Goal: Task Accomplishment & Management: Complete application form

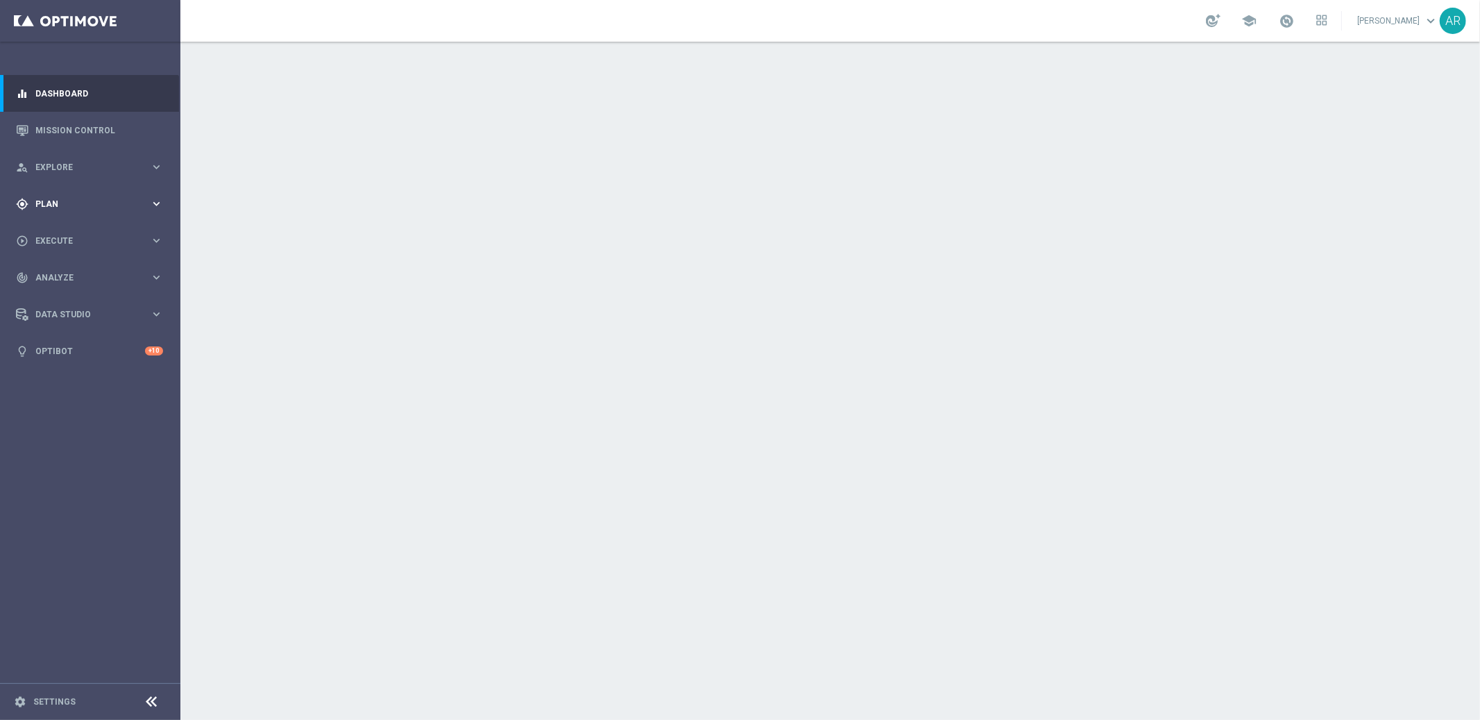
click at [82, 208] on div "gps_fixed Plan" at bounding box center [83, 204] width 134 height 12
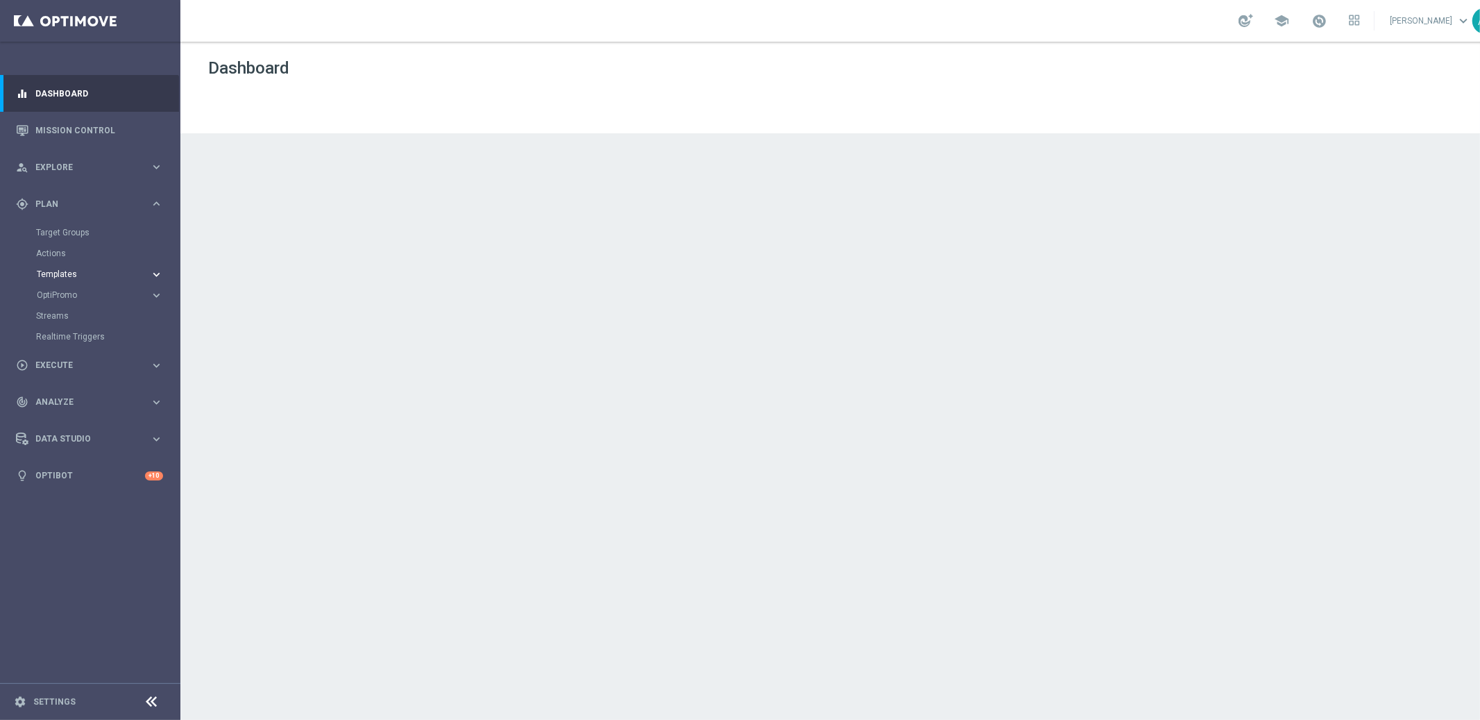
click at [63, 274] on span "Templates" at bounding box center [86, 274] width 99 height 8
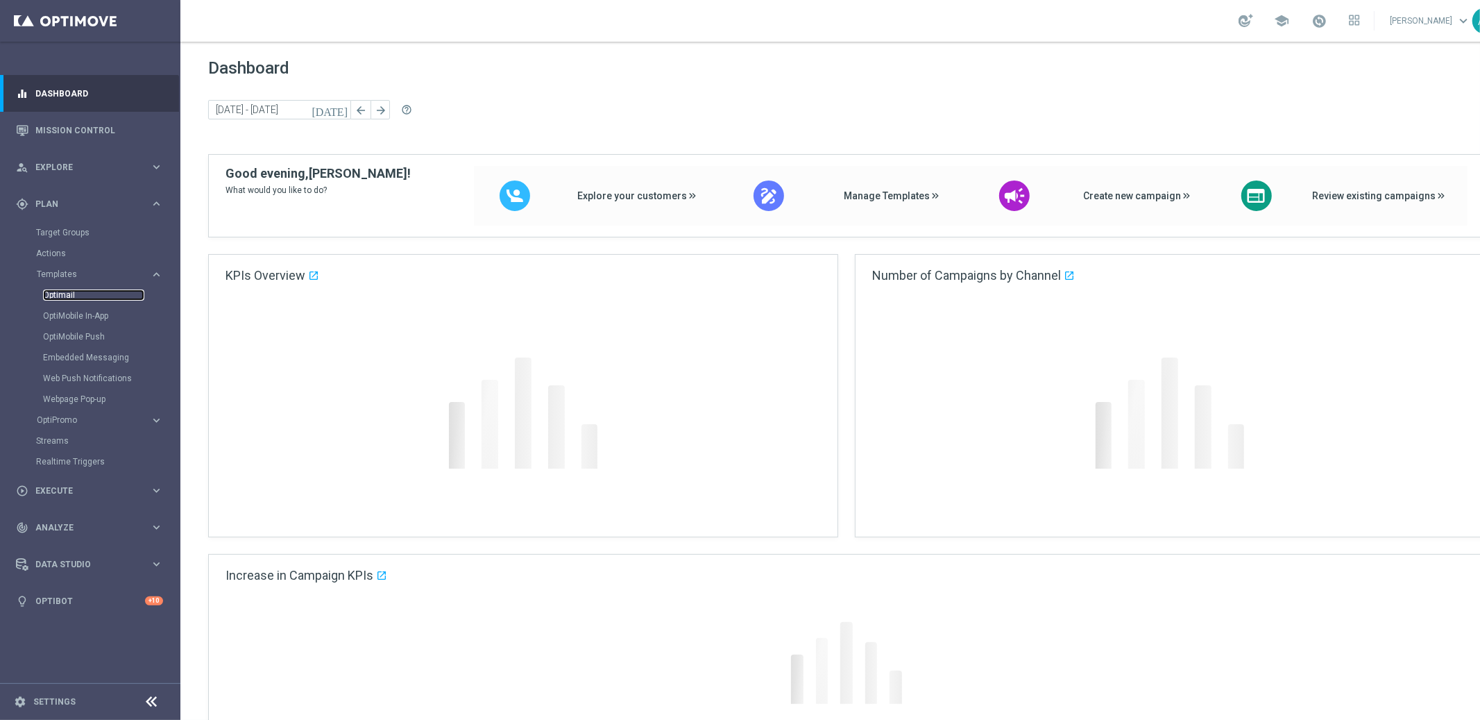
click at [63, 291] on link "Optimail" at bounding box center [93, 294] width 101 height 11
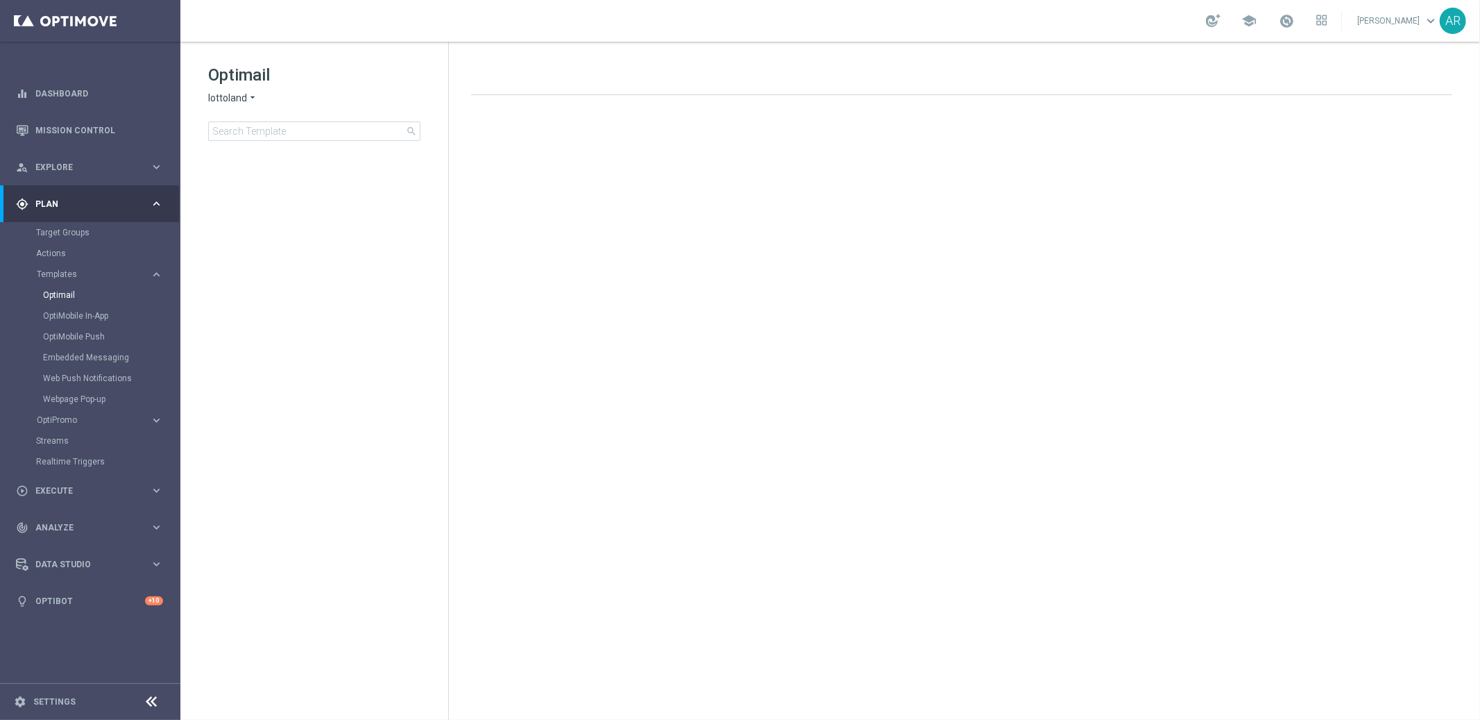
click at [243, 94] on span "lottoland" at bounding box center [227, 98] width 39 height 13
click at [0, 0] on span "[DOMAIN_NAME]" at bounding box center [0, 0] width 0 height 0
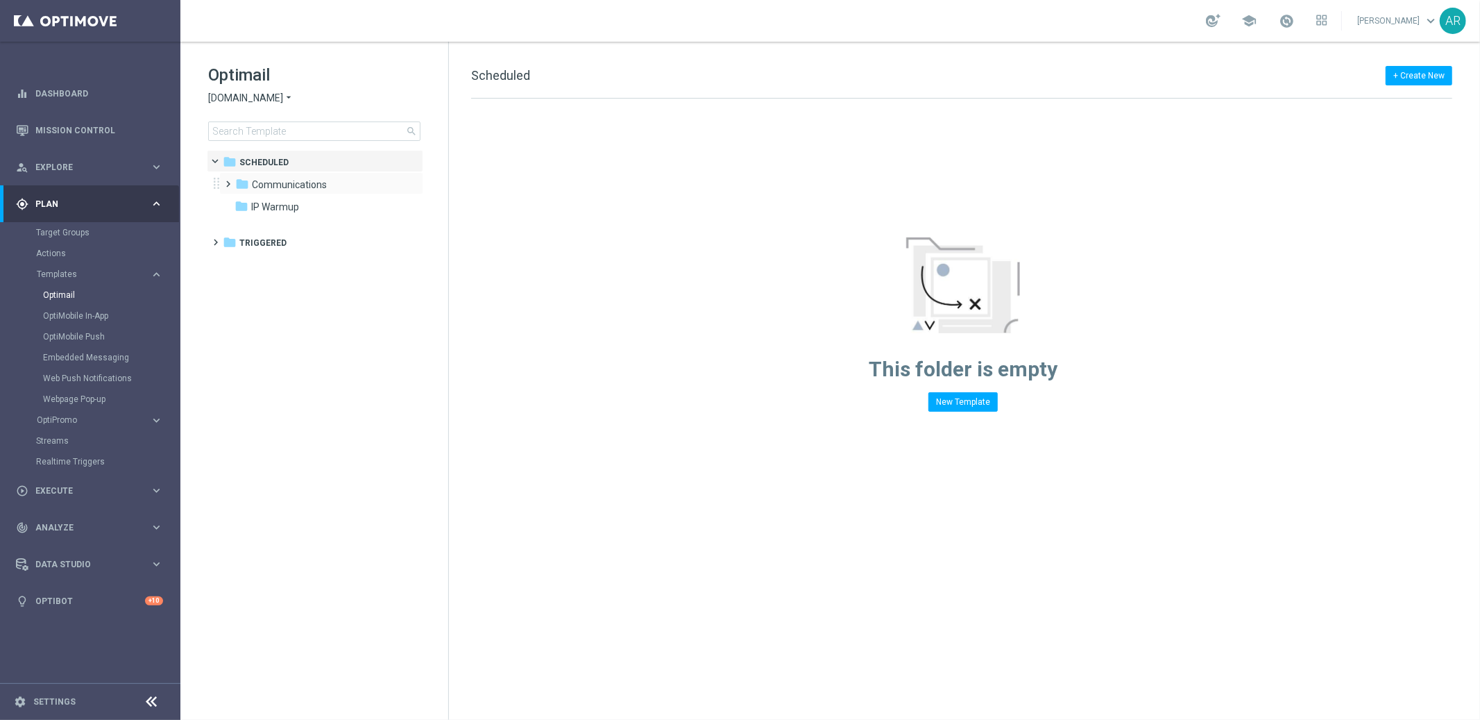
click at [297, 176] on div "folder Communications more_vert" at bounding box center [321, 183] width 204 height 22
click at [229, 180] on span at bounding box center [226, 178] width 6 height 6
click at [282, 204] on span "NVIP" at bounding box center [276, 207] width 21 height 12
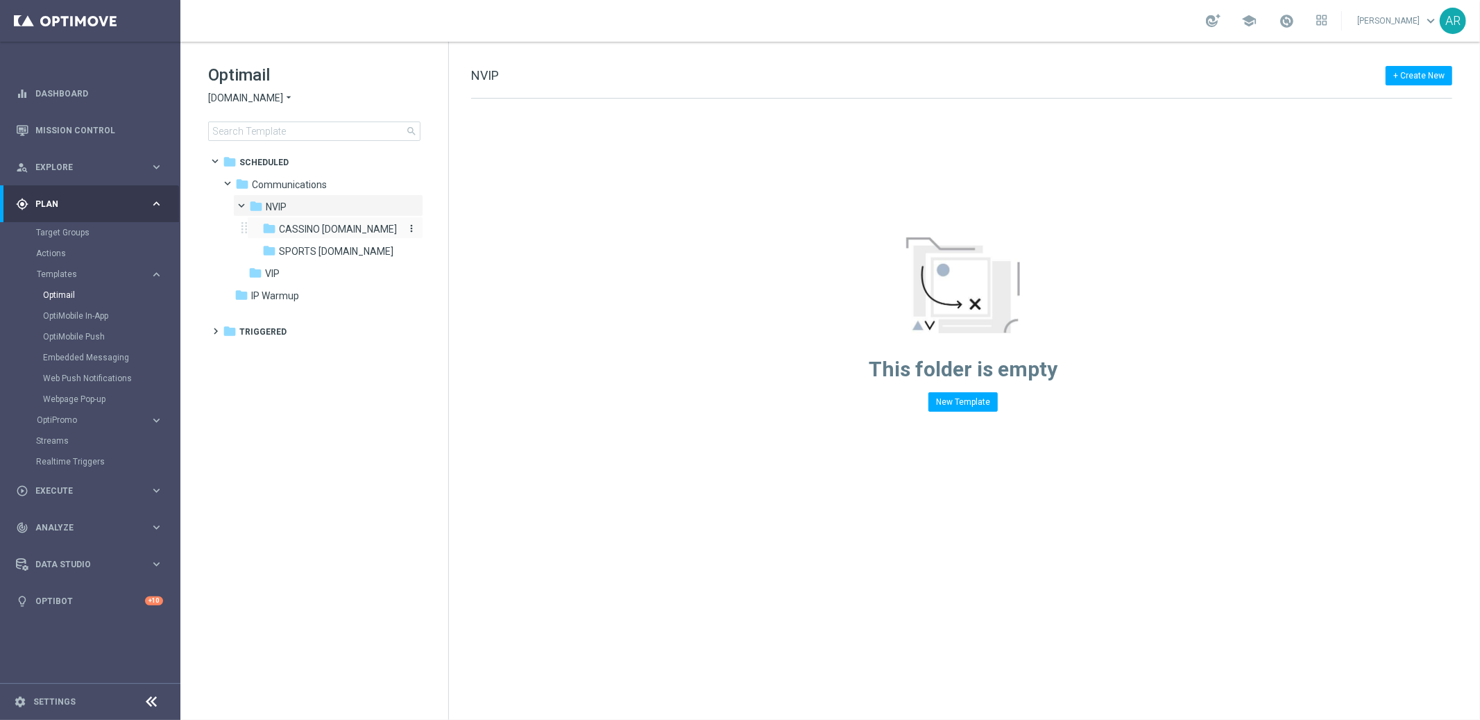
click at [330, 226] on span "CASSINO [DOMAIN_NAME]" at bounding box center [338, 229] width 118 height 12
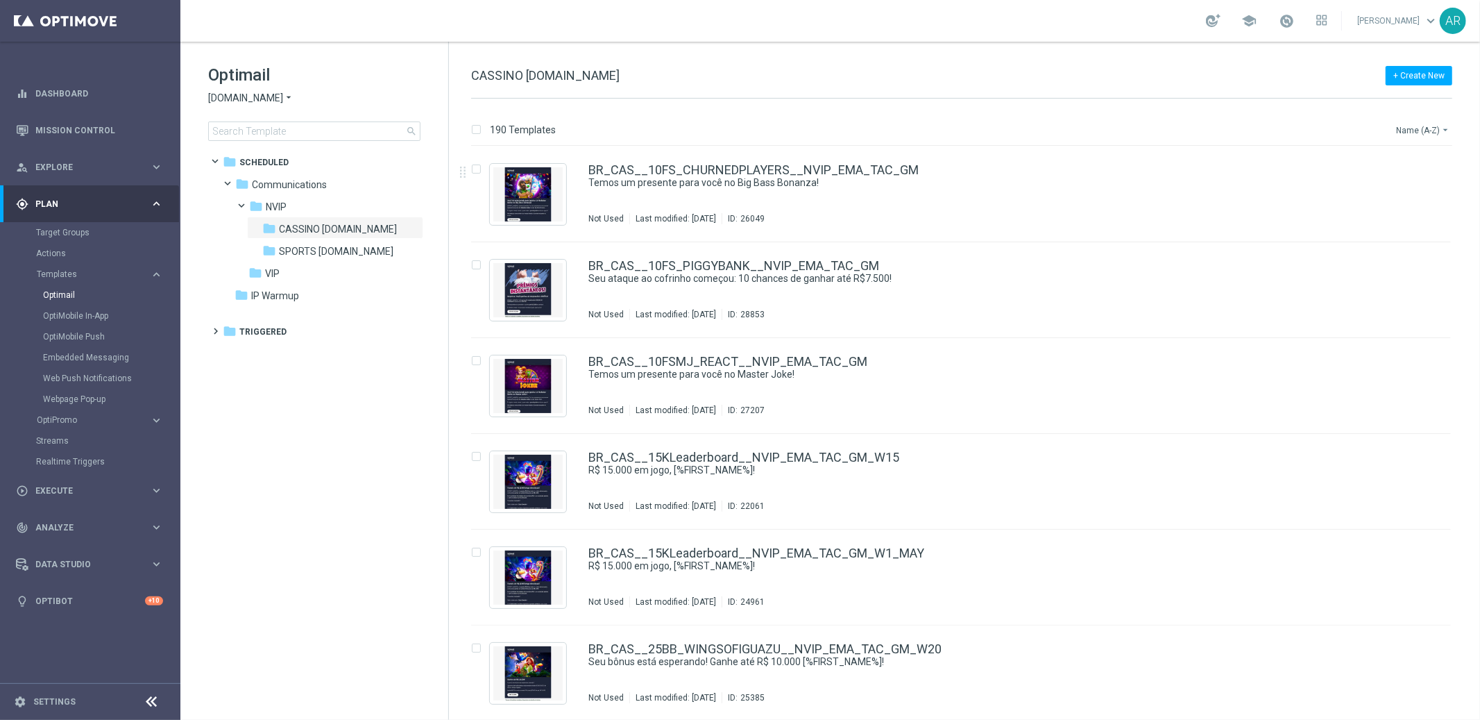
click at [1412, 126] on button "Name (A-Z) arrow_drop_down" at bounding box center [1424, 129] width 58 height 17
click at [1410, 194] on span "Date Modified (Newest)" at bounding box center [1399, 192] width 93 height 10
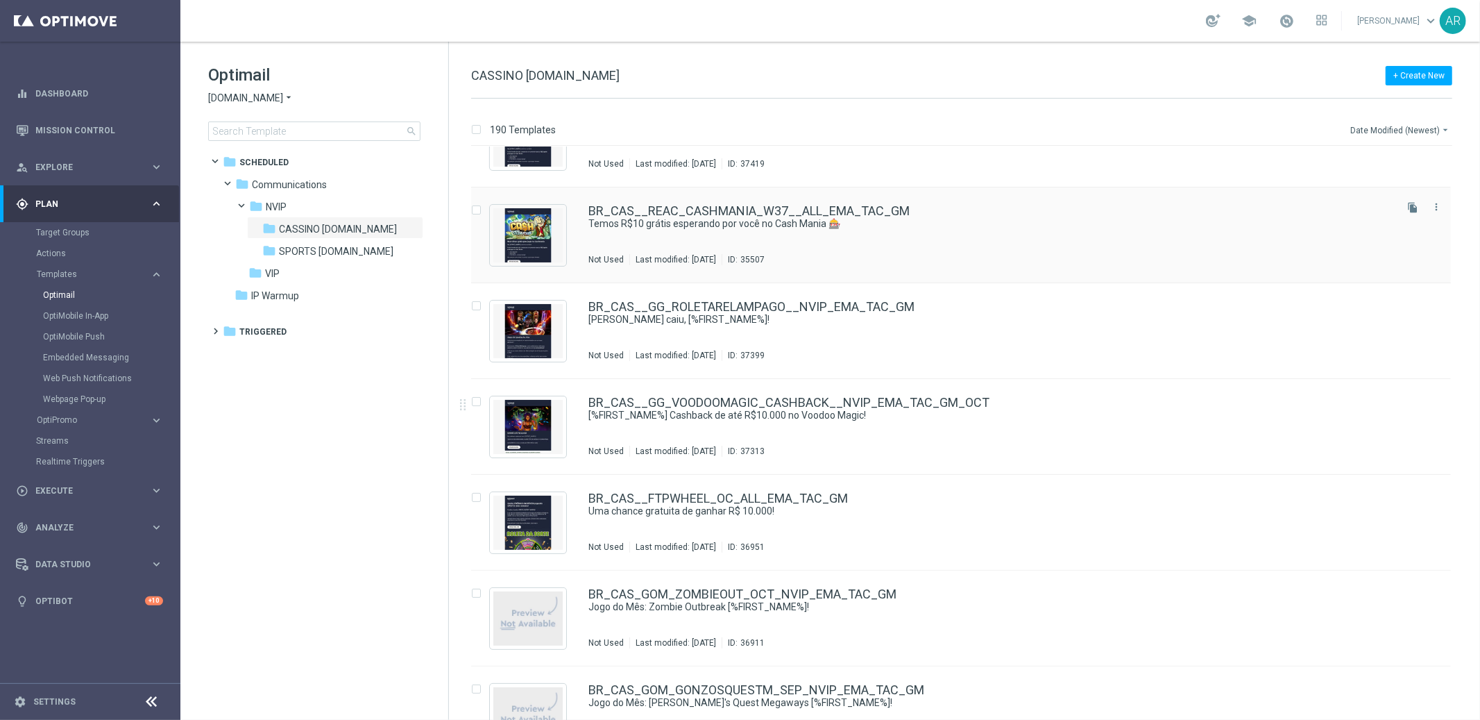
scroll to position [161, 0]
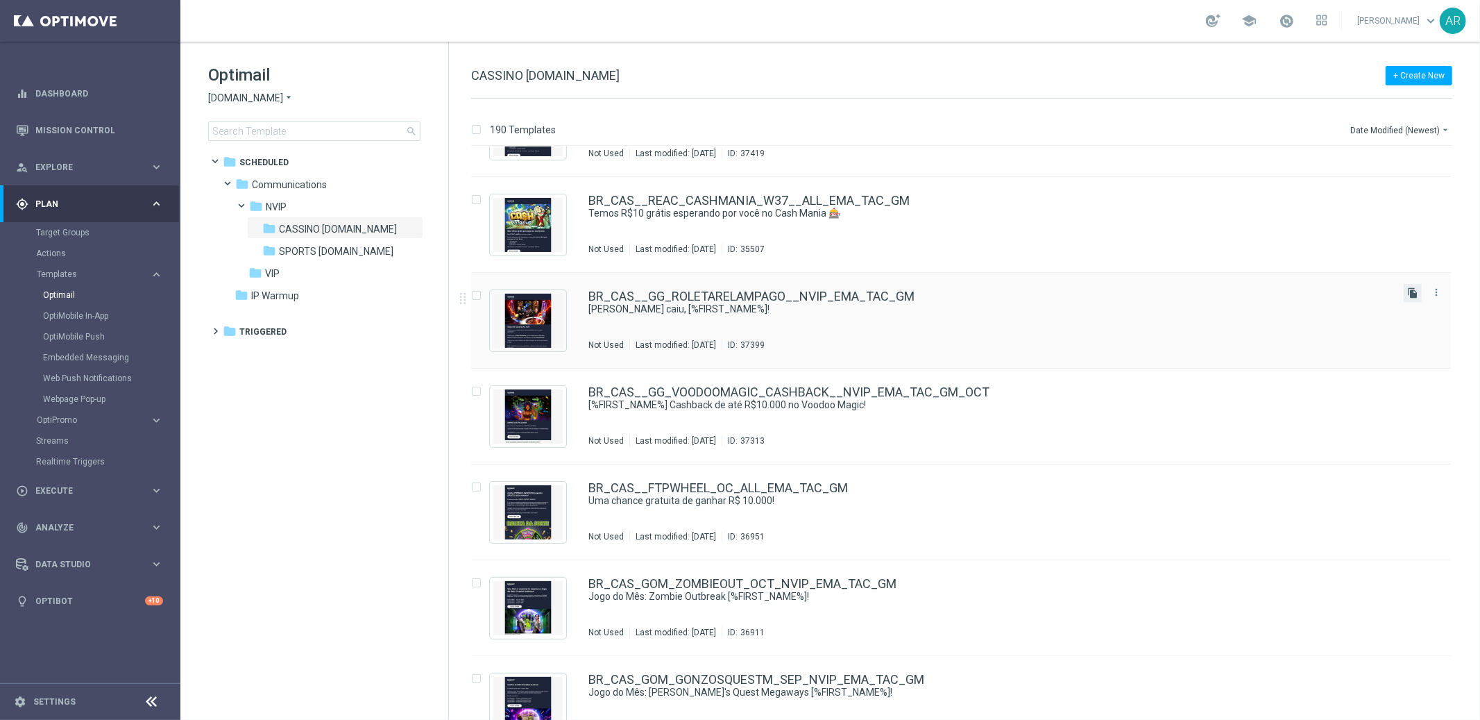
click at [1407, 290] on icon "file_copy" at bounding box center [1412, 292] width 11 height 11
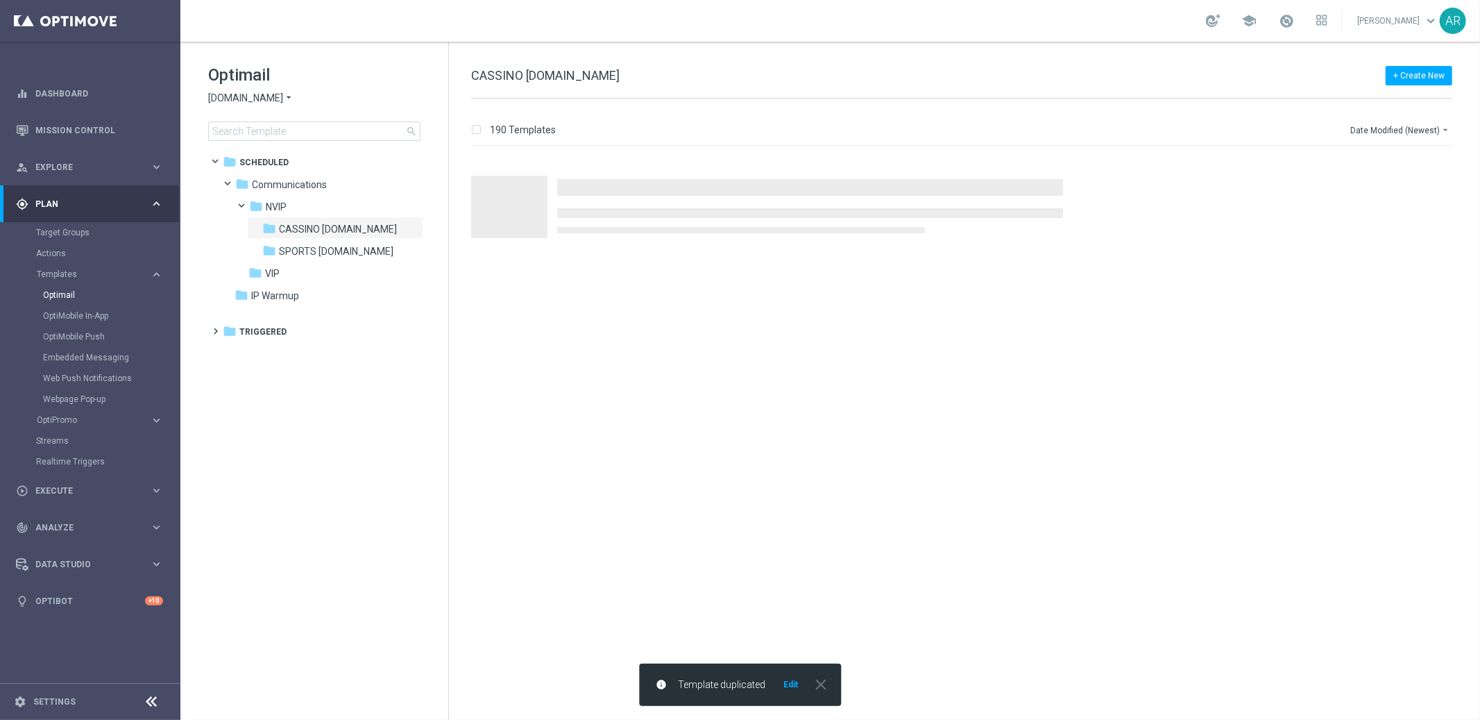
scroll to position [0, 0]
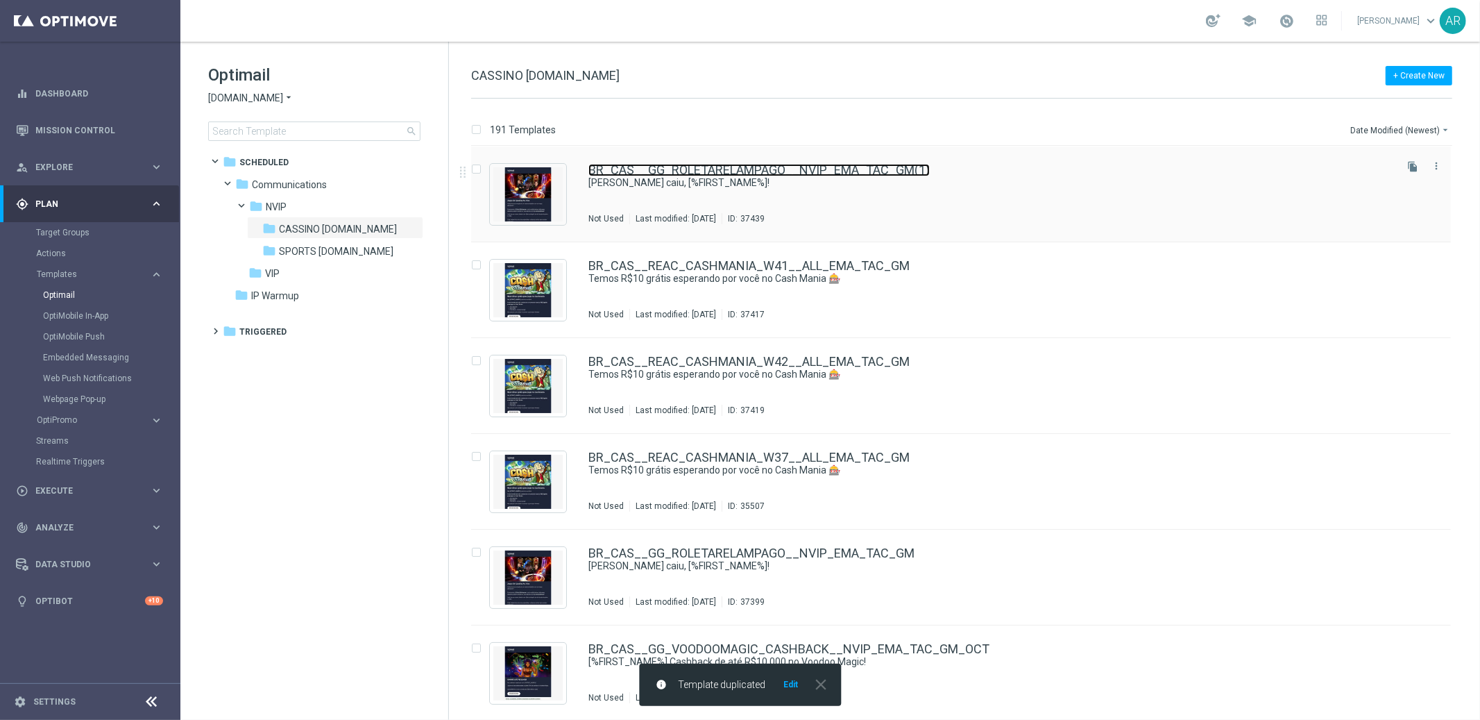
click at [768, 164] on link "BR_CAS__GG_ROLETARELAMPAGO__NVIP_EMA_TAC_GM(1)" at bounding box center [759, 170] width 341 height 12
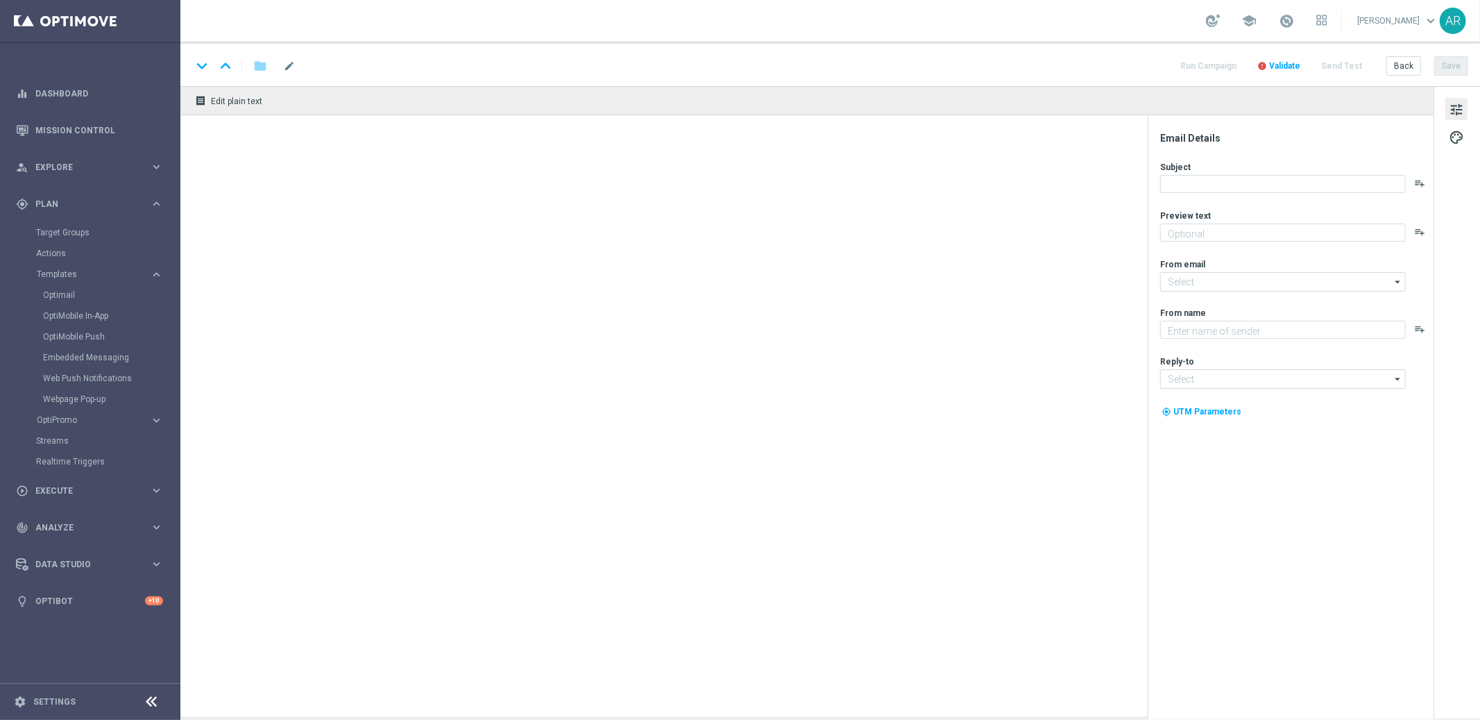
type textarea "Sinta a emoção eletrizante com multiplicadores aleatórios!"
type input "[EMAIL_ADDRESS][DOMAIN_NAME]"
type textarea "Lottoland"
type input "[EMAIL_ADDRESS][DOMAIN_NAME]"
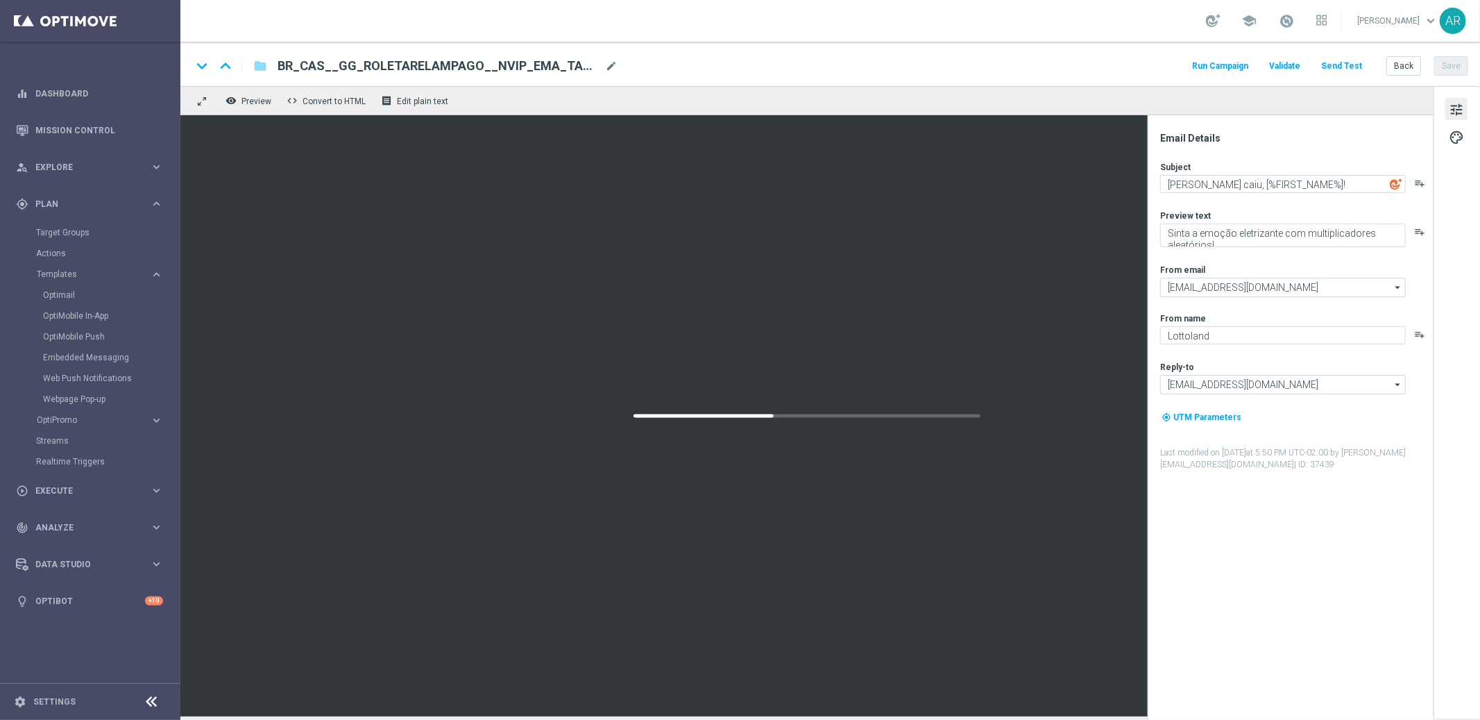
click at [486, 61] on span "BR_CAS__GG_ROLETARELAMPAGO__NVIP_EMA_TAC_GM(1)" at bounding box center [439, 66] width 322 height 17
click at [486, 61] on input "BR_CAS__GG_ROLETARELAMPAGO__NVIP_EMA_TAC_GM(1)" at bounding box center [450, 66] width 344 height 18
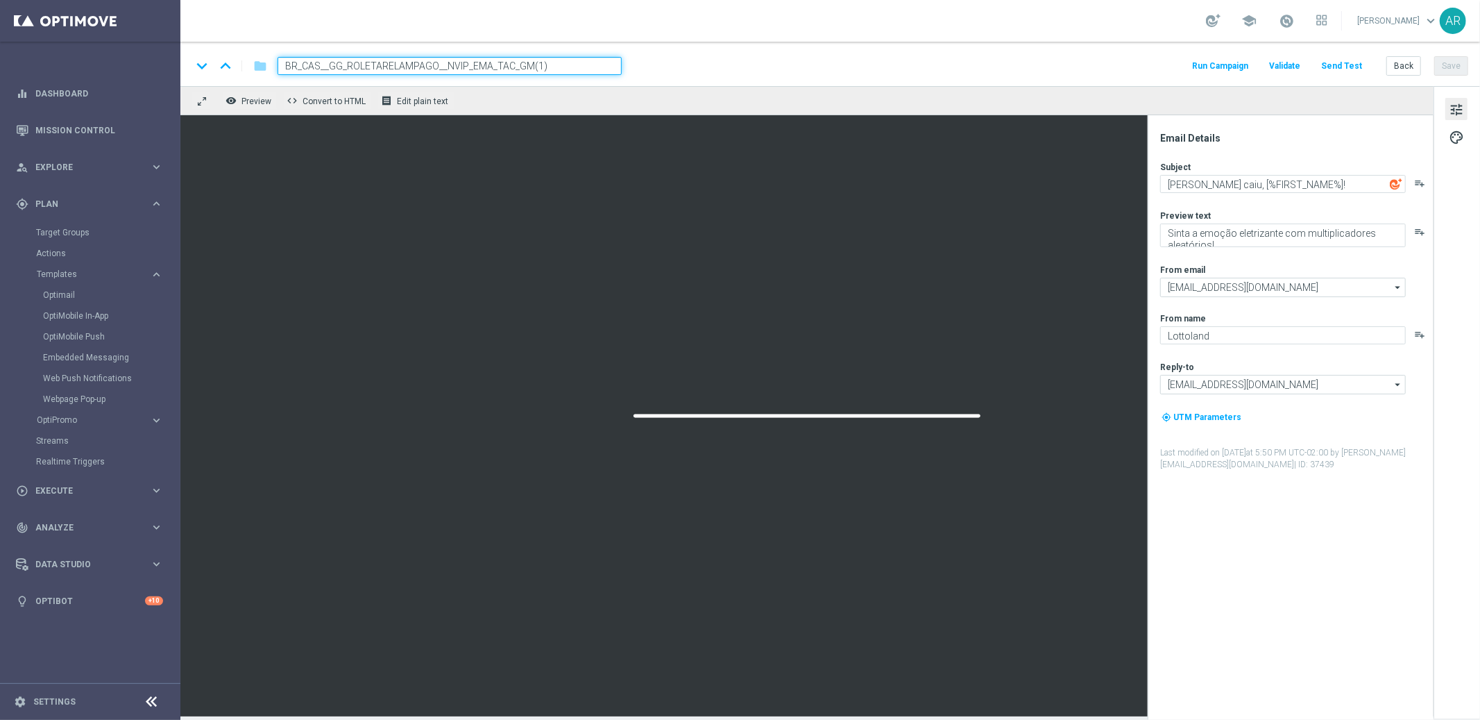
click at [486, 61] on input "BR_CAS__GG_ROLETARELAMPAGO__NVIP_EMA_TAC_GM(1)" at bounding box center [450, 66] width 344 height 18
paste input "BBHALLOWEEN_OCT25__NVIP_EMA_TAC_GM"
type input "BR_CAS__GG_BBHALLOWEEN_OCT25__NVIP_EMA_TAC_GM"
click at [657, 62] on div "keyboard_arrow_down keyboard_arrow_up folder BR_CAS__GG_BBHALLOWEEN_OCT25__NVIP…" at bounding box center [830, 66] width 1277 height 18
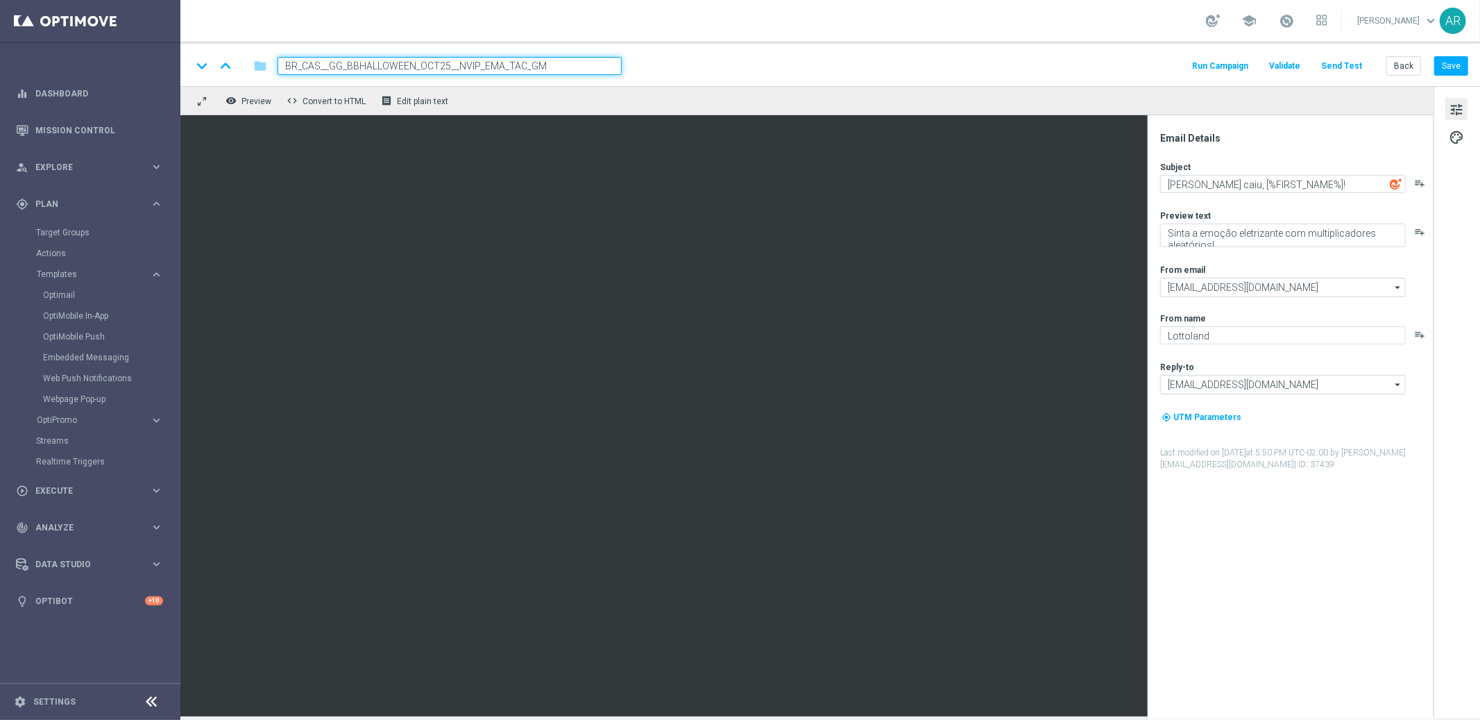
click at [680, 74] on div "keyboard_arrow_down keyboard_arrow_up folder BR_CAS__GG_BBHALLOWEEN_OCT25__NVIP…" at bounding box center [830, 66] width 1277 height 18
click at [1264, 189] on textarea "[%FIRST_NAME%]!" at bounding box center [1283, 184] width 246 height 18
paste textarea "Quer ganhar 30 rodadas GRÁTIS?"
type textarea "[%FIRST_NAME%] Quer ganhar 30 rodadas [DEMOGRAPHIC_DATA]?"
click at [1180, 232] on textarea "Sinta a emoção eletrizante com multiplicadores aleatórios!" at bounding box center [1283, 235] width 246 height 24
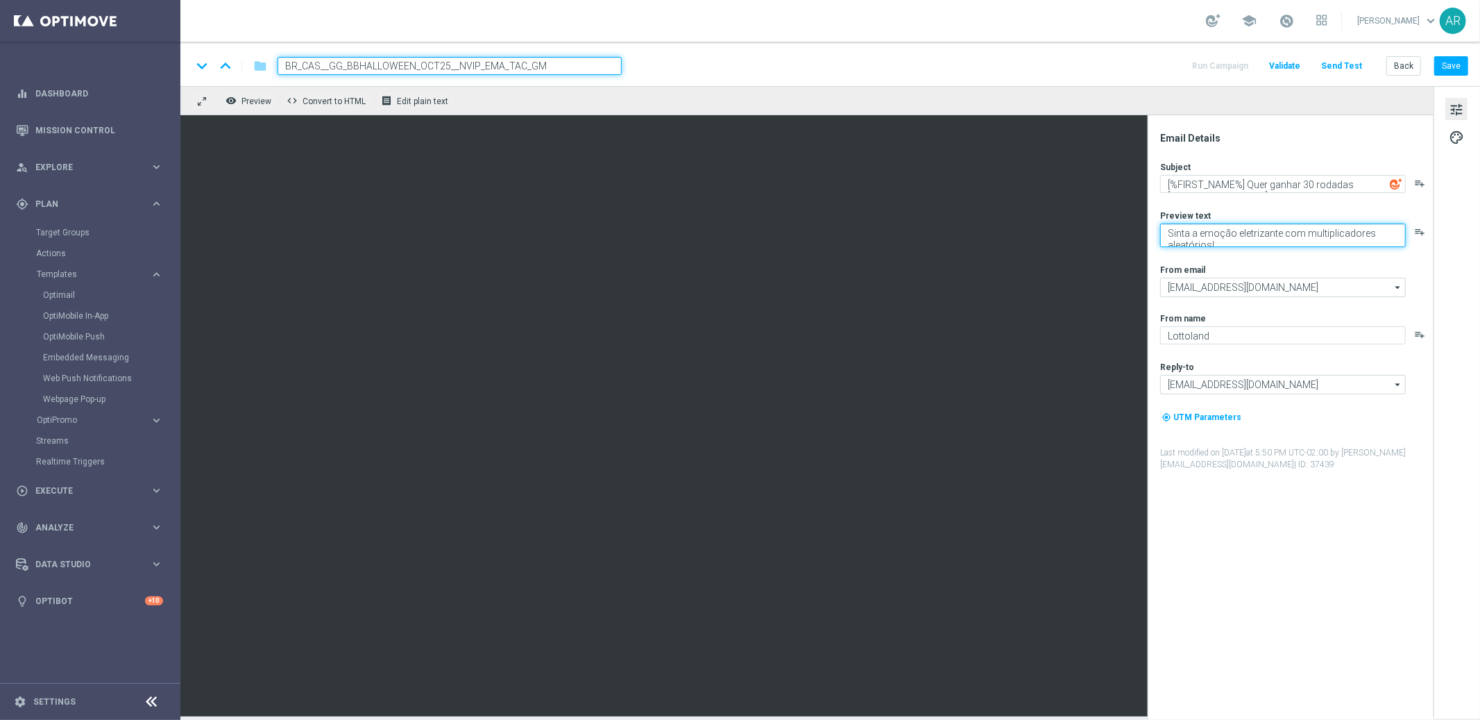
click at [1180, 232] on textarea "Sinta a emoção eletrizante com multiplicadores aleatórios!" at bounding box center [1283, 235] width 246 height 24
paste textarea "Jogue Big Bass [DATE]! Aposte apenas R$ 30 nos slots selecionados para garantir…"
type textarea "Jogue Big Bass [DATE]! Aposte apenas R$ 30 nos slots selecionados para garantir…"
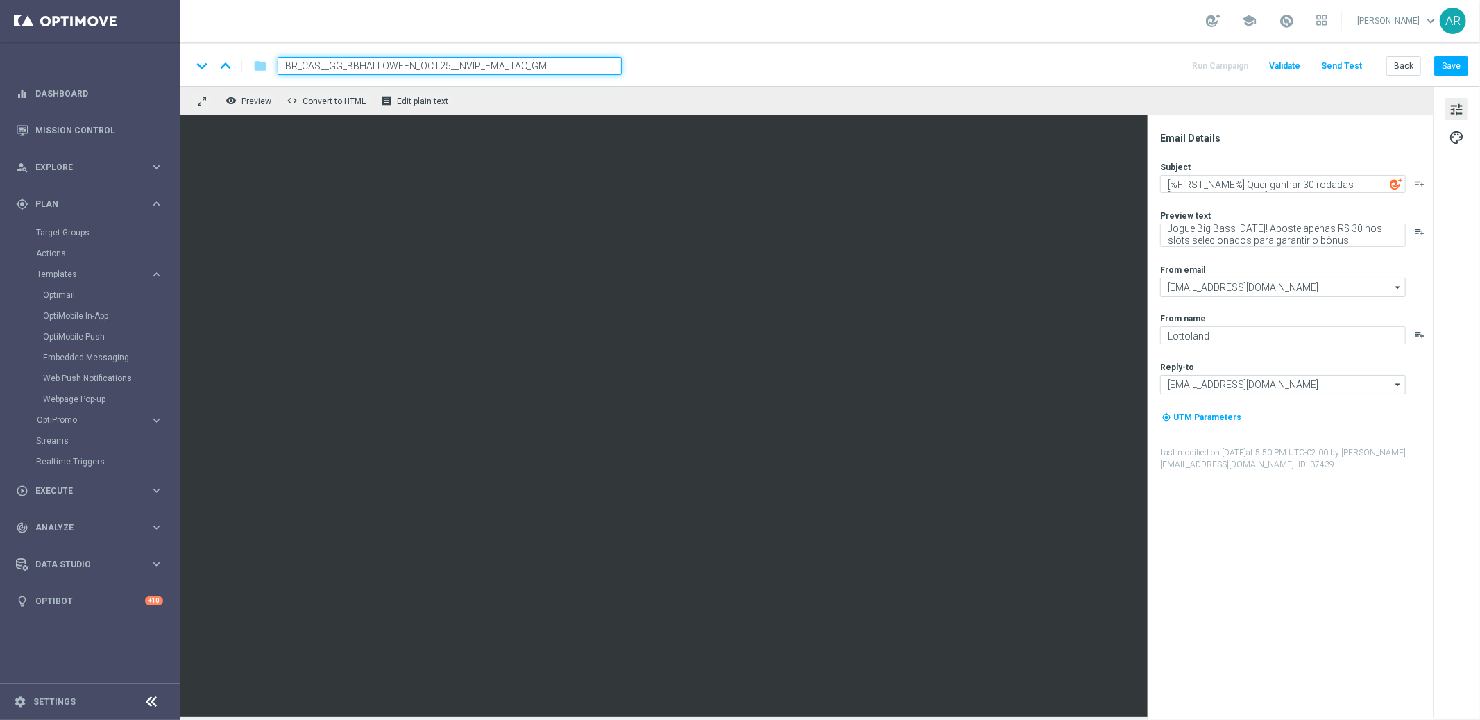
click at [1228, 255] on div "Subject [%FIRST_NAME%] Quer ganhar 30 rodadas GRÁTIS? playlist_add Preview text…" at bounding box center [1296, 316] width 272 height 310
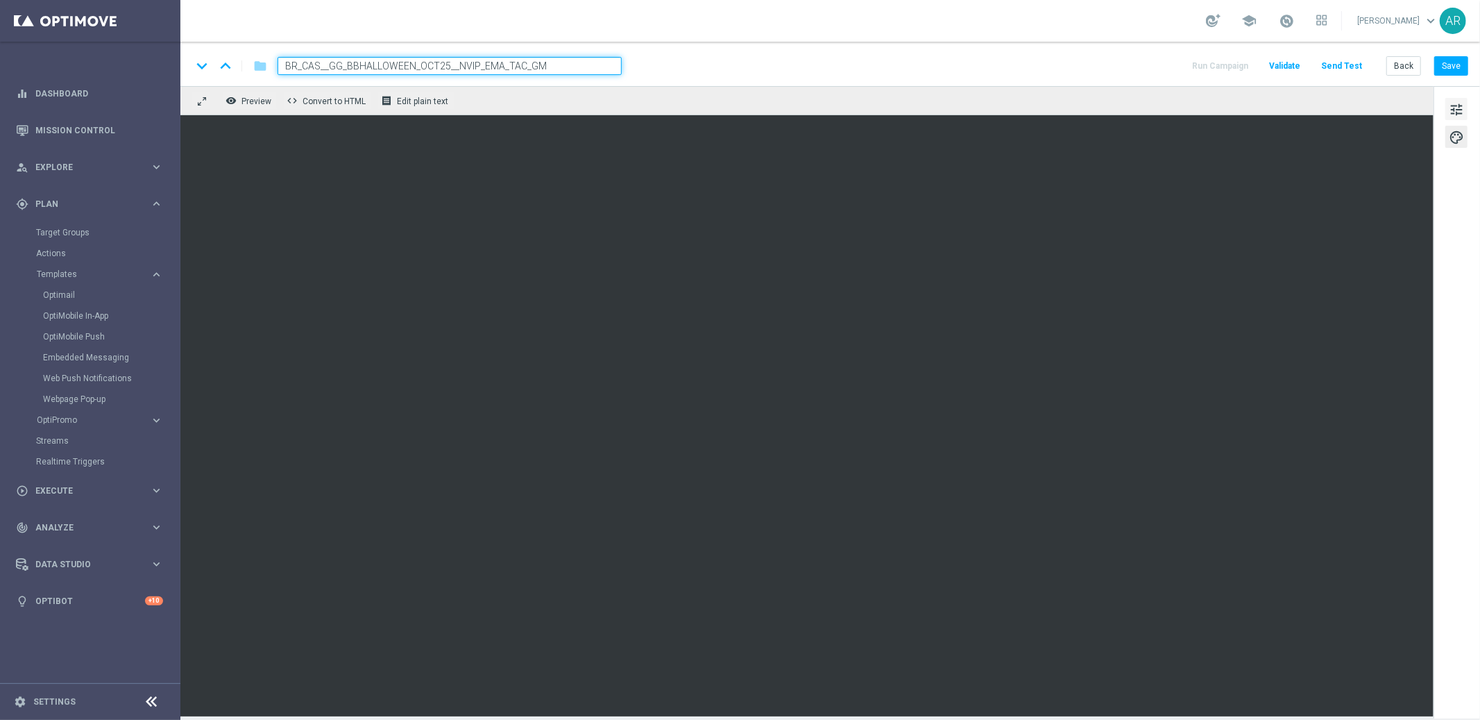
click at [1462, 105] on span "tune" at bounding box center [1456, 110] width 15 height 18
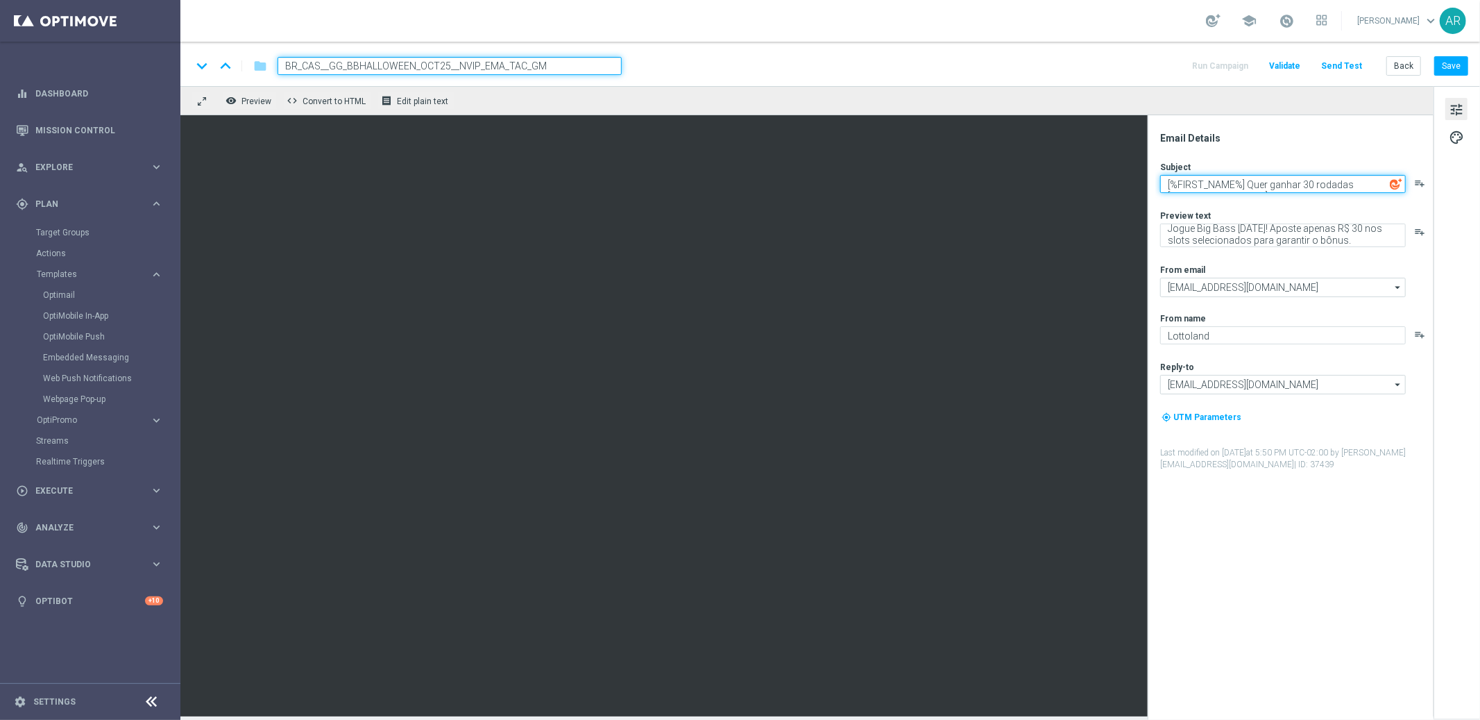
click at [1244, 184] on textarea "[%FIRST_NAME%] Quer ganhar 30 rodadas [DEMOGRAPHIC_DATA]?" at bounding box center [1283, 184] width 246 height 18
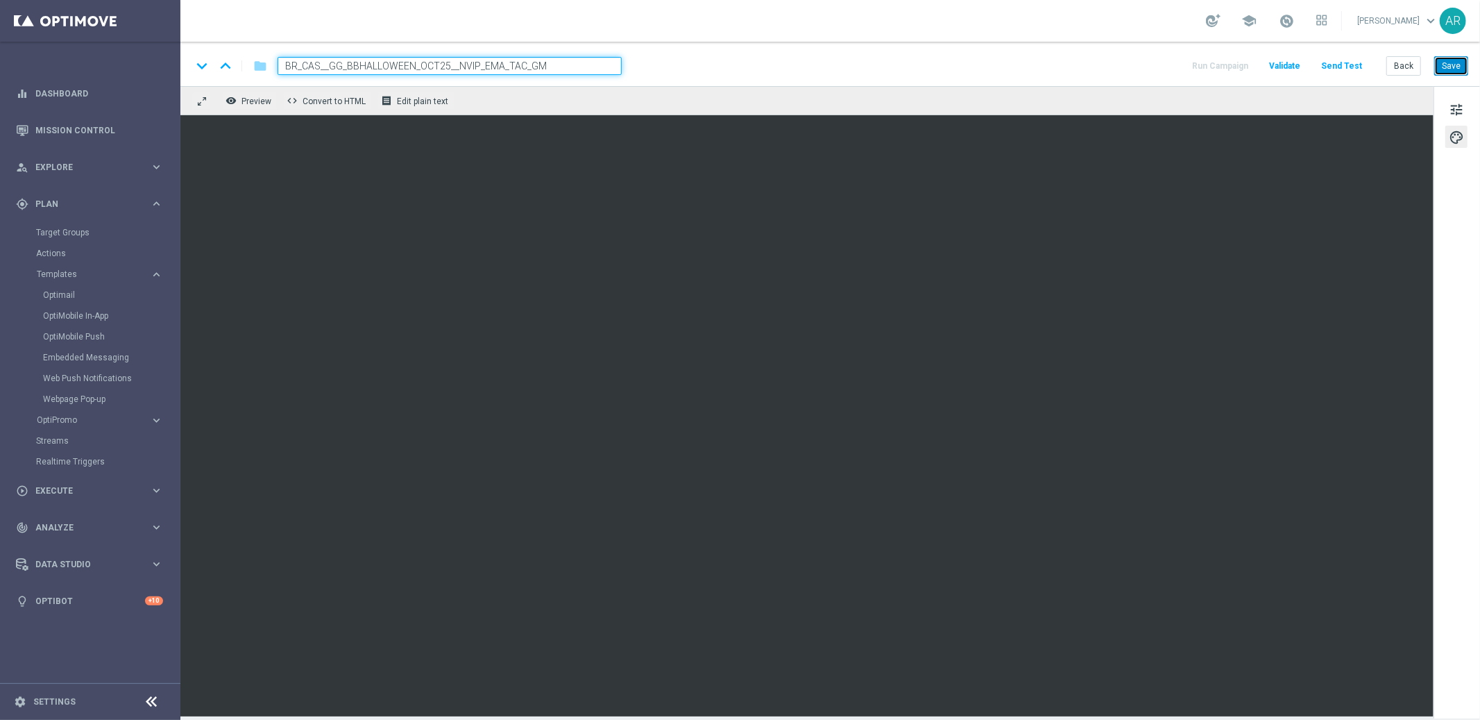
click at [1451, 66] on button "Save" at bounding box center [1451, 65] width 34 height 19
click at [1448, 64] on button "Save" at bounding box center [1451, 65] width 34 height 19
click at [90, 356] on link "Embedded Messaging" at bounding box center [93, 357] width 101 height 11
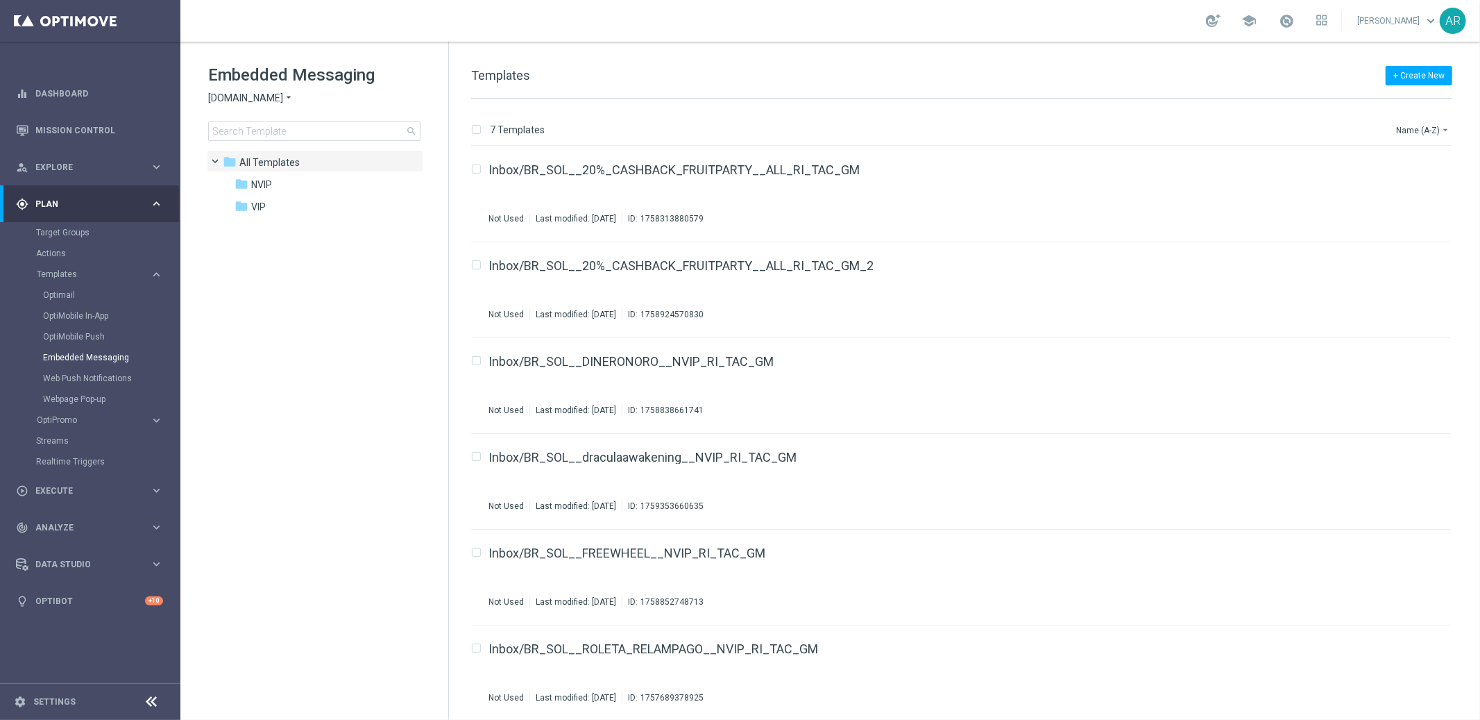
click at [252, 99] on span "[DOMAIN_NAME]" at bounding box center [245, 98] width 75 height 13
click at [0, 0] on span "[DOMAIN_NAME]" at bounding box center [0, 0] width 0 height 0
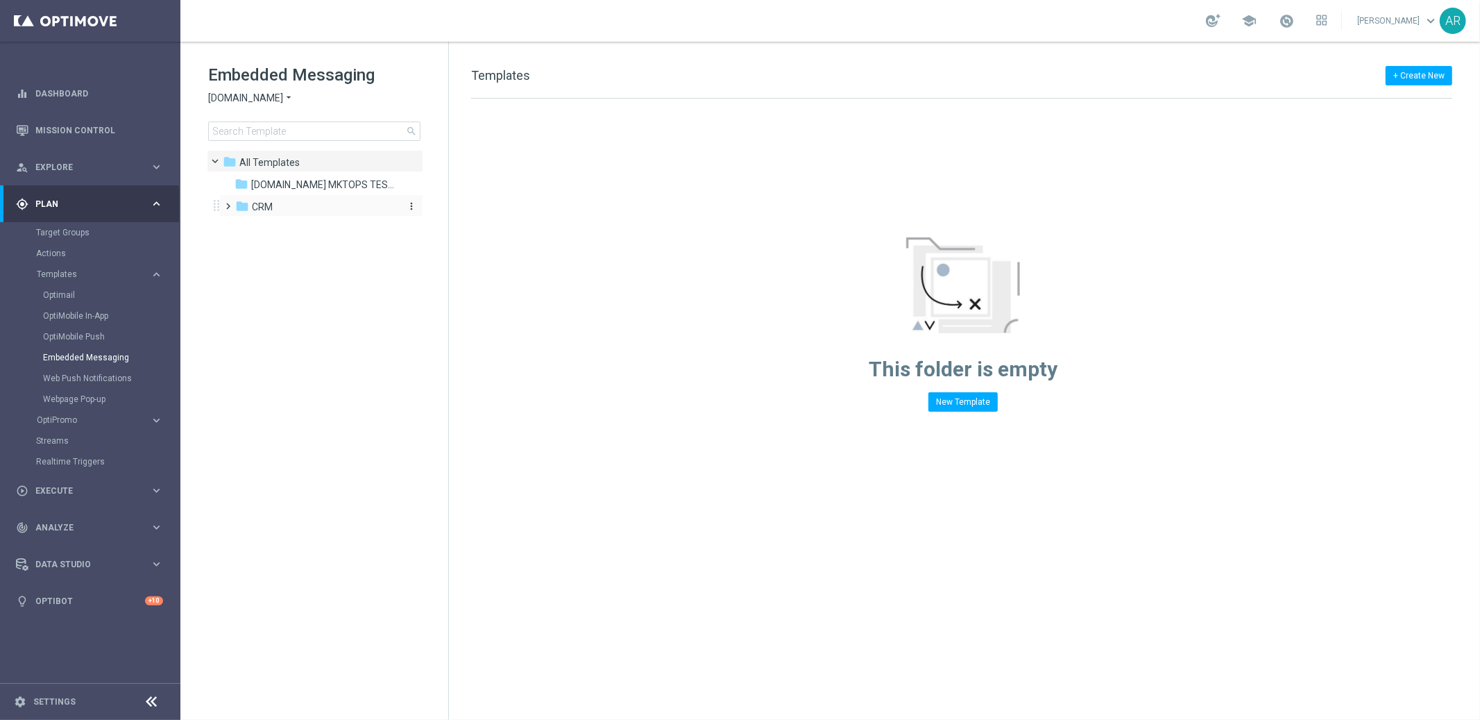
click at [246, 200] on icon "folder" at bounding box center [242, 206] width 14 height 14
click at [292, 250] on span "2. Non-VIP" at bounding box center [288, 251] width 45 height 12
click at [316, 271] on span "pt_BR ([DOMAIN_NAME])" at bounding box center [334, 273] width 111 height 12
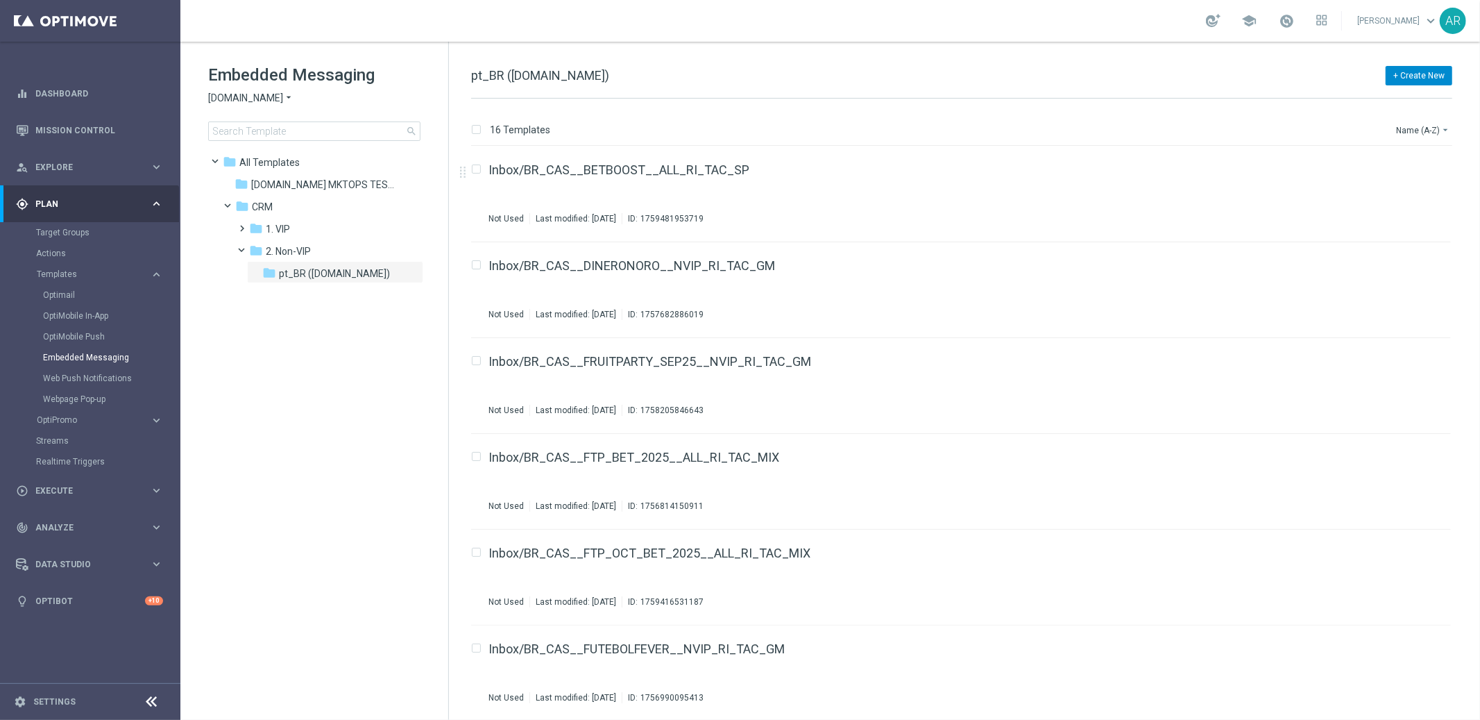
click at [1416, 75] on button "+ Create New" at bounding box center [1419, 75] width 67 height 19
click at [1410, 100] on div "New Template" at bounding box center [1400, 101] width 94 height 10
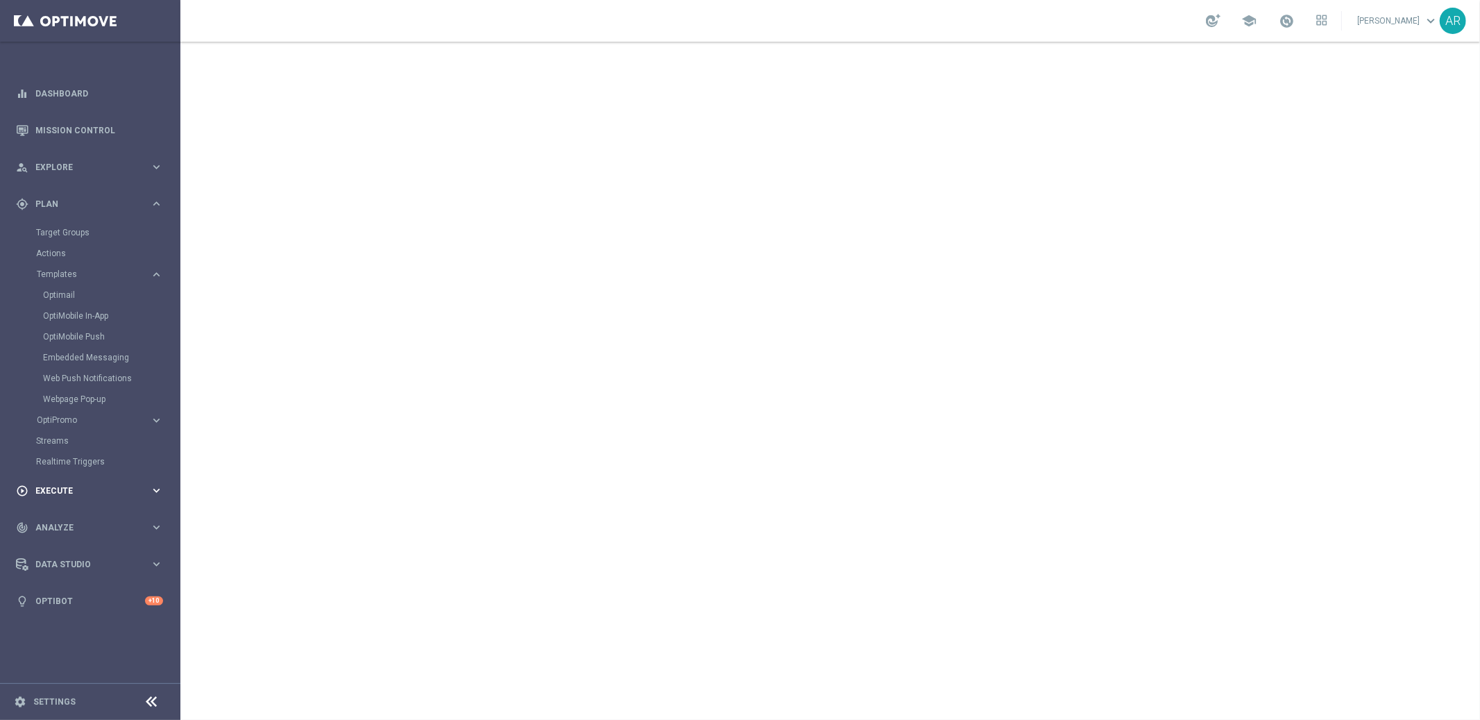
click at [56, 491] on span "Execute" at bounding box center [92, 490] width 115 height 8
click at [83, 274] on link "Campaign Builder" at bounding box center [90, 269] width 108 height 11
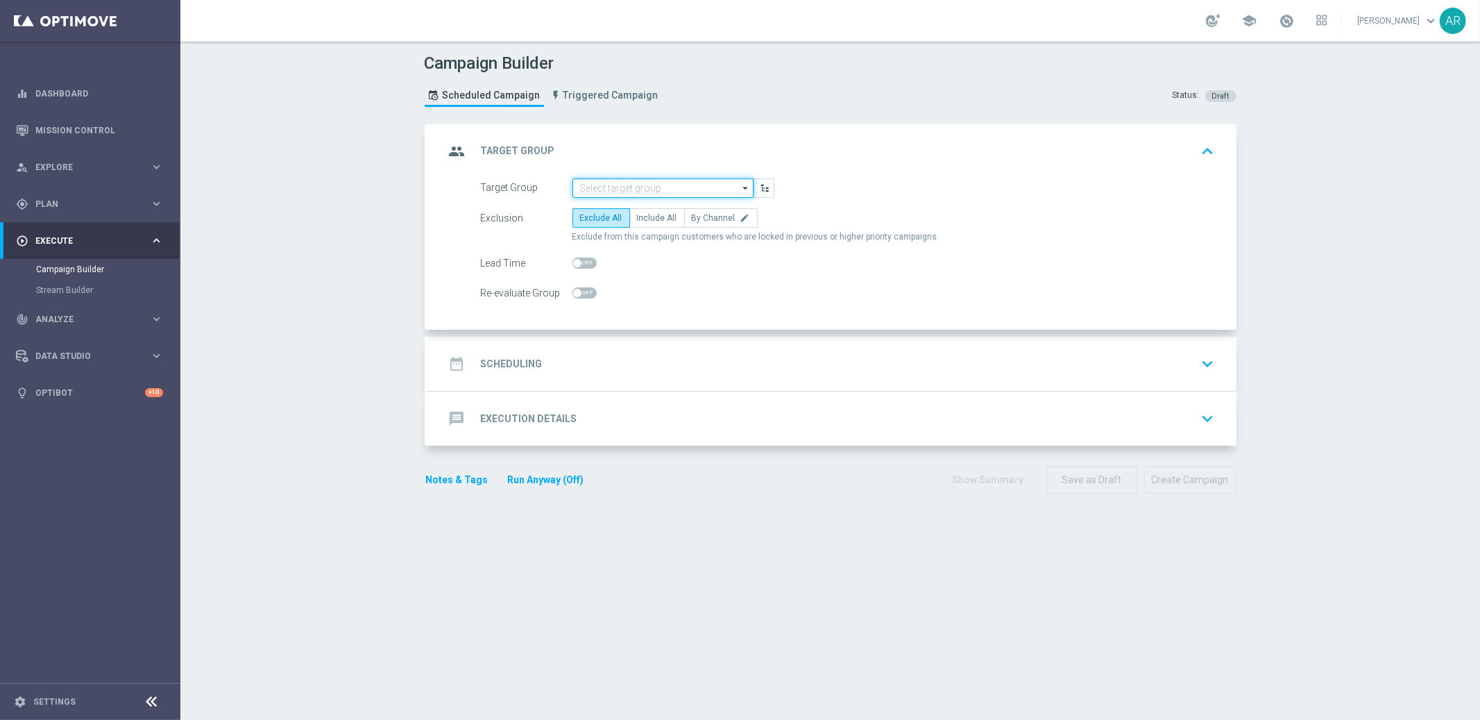
click at [653, 192] on input at bounding box center [663, 187] width 181 height 19
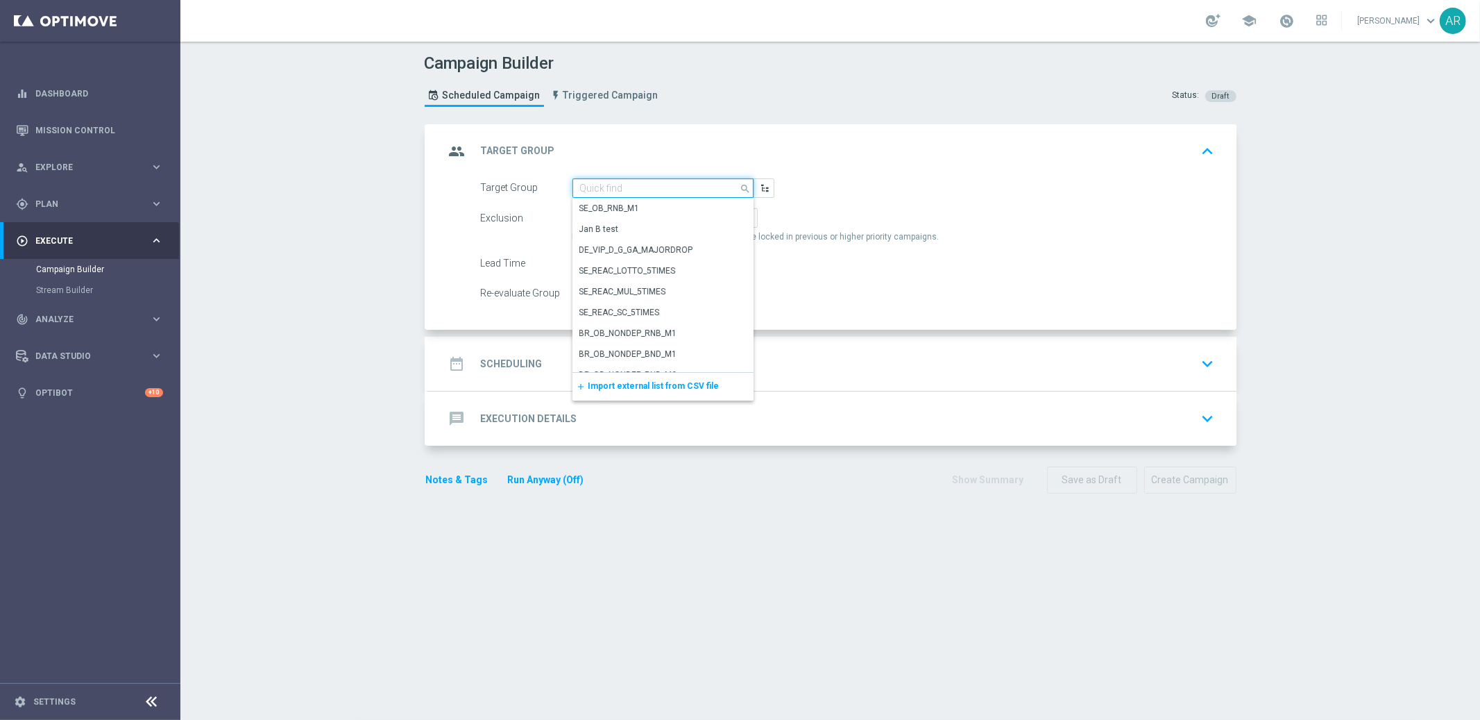
click at [652, 186] on input at bounding box center [663, 187] width 181 height 19
paste input "BR_CAS__GLOBALG_DEPOSITERS__NVIP_EMA_TAC_GM"
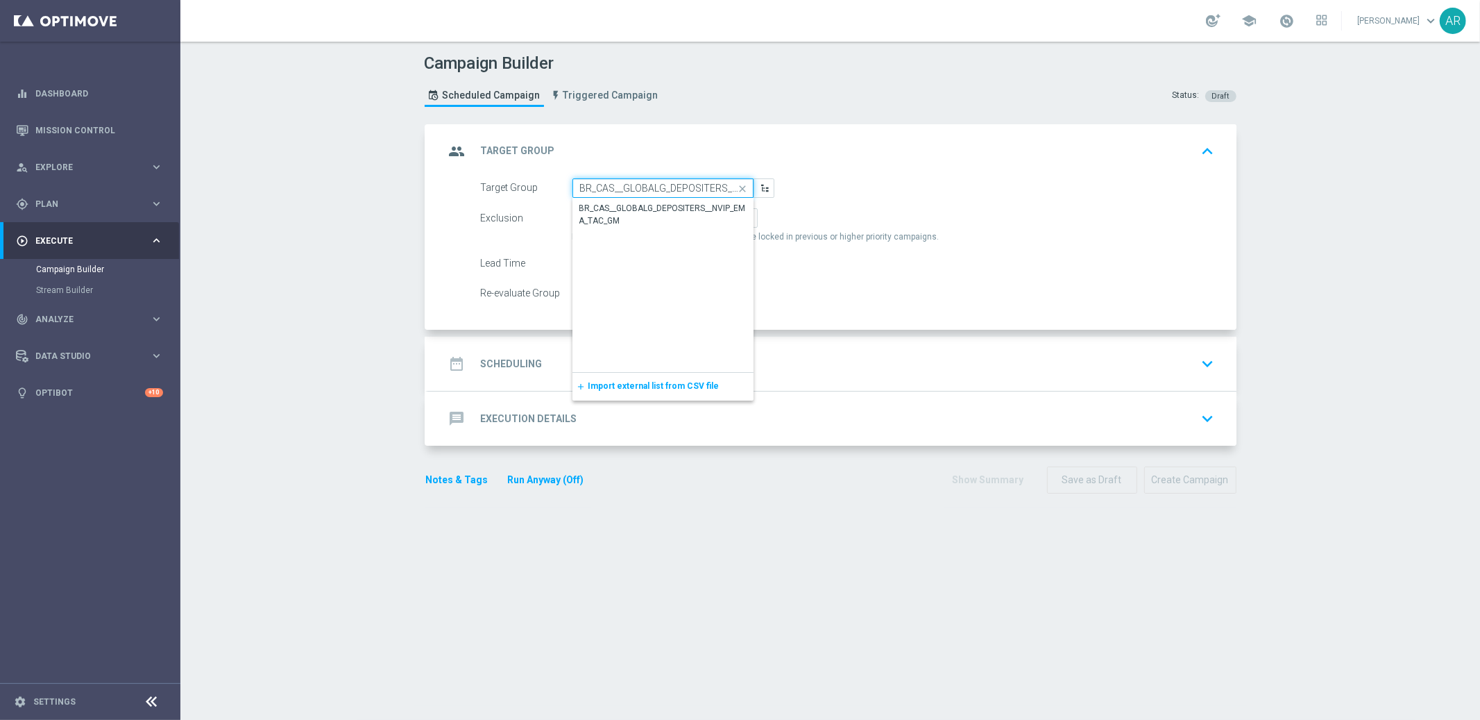
scroll to position [0, 81]
click at [665, 203] on div "BR_CAS__GLOBALG_DEPOSITERS__NVIP_EMA_TAC_GM" at bounding box center [663, 215] width 167 height 25
type input "BR_CAS__GLOBALG_DEPOSITERS__NVIP_EMA_TAC_GM"
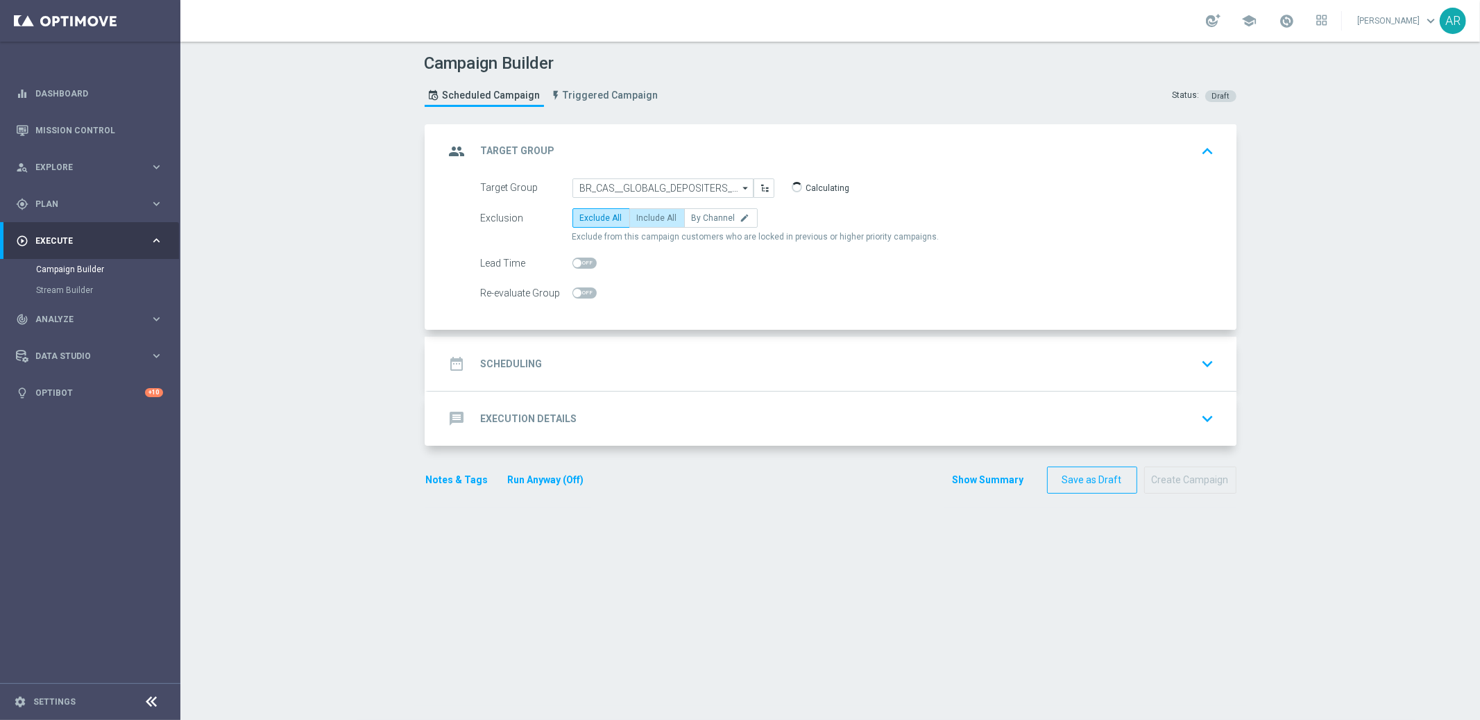
click at [660, 218] on span "Include All" at bounding box center [657, 218] width 40 height 10
click at [646, 218] on input "Include All" at bounding box center [641, 220] width 9 height 9
radio input "true"
click at [604, 348] on div "date_range Scheduling keyboard_arrow_down" at bounding box center [832, 364] width 809 height 54
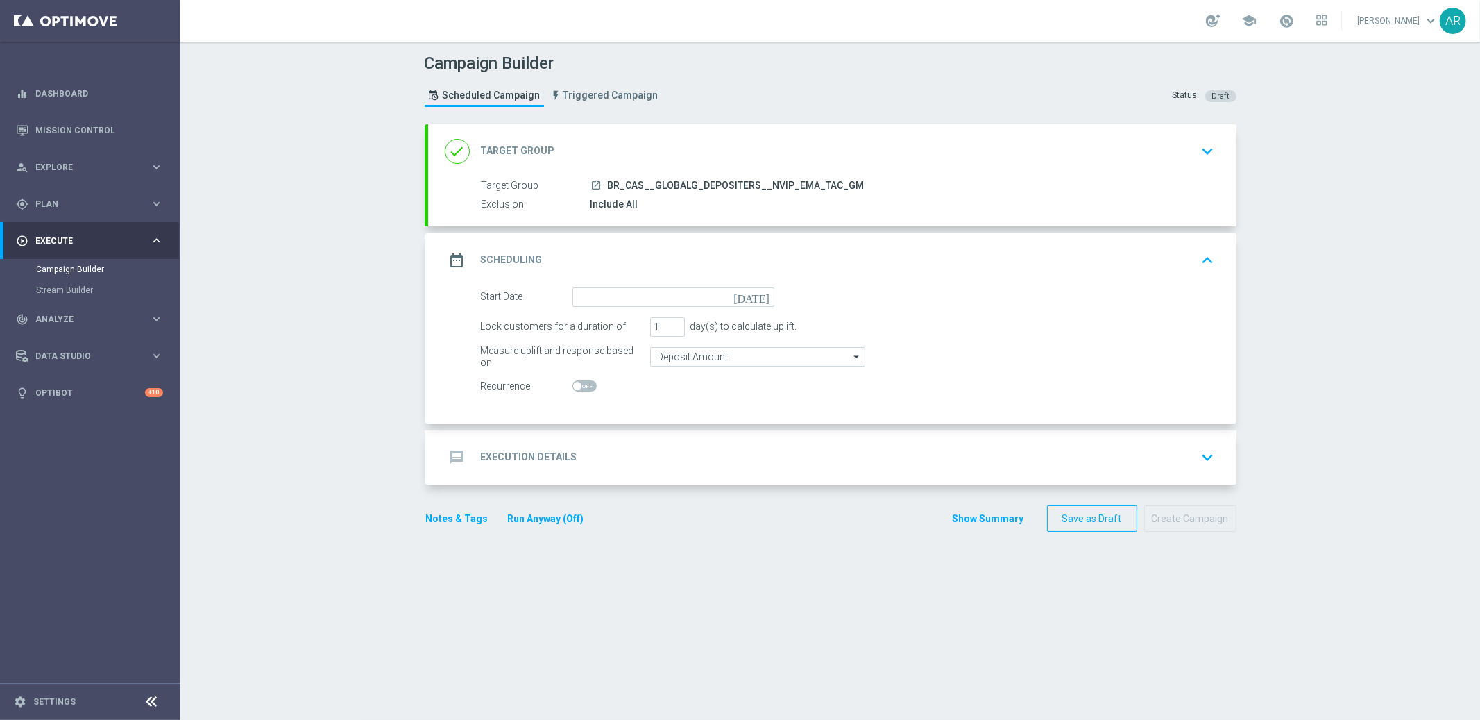
click at [760, 295] on icon "[DATE]" at bounding box center [754, 294] width 41 height 15
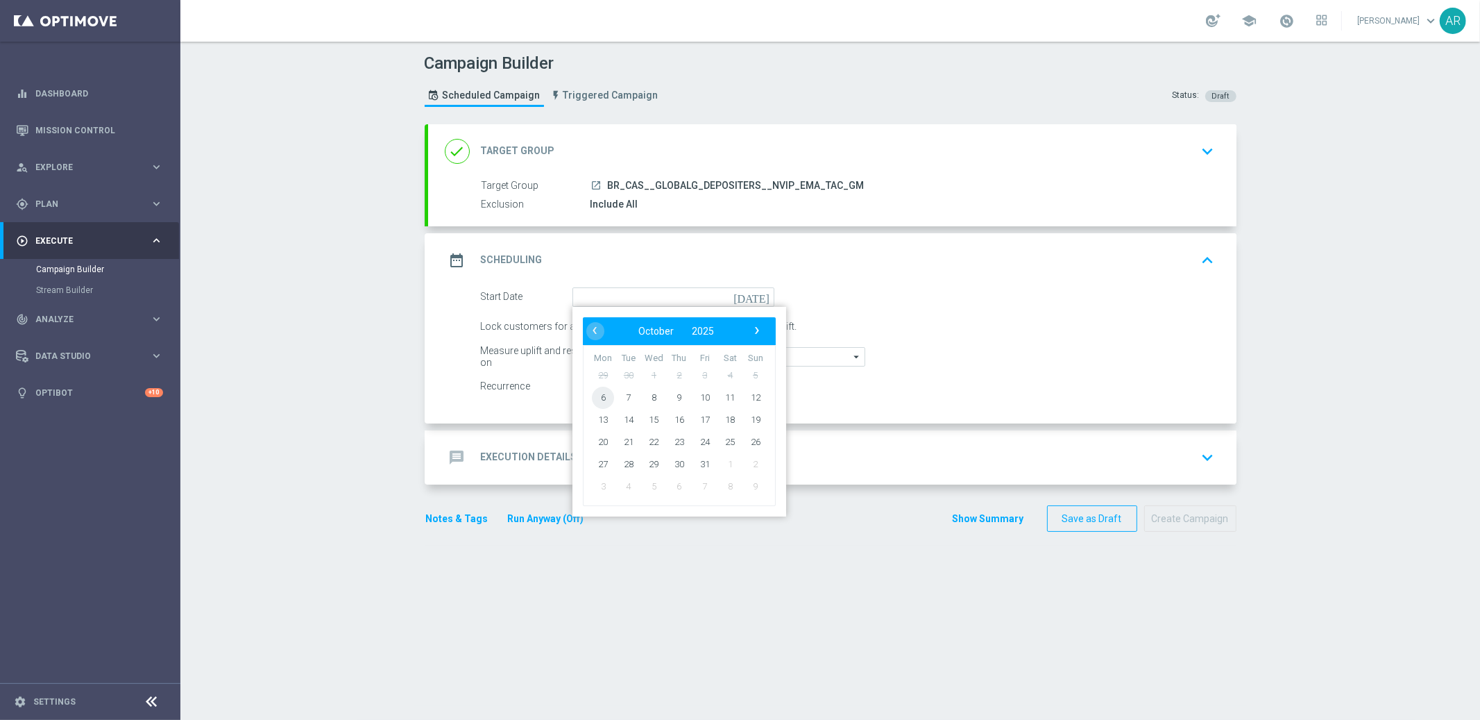
click at [602, 396] on span "6" at bounding box center [603, 397] width 22 height 22
type input "[DATE]"
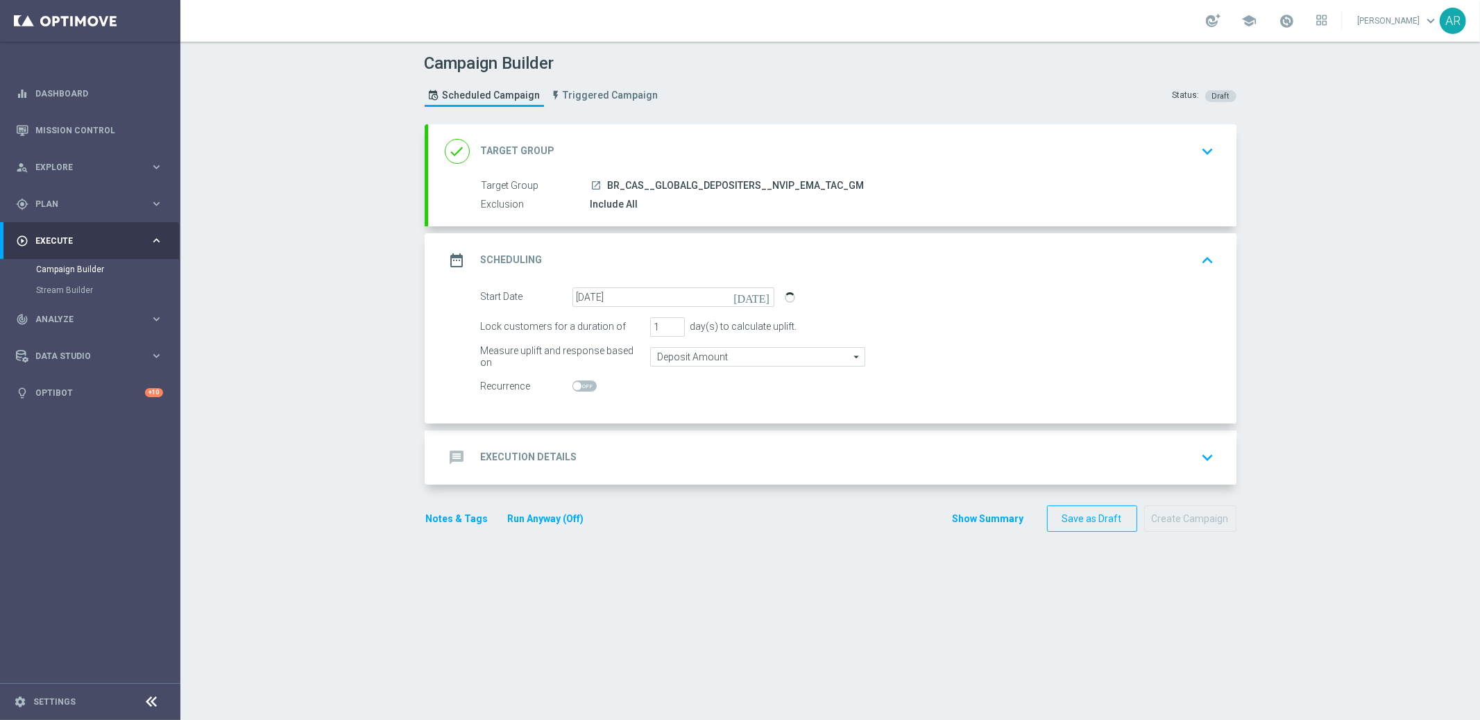
click at [595, 454] on div "message Execution Details keyboard_arrow_down" at bounding box center [832, 457] width 775 height 26
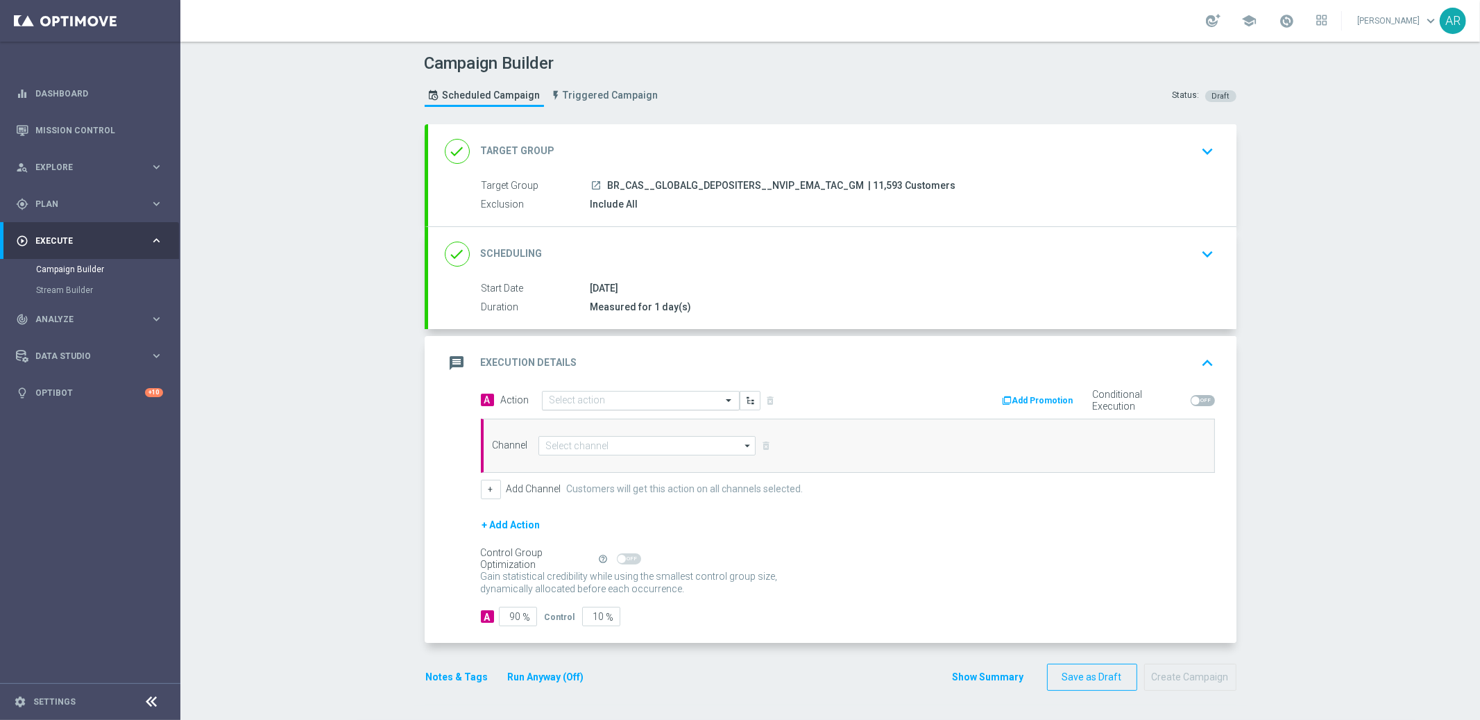
click at [608, 405] on input "text" at bounding box center [627, 401] width 155 height 12
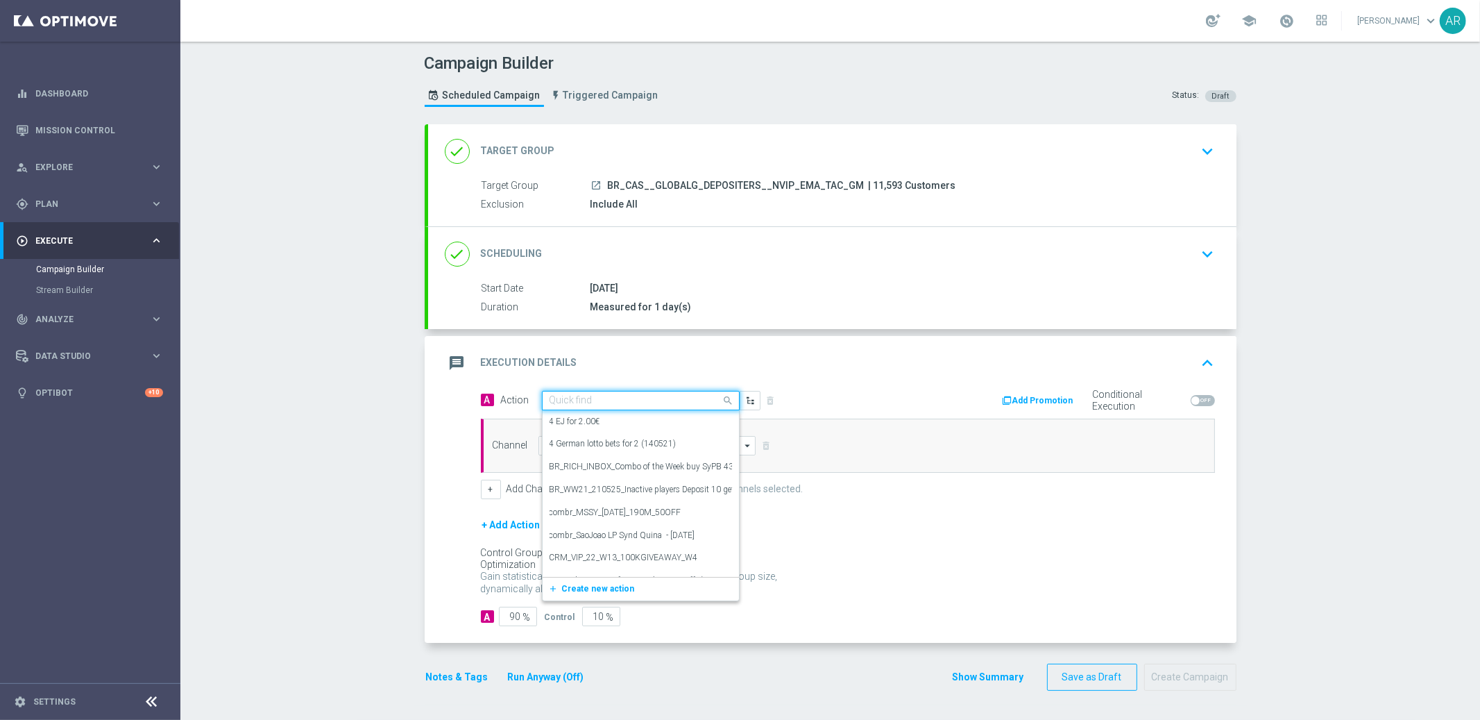
paste input "BR_CAS__GG_BBHALLOWEEN_OCT25__NVIP_EMA_TAC_GM"
type input "BR_CAS__GG_BBHALLOWEEN_OCT25__NVIP_EMA_TAC_GM"
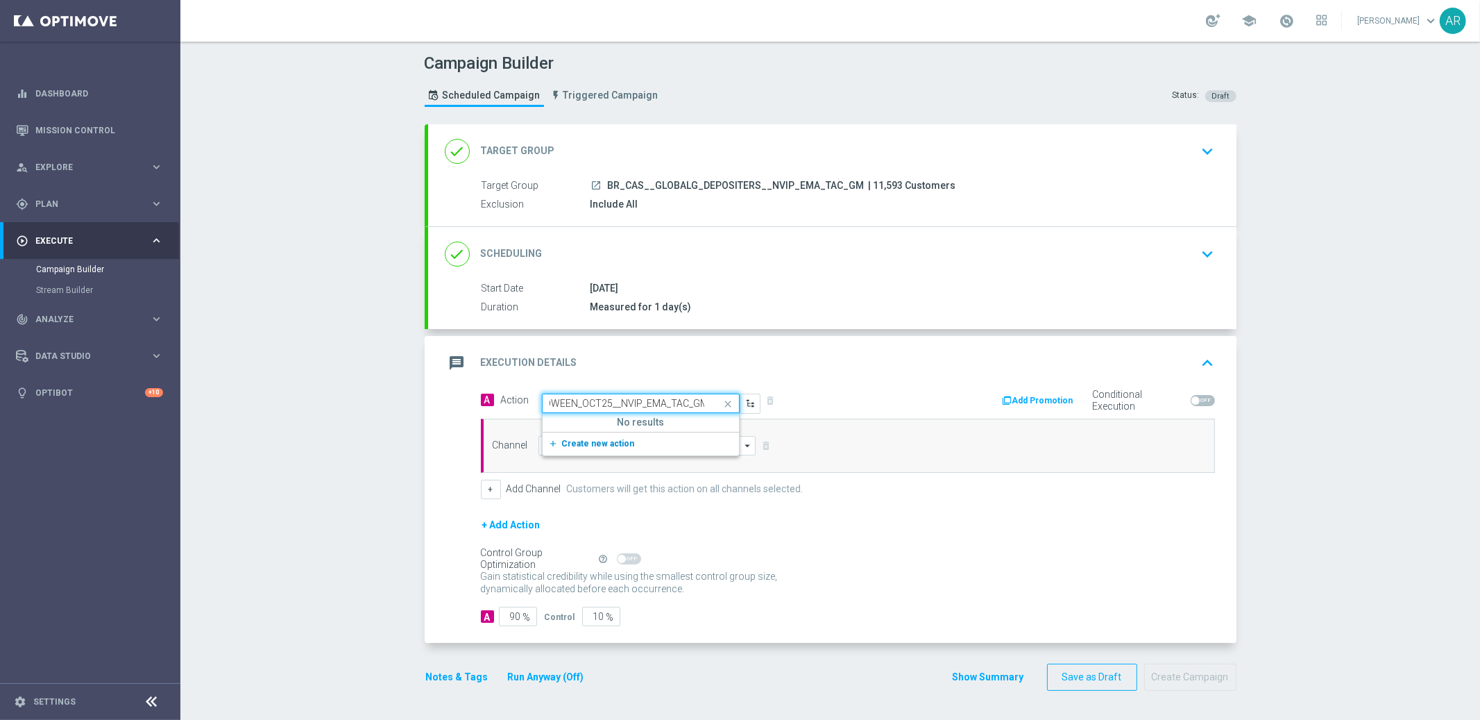
click at [603, 439] on span "Create new action" at bounding box center [598, 444] width 73 height 10
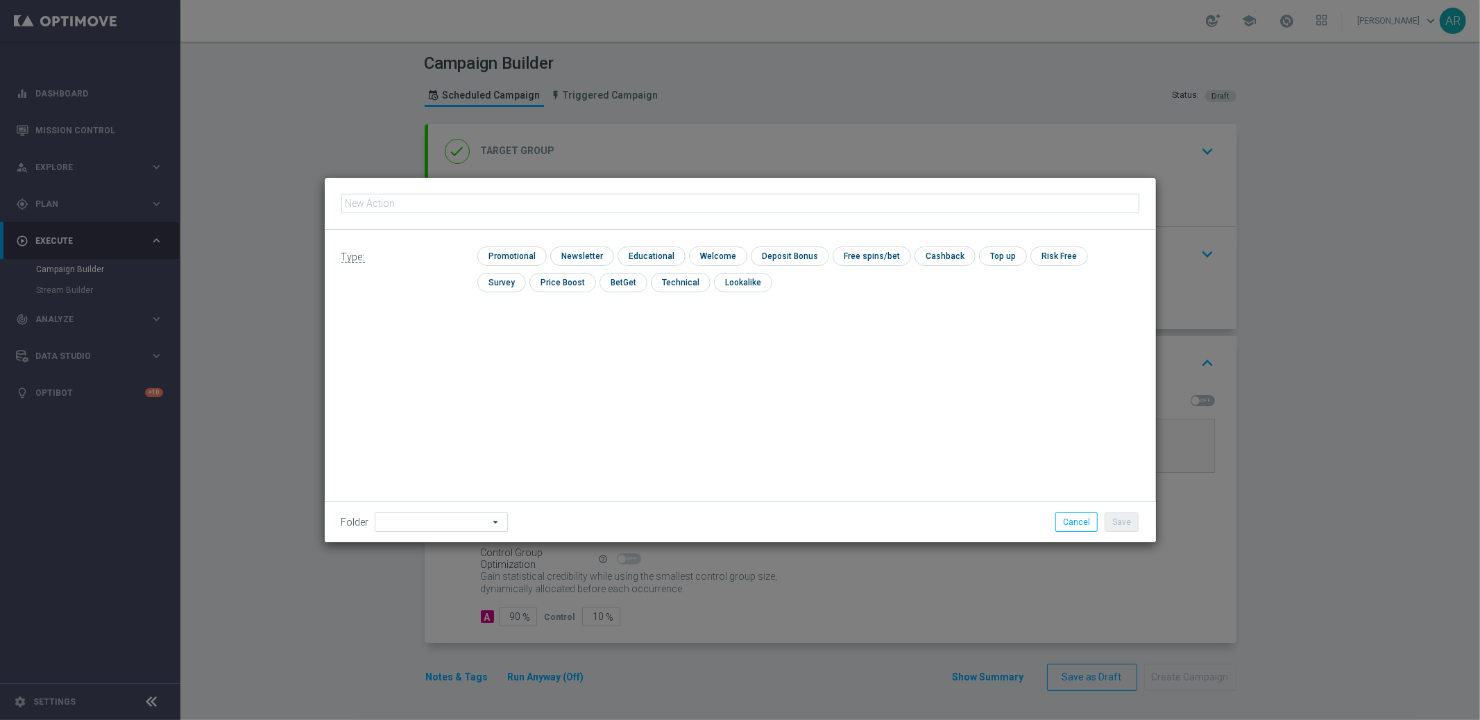
click at [469, 205] on input "text" at bounding box center [740, 203] width 798 height 19
type input "BR_CAS__GG_BBHALLOWEEN_OCT25__NVIP_EMA_TAC_GM"
click at [508, 254] on input "checkbox" at bounding box center [510, 255] width 66 height 19
checkbox input "true"
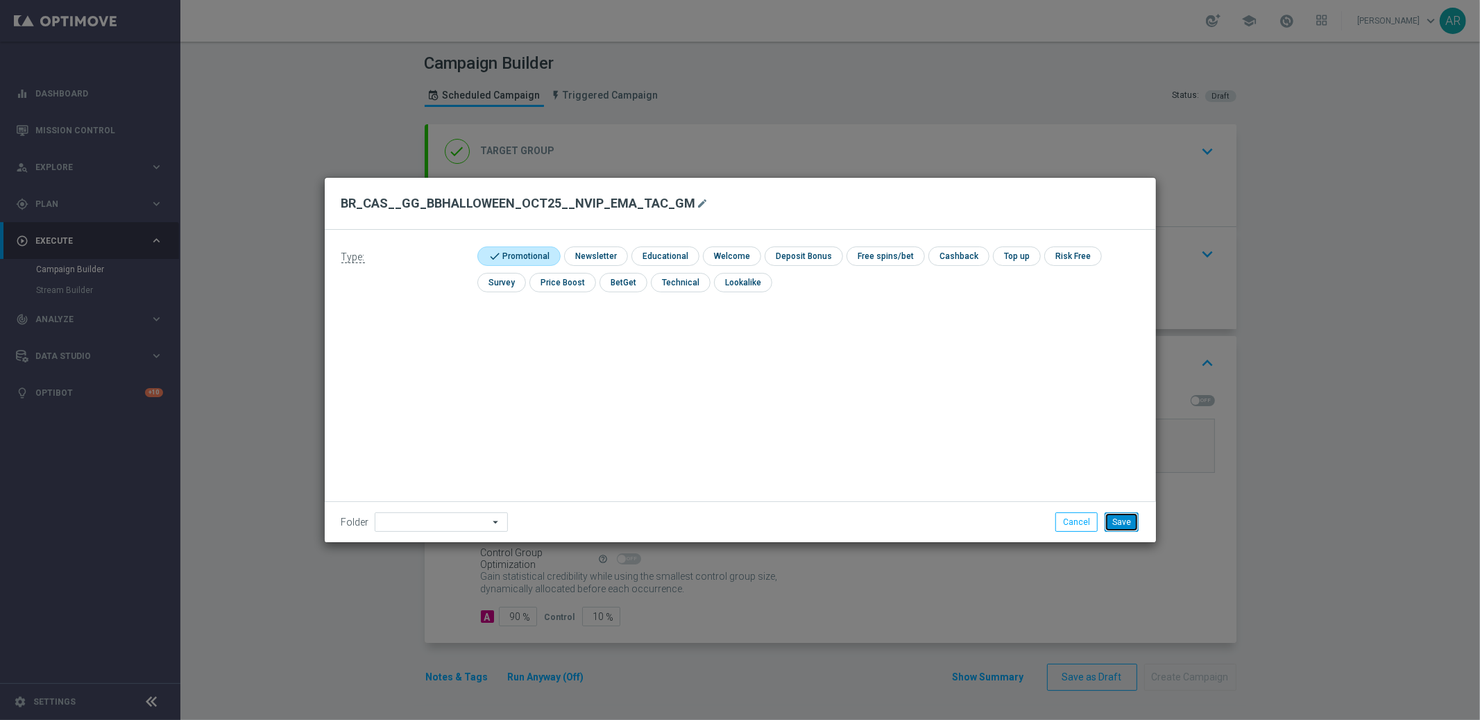
click at [1124, 520] on button "Save" at bounding box center [1122, 521] width 34 height 19
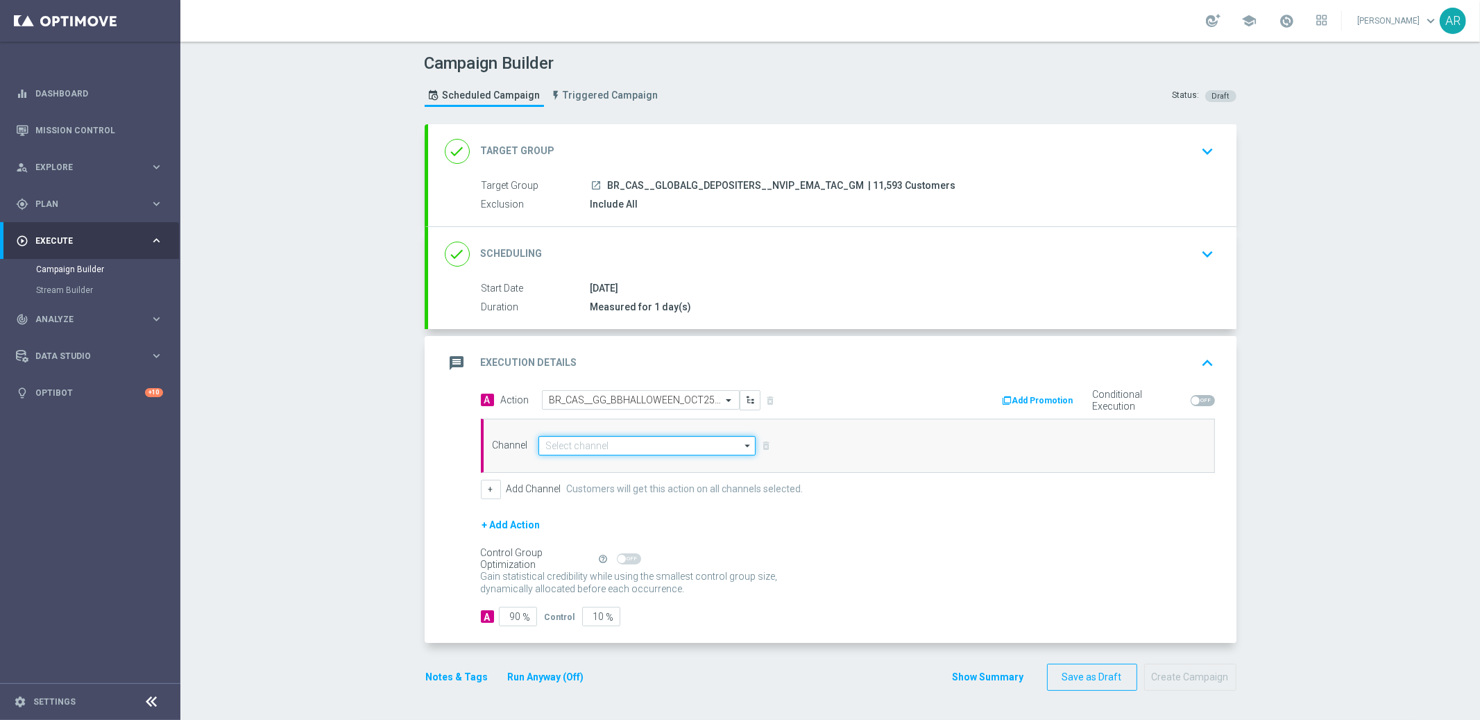
click at [565, 443] on input at bounding box center [648, 445] width 218 height 19
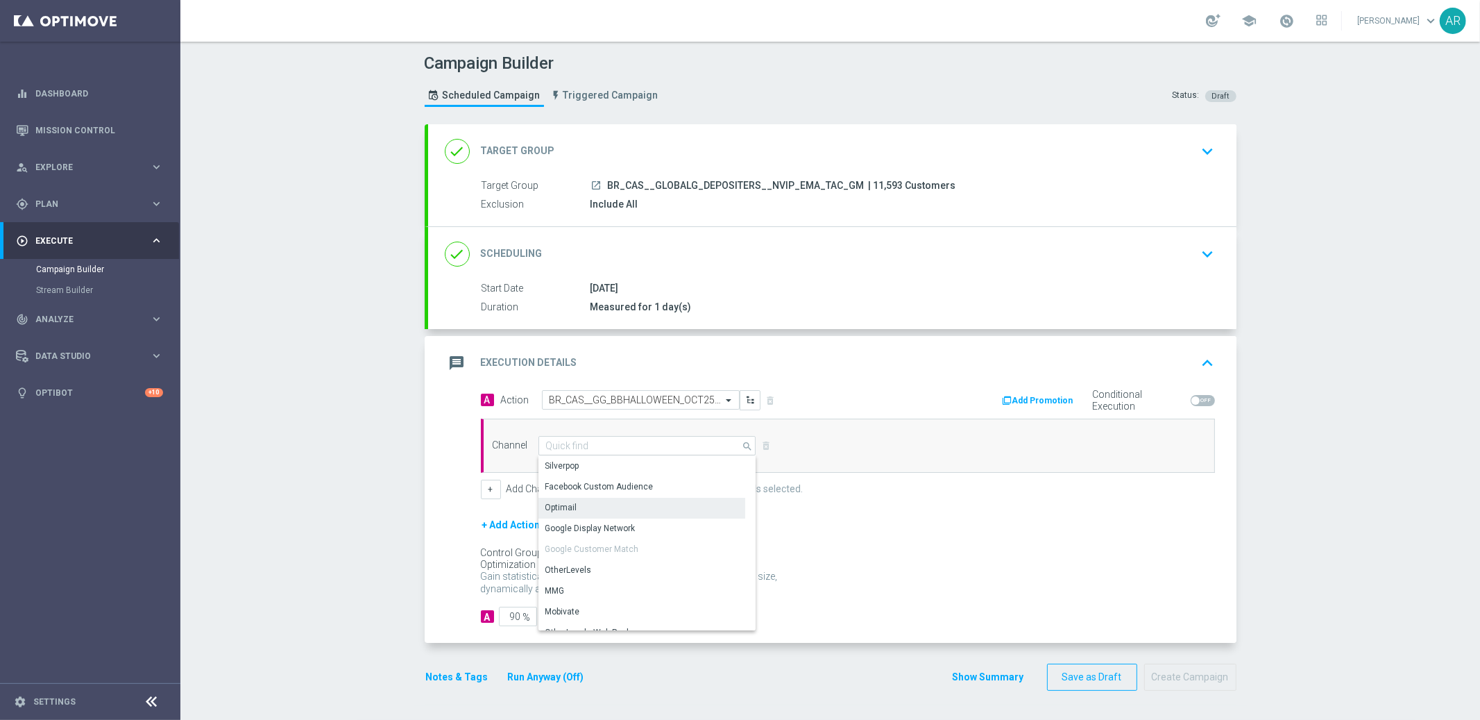
click at [614, 504] on div "Optimail" at bounding box center [642, 507] width 207 height 19
type input "Optimail"
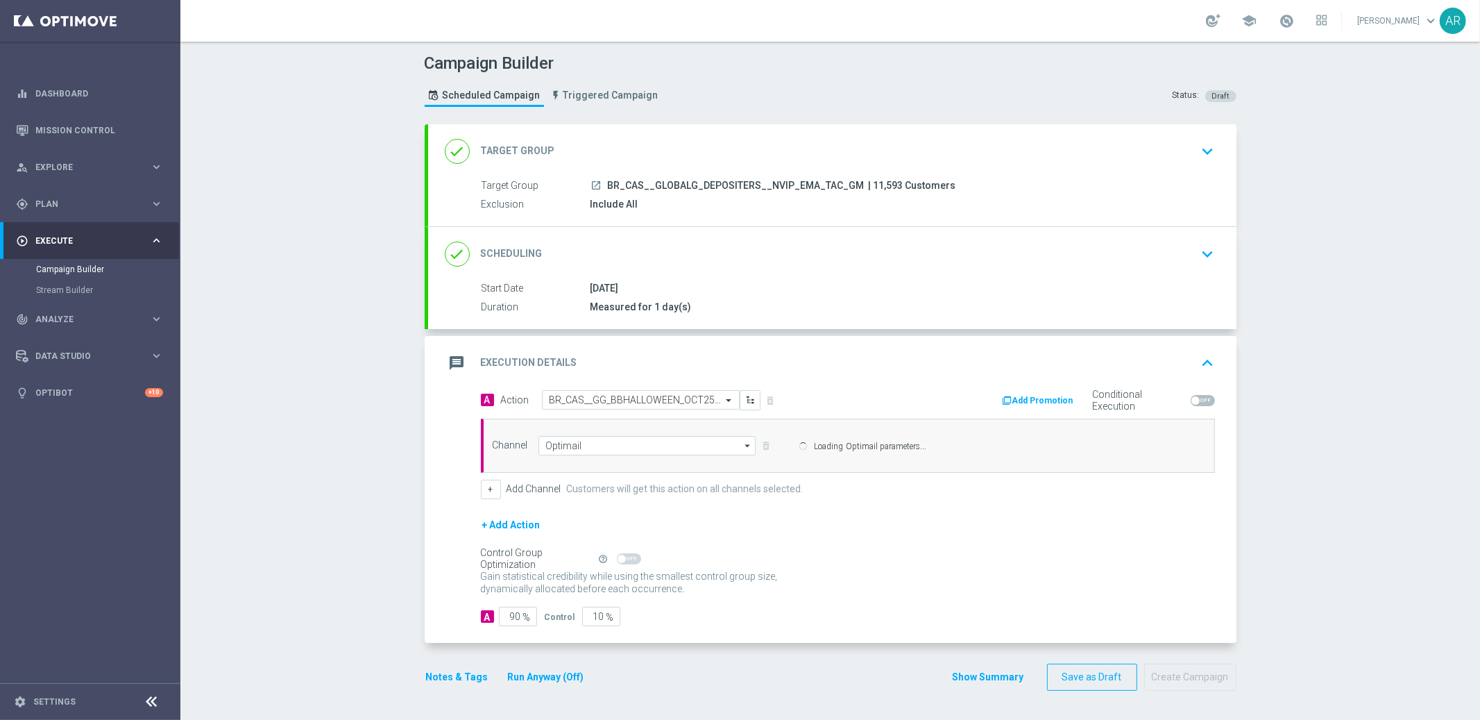
click at [668, 275] on div "done Scheduling keyboard_arrow_down" at bounding box center [832, 254] width 809 height 54
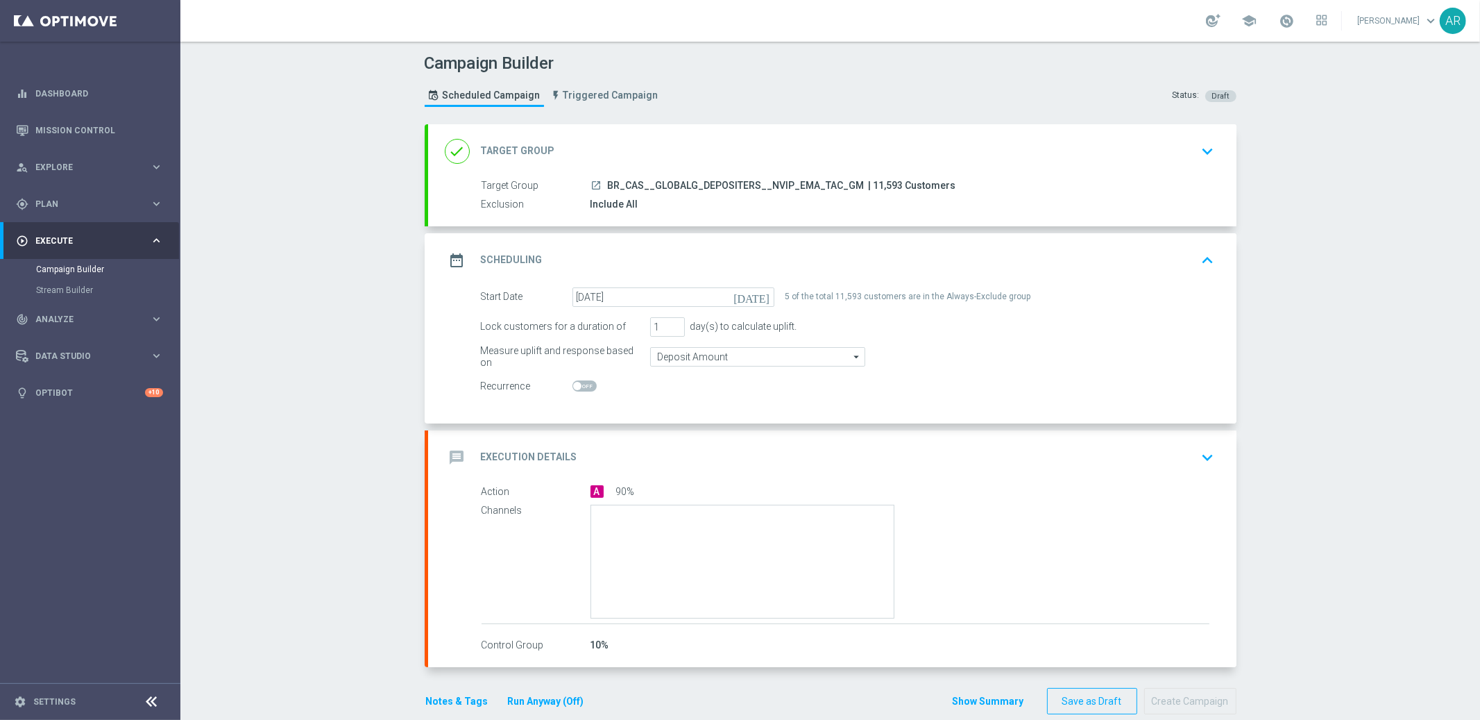
click at [581, 387] on span at bounding box center [577, 386] width 8 height 8
click at [581, 387] on input "checkbox" at bounding box center [585, 385] width 24 height 11
checkbox input "true"
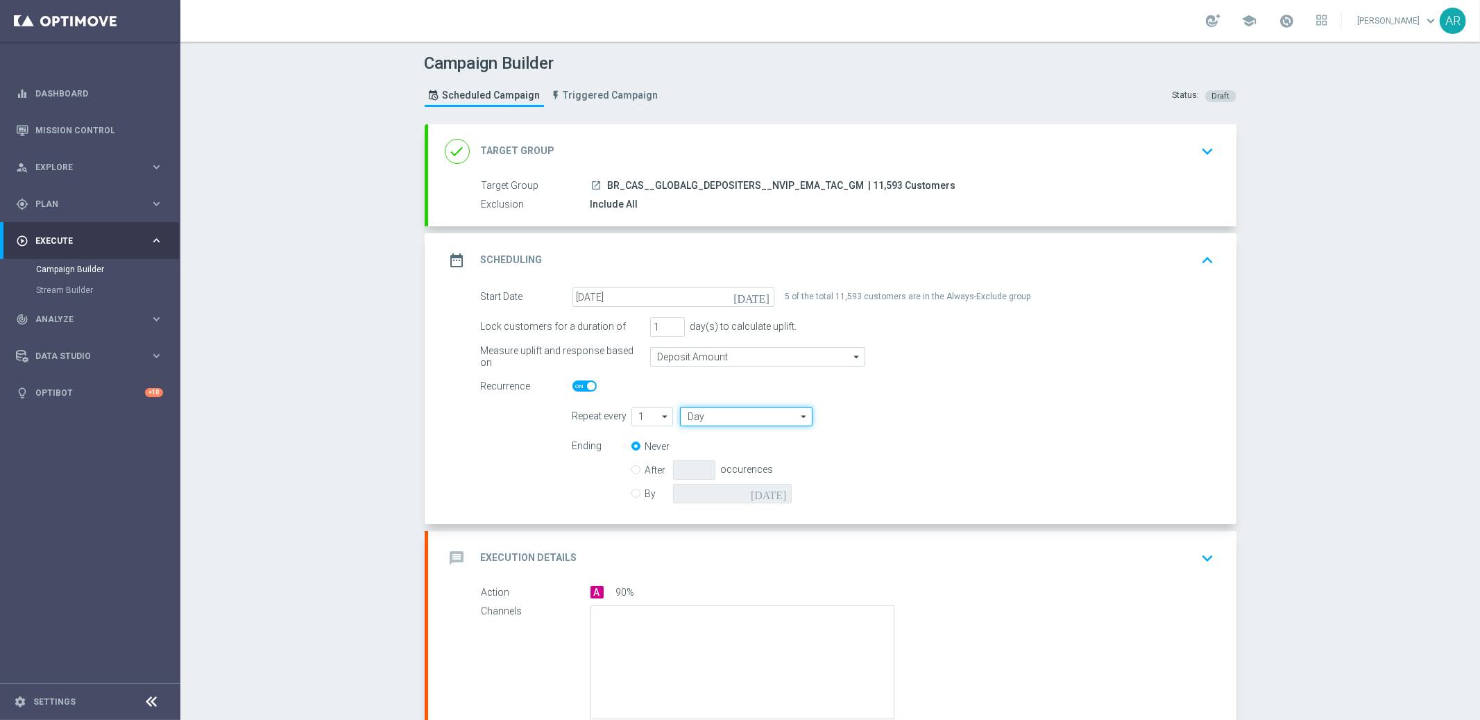
click at [726, 411] on input "Day" at bounding box center [746, 416] width 132 height 19
click at [660, 414] on icon "arrow_drop_down" at bounding box center [666, 416] width 14 height 18
type input "Day"
click at [644, 476] on div "3" at bounding box center [647, 478] width 31 height 21
type input "3"
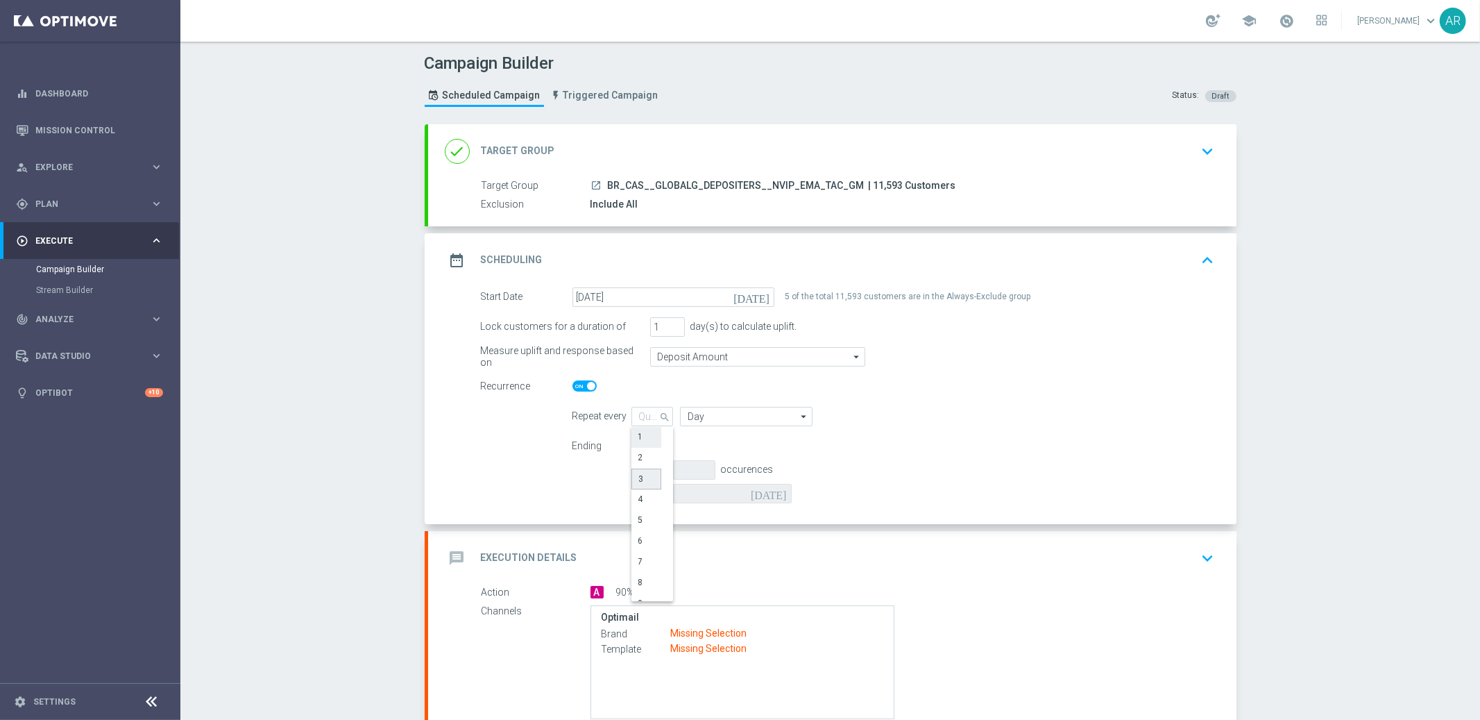
type input "Days"
click at [757, 415] on input "Days" at bounding box center [746, 416] width 132 height 19
click at [761, 452] on div "Weeks" at bounding box center [741, 457] width 122 height 19
type input "Weeks"
click at [666, 414] on icon "arrow_drop_down" at bounding box center [666, 416] width 14 height 18
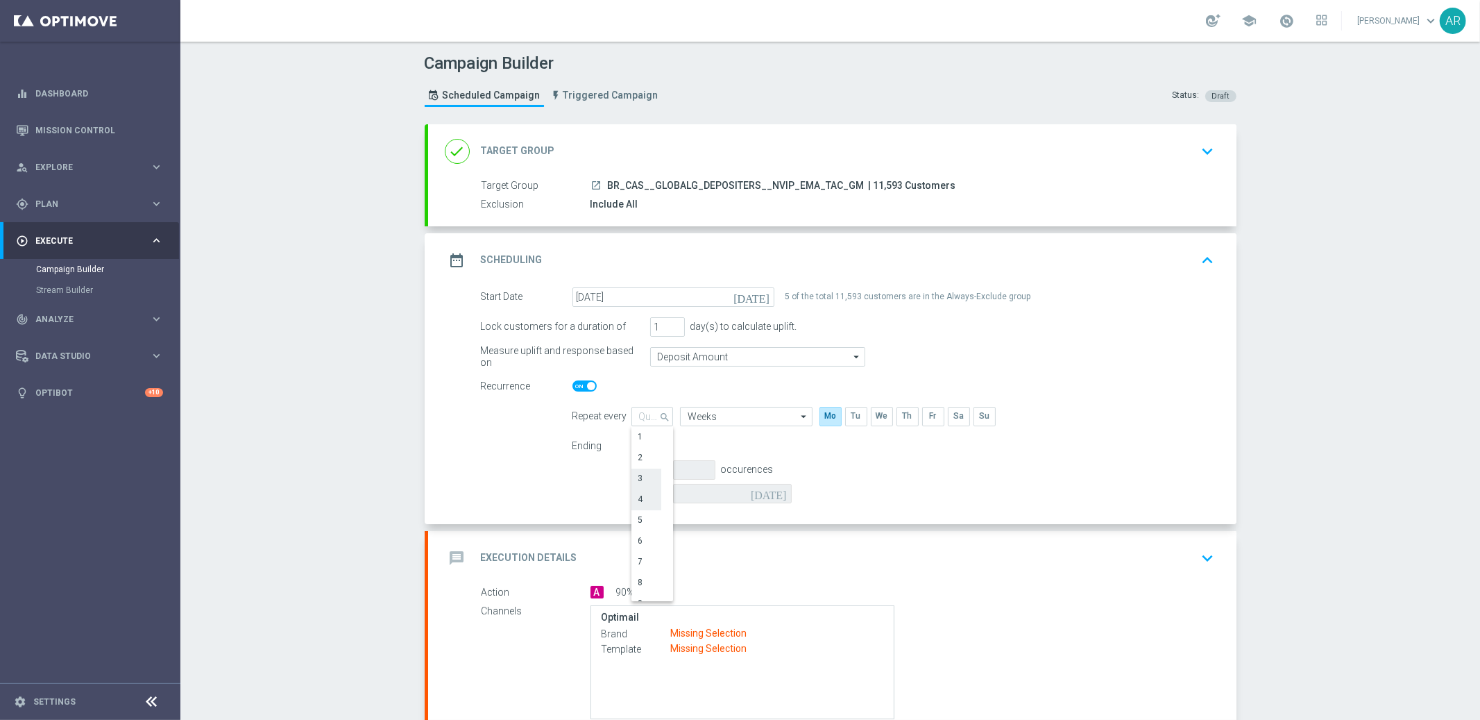
click at [647, 497] on div "4" at bounding box center [647, 498] width 31 height 19
type input "4"
click at [637, 492] on input "By" at bounding box center [636, 490] width 9 height 9
radio input "true"
radio input "false"
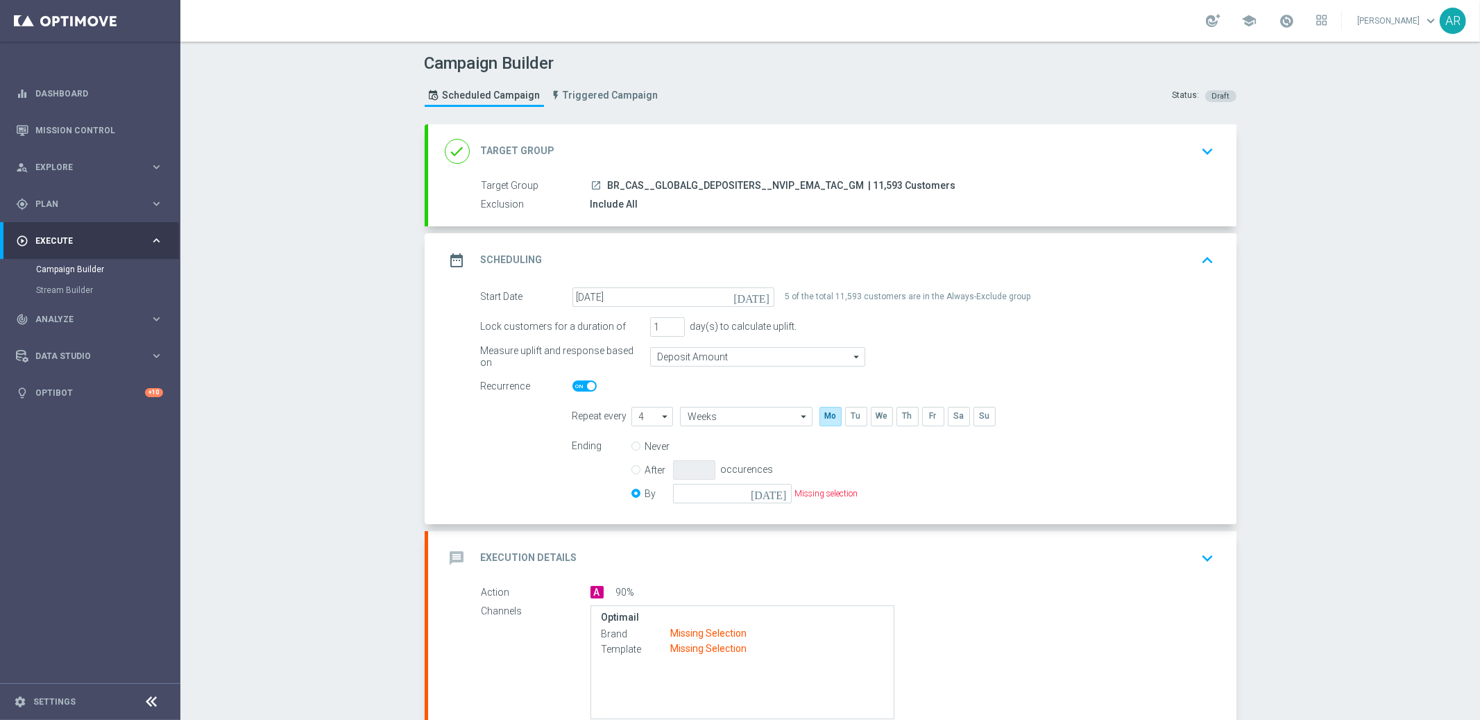
click at [784, 491] on icon "[DATE]" at bounding box center [771, 491] width 41 height 15
click at [732, 660] on span "28" at bounding box center [729, 660] width 22 height 22
type input "[DATE]"
click at [481, 452] on form "Start Date [DATE] [DATE] 5 of the total 11,593 customers are in the Always-Excl…" at bounding box center [848, 397] width 734 height 220
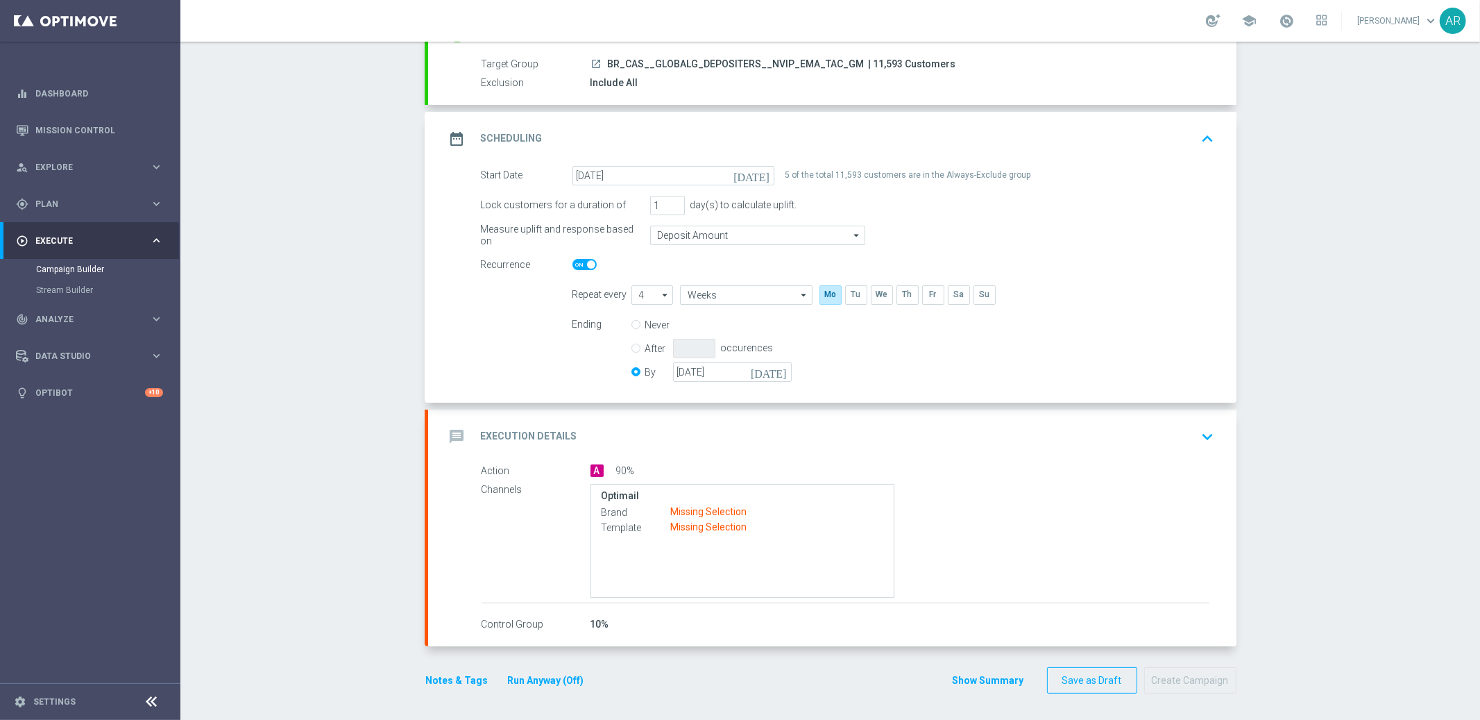
click at [1207, 430] on icon "keyboard_arrow_down" at bounding box center [1208, 436] width 21 height 21
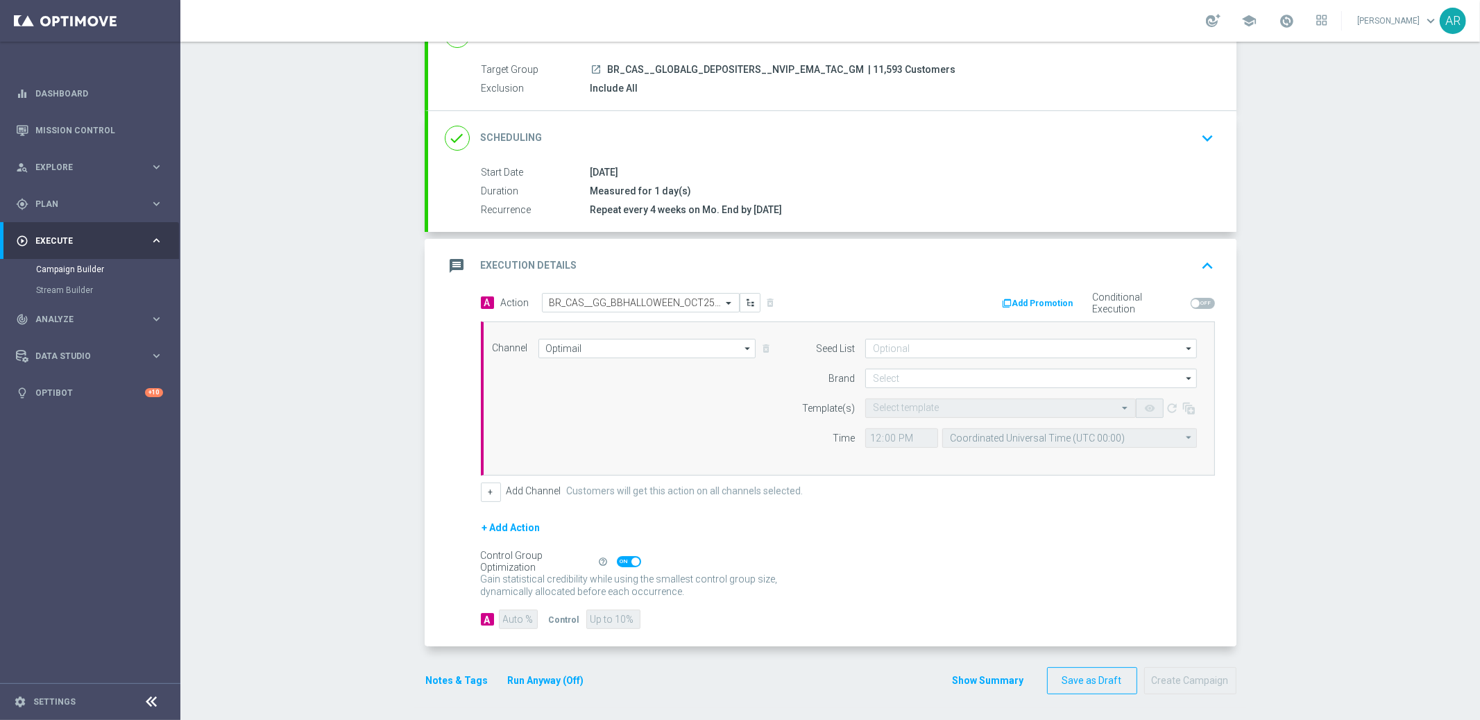
scroll to position [117, 0]
click at [913, 378] on input at bounding box center [1031, 377] width 332 height 19
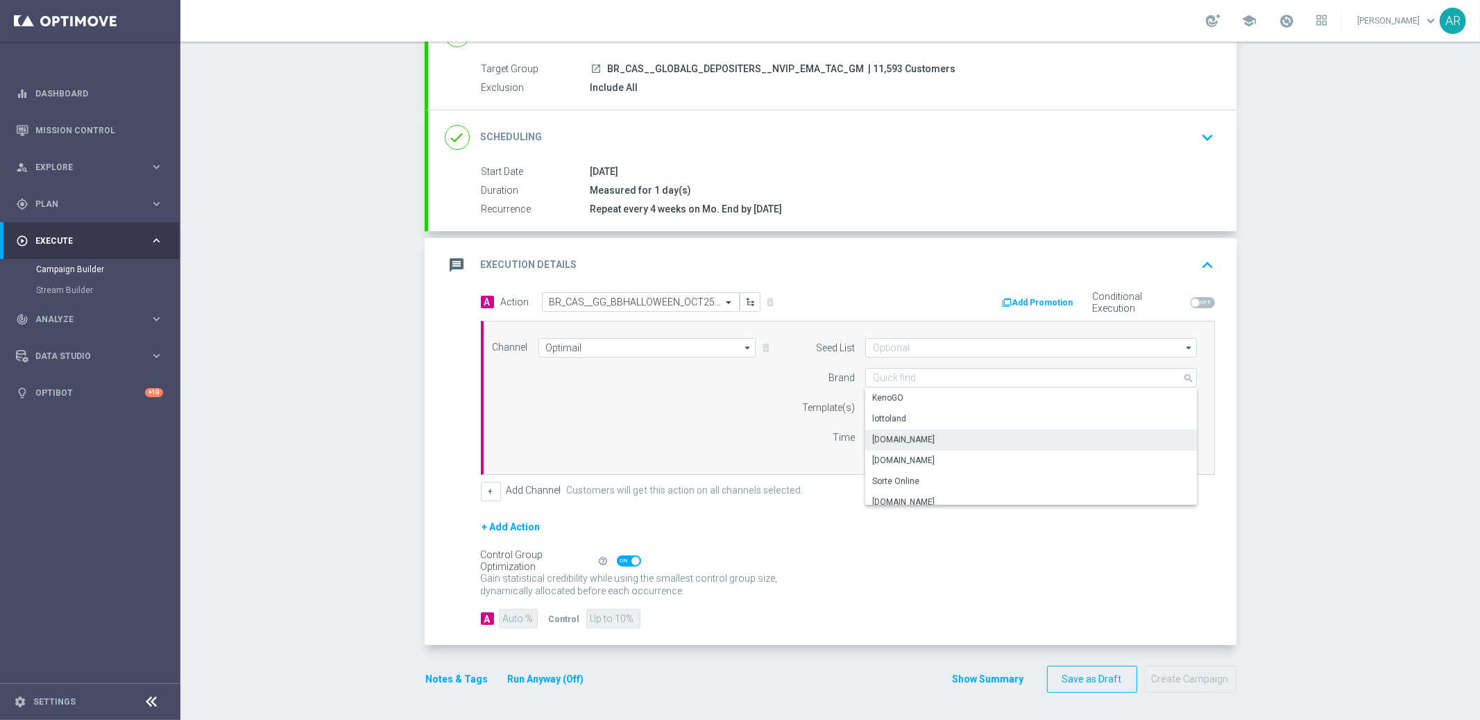
click at [954, 430] on div "[DOMAIN_NAME]" at bounding box center [1031, 439] width 332 height 19
type input "[DOMAIN_NAME]"
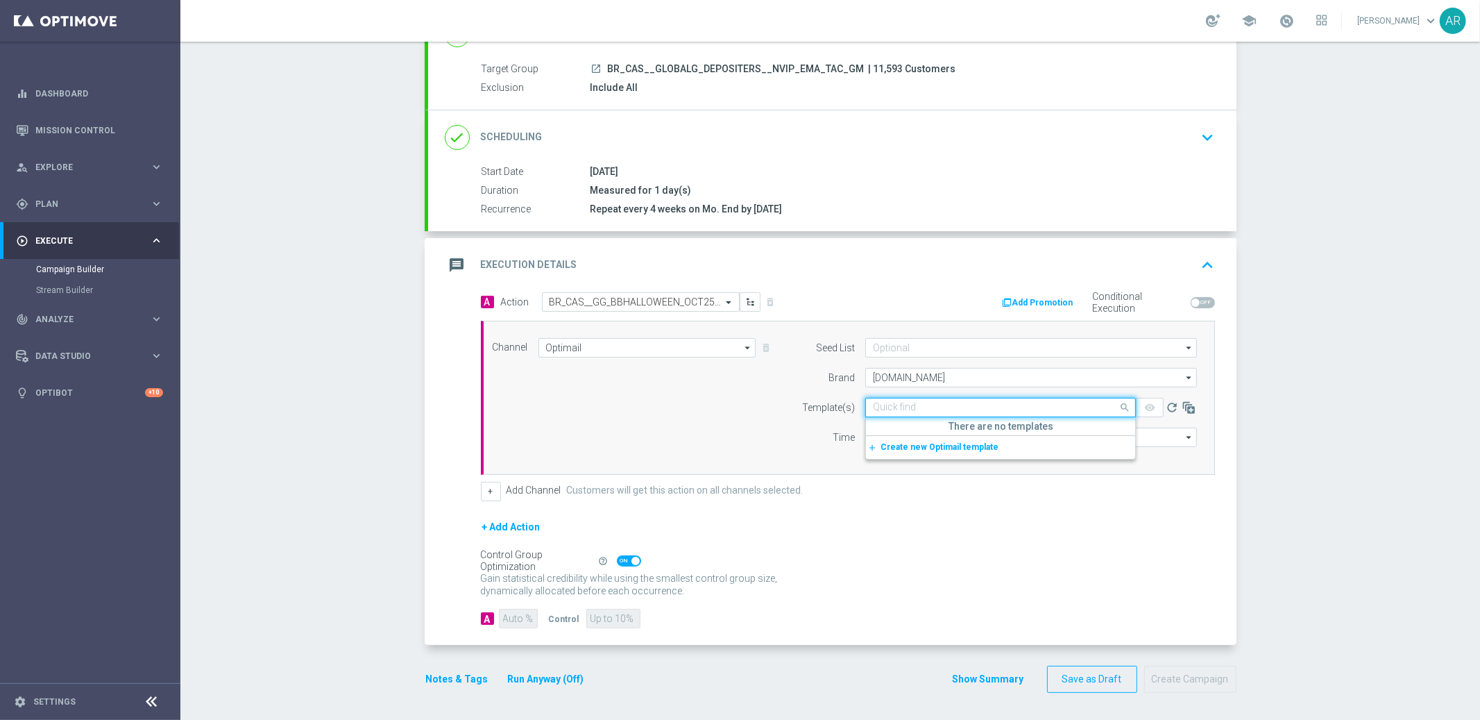
click at [906, 414] on div "Quick find" at bounding box center [1000, 407] width 271 height 19
paste input "BR_CAS__GG_BBHALLOWEEN_OCT25__NVIP_EMA_TAC_GM"
click at [970, 429] on label "BR_CAS__GG_BBHALLOWEEN_OCT25__NVIP_EMA_TAC_GM" at bounding box center [987, 429] width 228 height 12
type input "BR_CAS__GG_BBHALLOWEEN_OCT25__NVIP_EMA_TAC_GM"
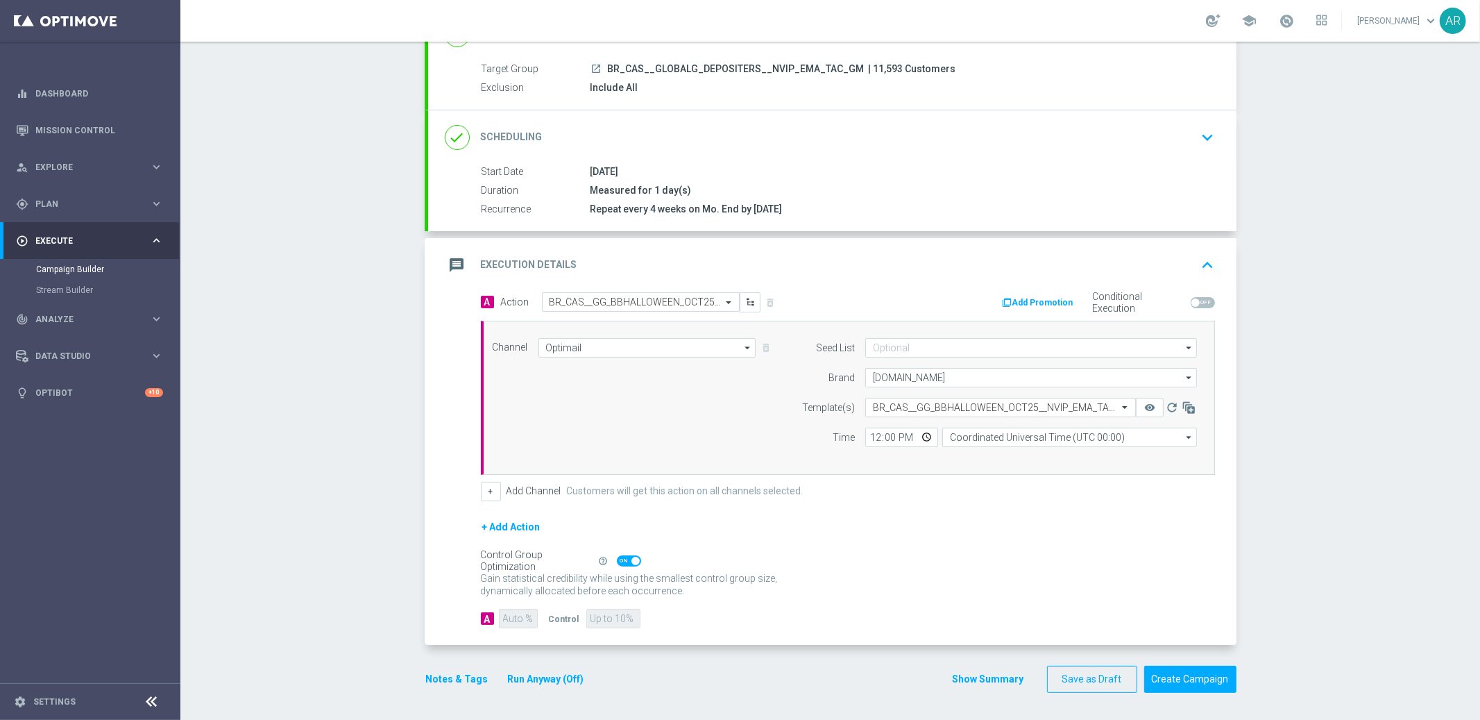
scroll to position [0, 0]
click at [928, 347] on input at bounding box center [1031, 347] width 332 height 19
click at [954, 384] on div "Mandatory seed list" at bounding box center [924, 388] width 76 height 12
click at [628, 438] on div "Channel Optimail Optimail arrow_drop_down Drag here to set row groups Drag here…" at bounding box center [845, 397] width 726 height 119
type input "Mandatory seed list"
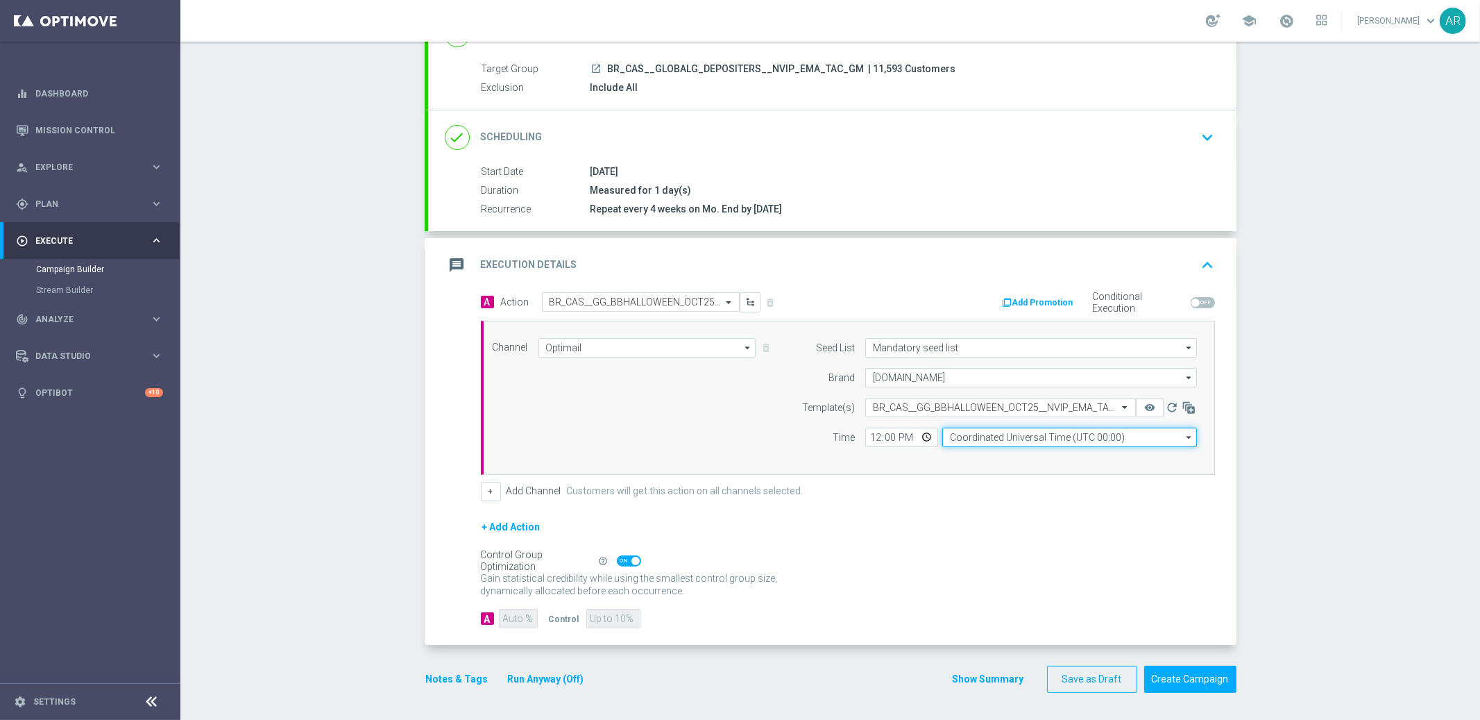
click at [1000, 437] on input "Coordinated Universal Time (UTC 00:00)" at bounding box center [1069, 436] width 255 height 19
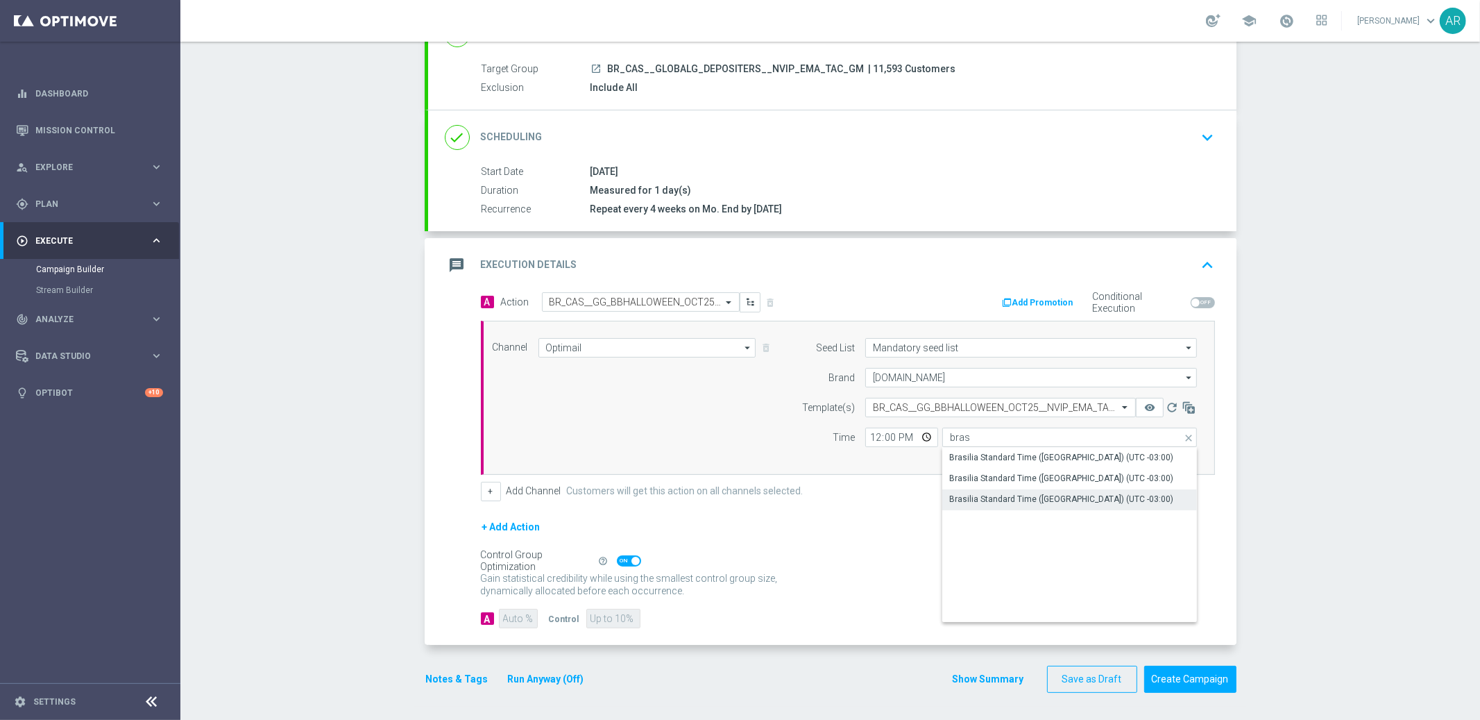
click at [1119, 493] on div "Brasilia Standard Time ([GEOGRAPHIC_DATA]) (UTC -03:00)" at bounding box center [1061, 499] width 224 height 12
type input "Brasilia Standard Time ([GEOGRAPHIC_DATA]) (UTC -03:00)"
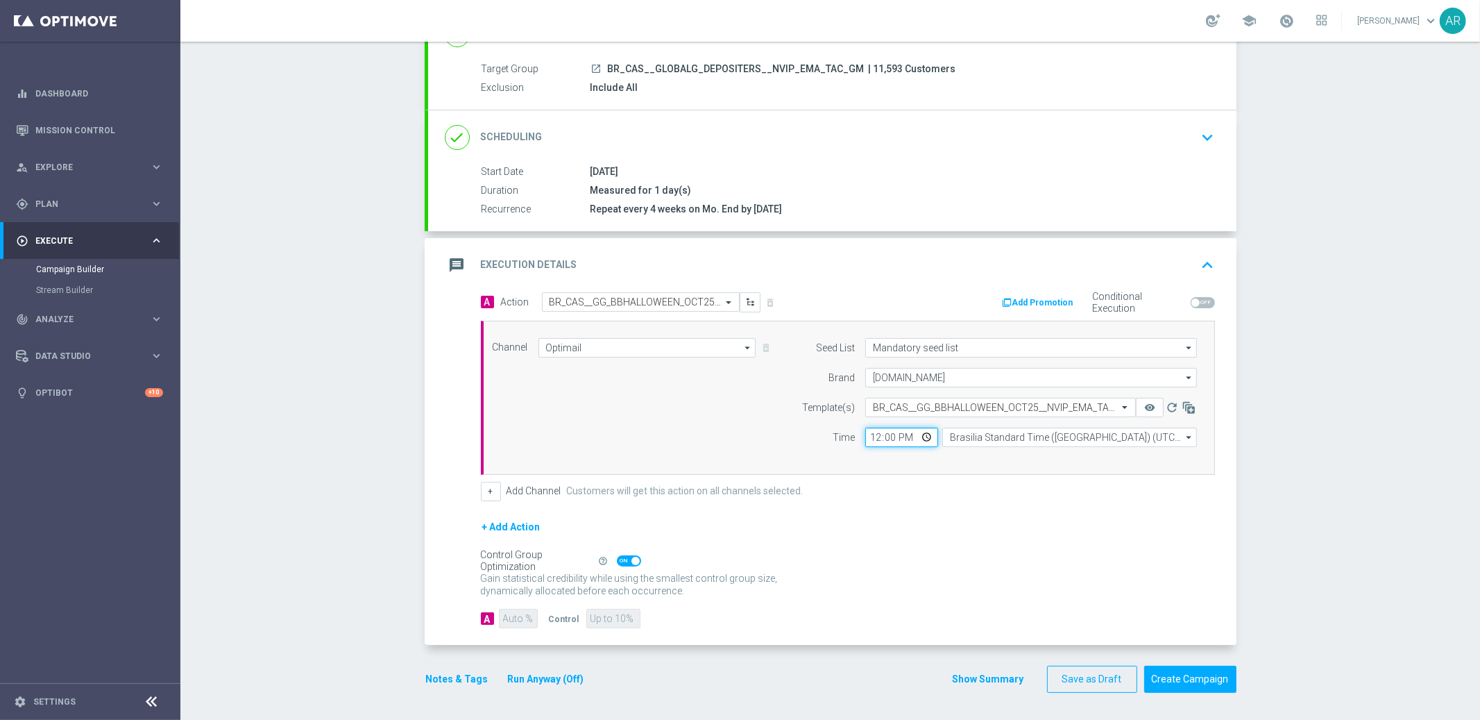
click at [926, 435] on input "12:00" at bounding box center [901, 436] width 73 height 19
type input "15:00"
click at [718, 417] on div "Channel Optimail Optimail arrow_drop_down Drag here to set row groups Drag here…" at bounding box center [845, 397] width 726 height 119
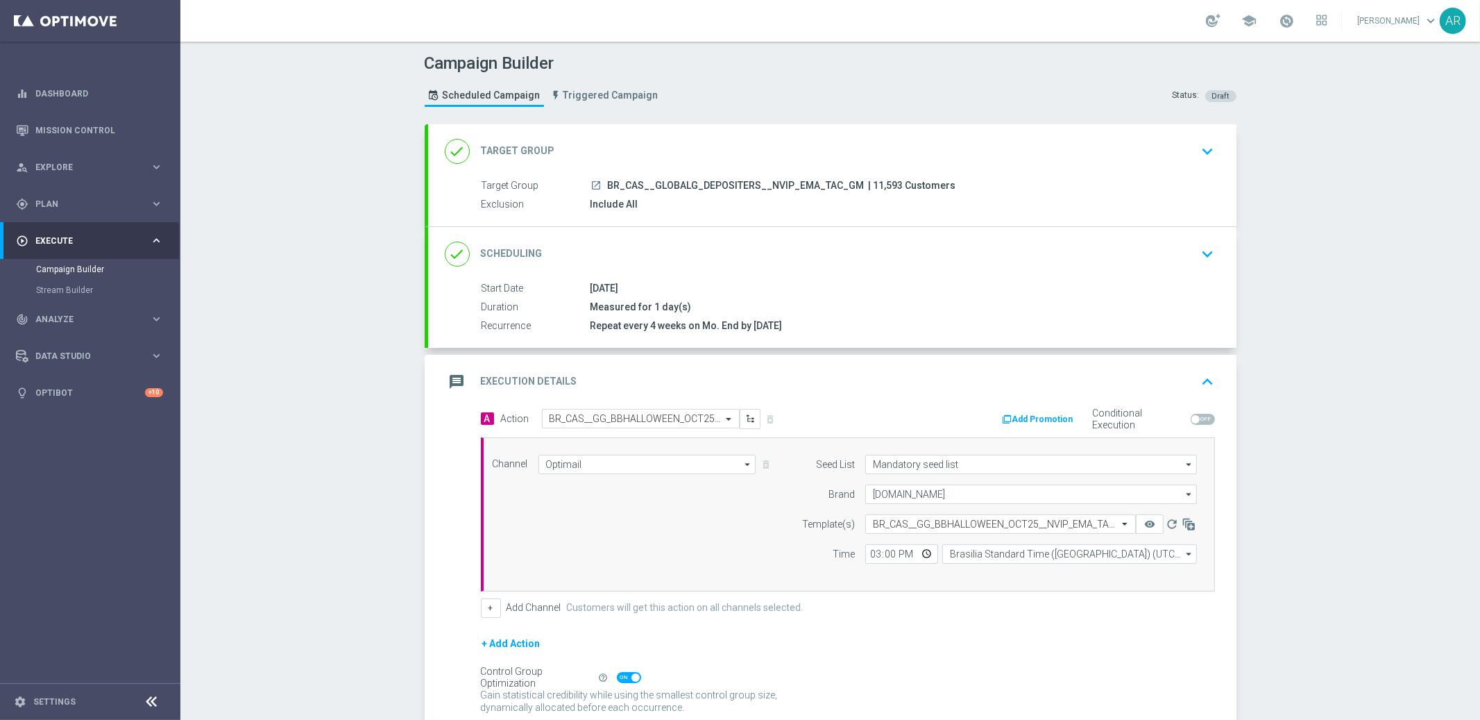
scroll to position [117, 0]
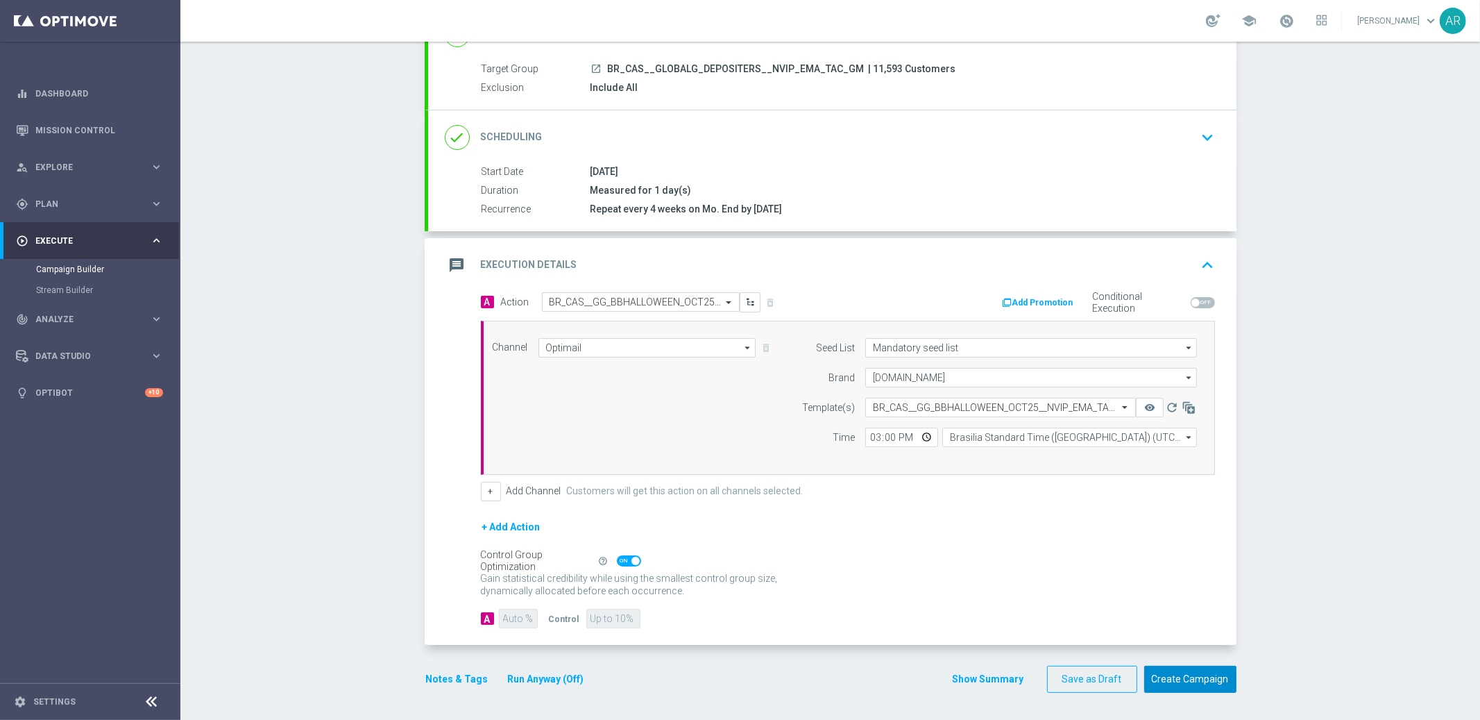
click at [1201, 681] on button "Create Campaign" at bounding box center [1190, 679] width 92 height 27
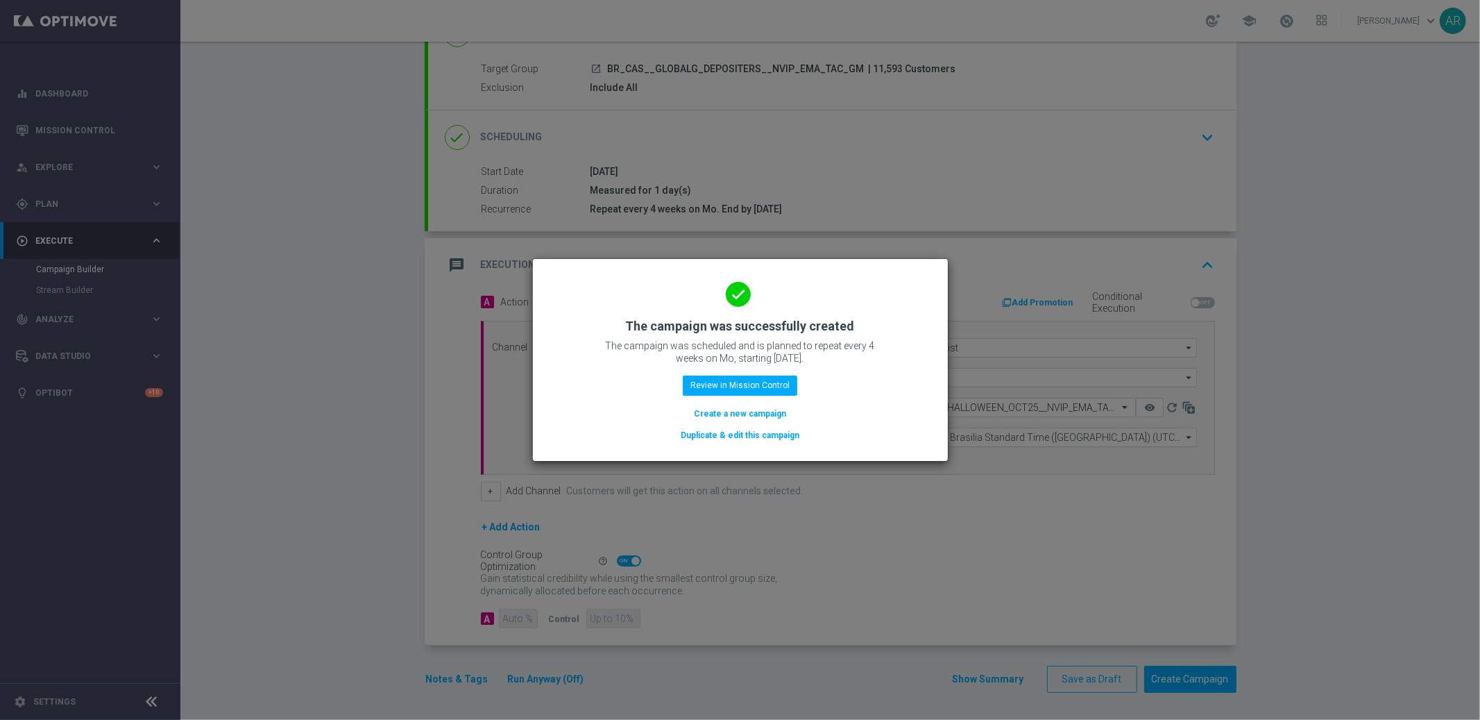
click at [724, 411] on button "Create a new campaign" at bounding box center [740, 413] width 95 height 15
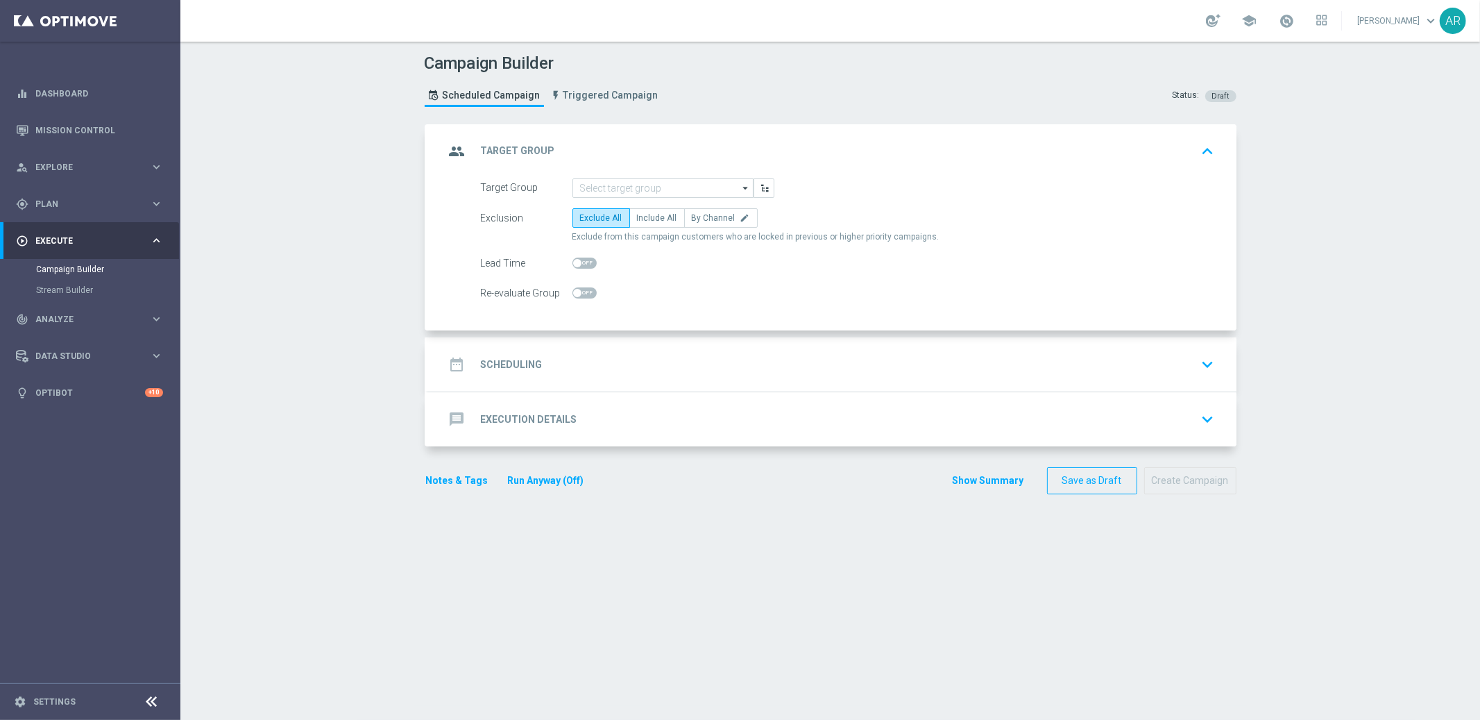
scroll to position [0, 0]
click at [622, 182] on input at bounding box center [663, 187] width 181 height 19
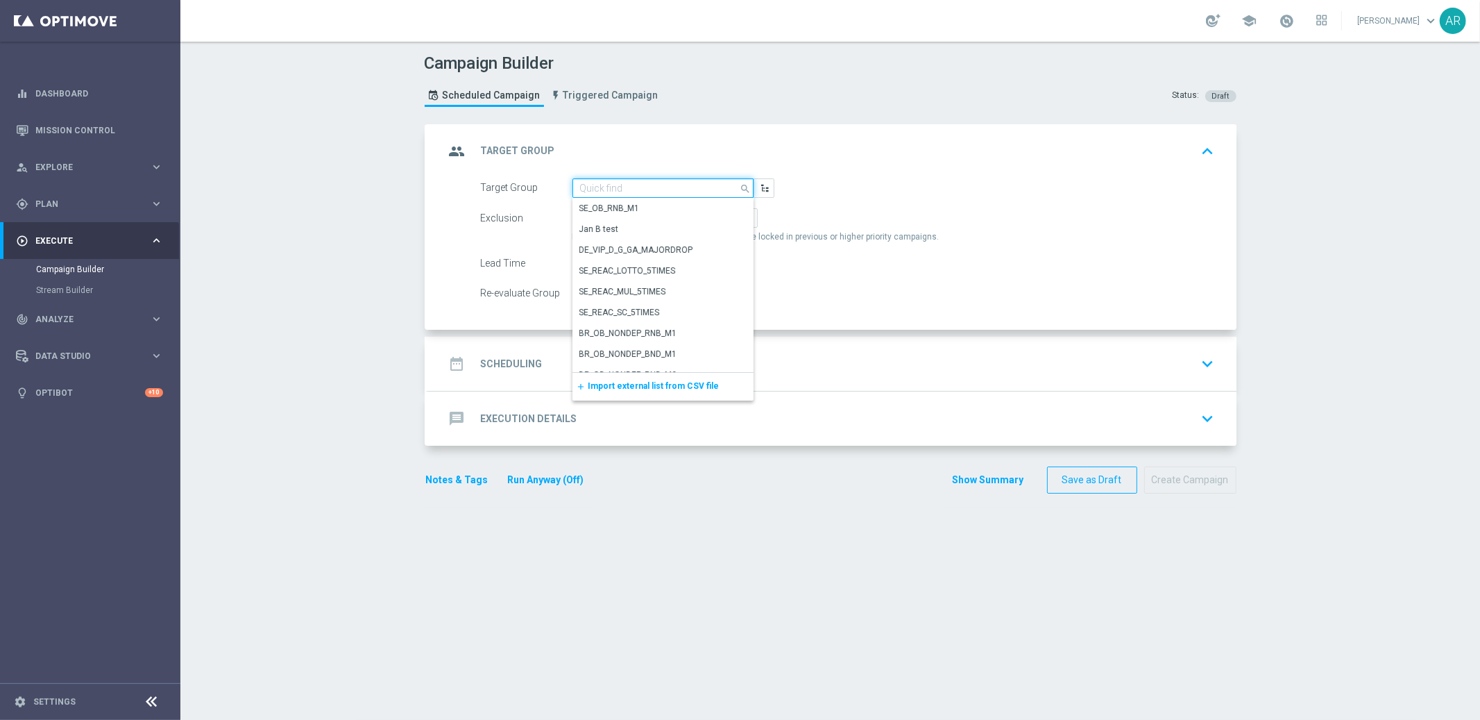
paste input "BR_CAS__GLOBALG_DEPOSITERS__NVIP_RI_TAC_GM"
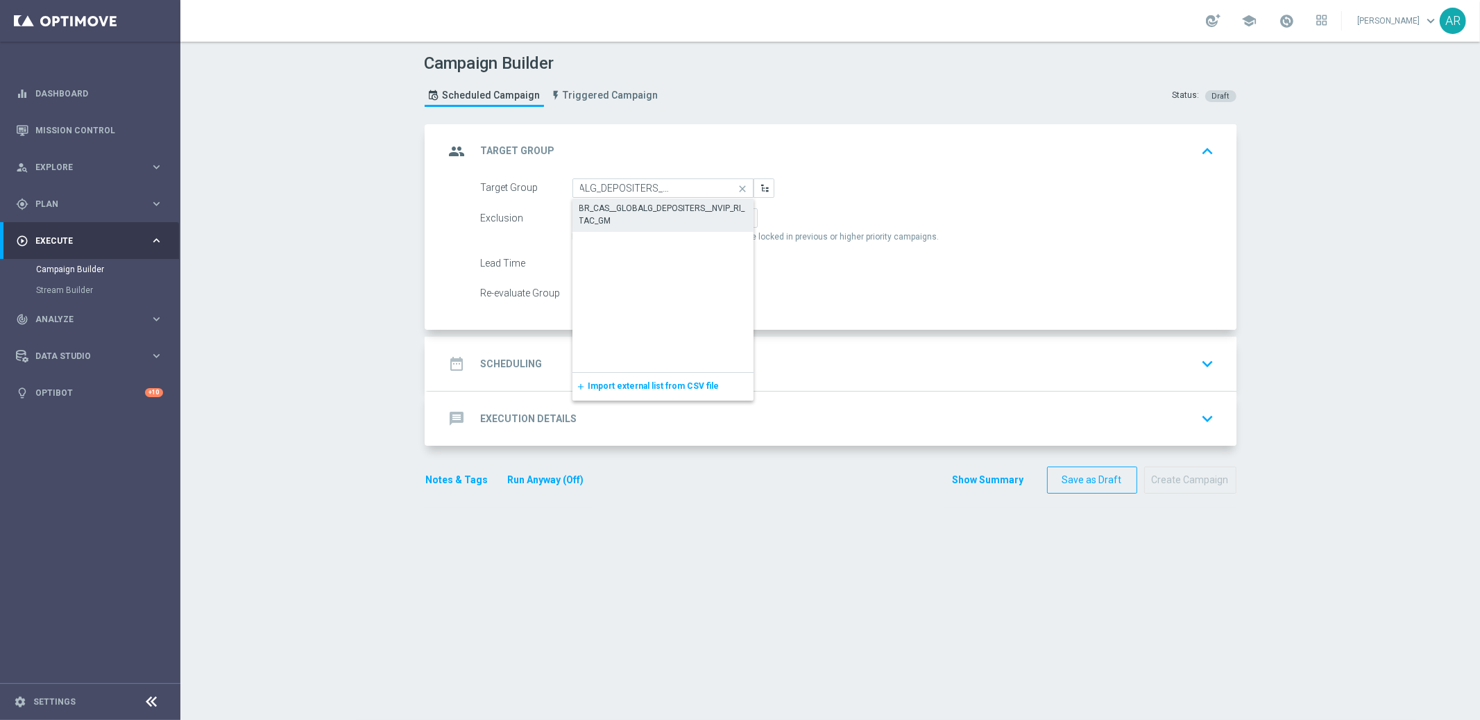
click at [653, 202] on div "BR_CAS__GLOBALG_DEPOSITERS__NVIP_RI_TAC_GM" at bounding box center [663, 214] width 168 height 25
type input "BR_CAS__GLOBALG_DEPOSITERS__NVIP_RI_TAC_GM"
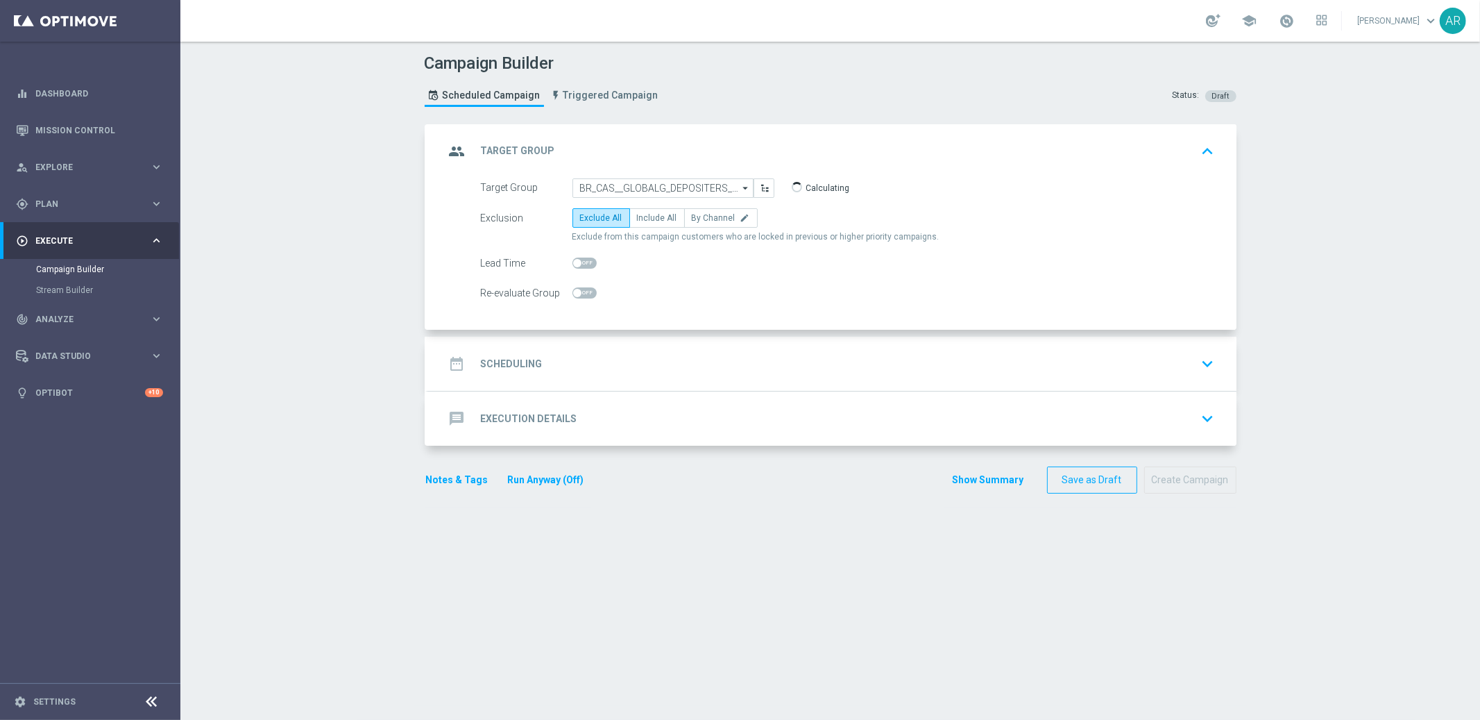
click at [653, 202] on form "Target Group BR_CAS__GLOBALG_DEPOSITERS__NVIP_RI_TAC_GM BR_CAS__GLOBALG_DEPOSIT…" at bounding box center [848, 240] width 734 height 125
click at [654, 209] on label "Include All" at bounding box center [657, 217] width 56 height 19
click at [646, 216] on input "Include All" at bounding box center [641, 220] width 9 height 9
radio input "true"
click at [625, 351] on div "date_range Scheduling keyboard_arrow_down" at bounding box center [832, 363] width 775 height 26
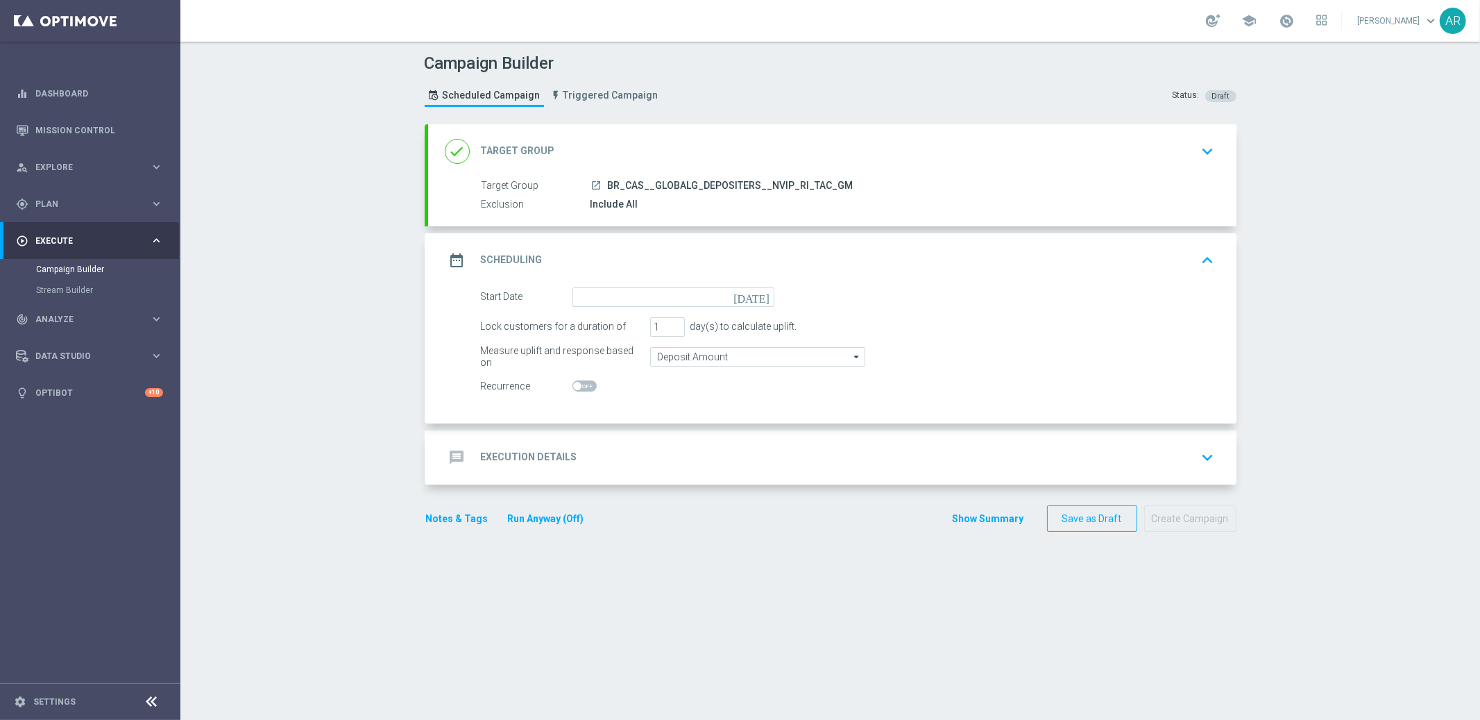
click at [764, 292] on icon "[DATE]" at bounding box center [754, 294] width 41 height 15
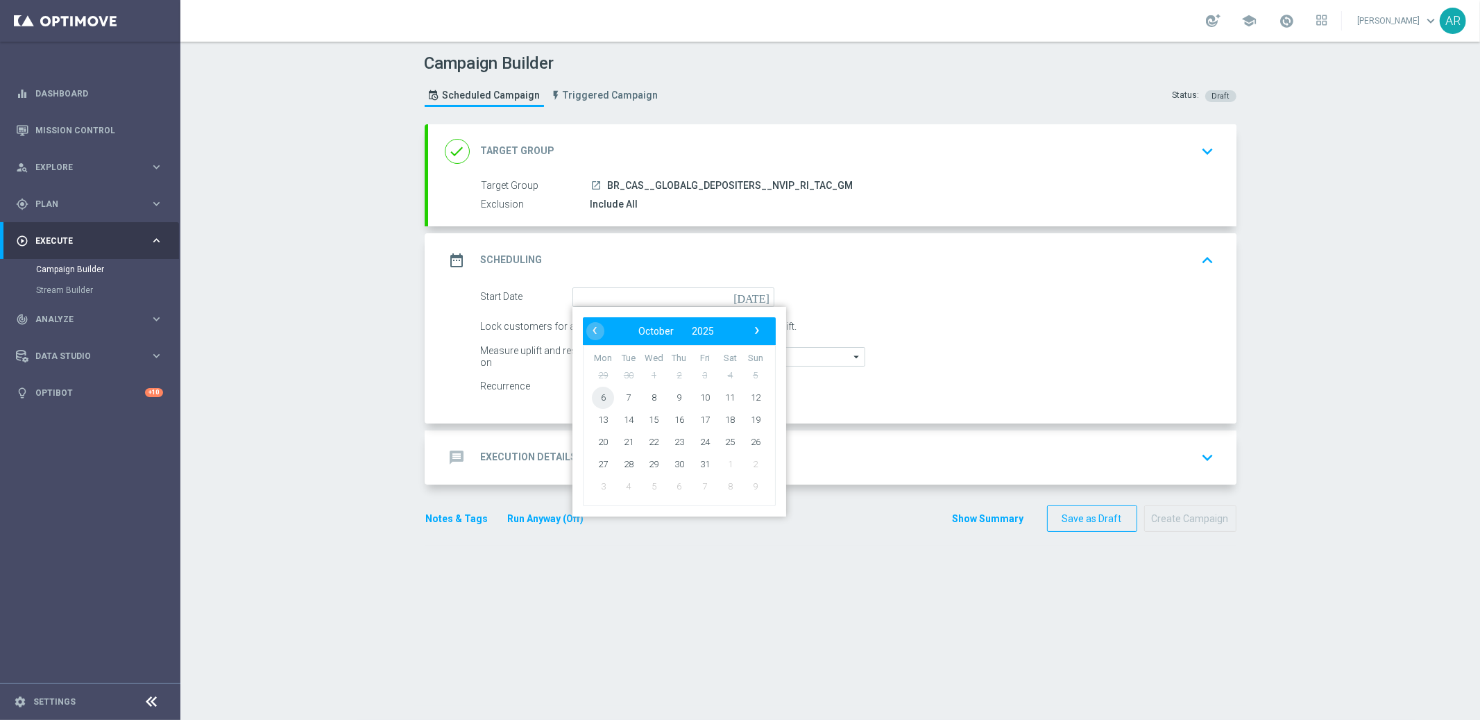
click at [604, 392] on span "6" at bounding box center [603, 397] width 22 height 22
type input "[DATE]"
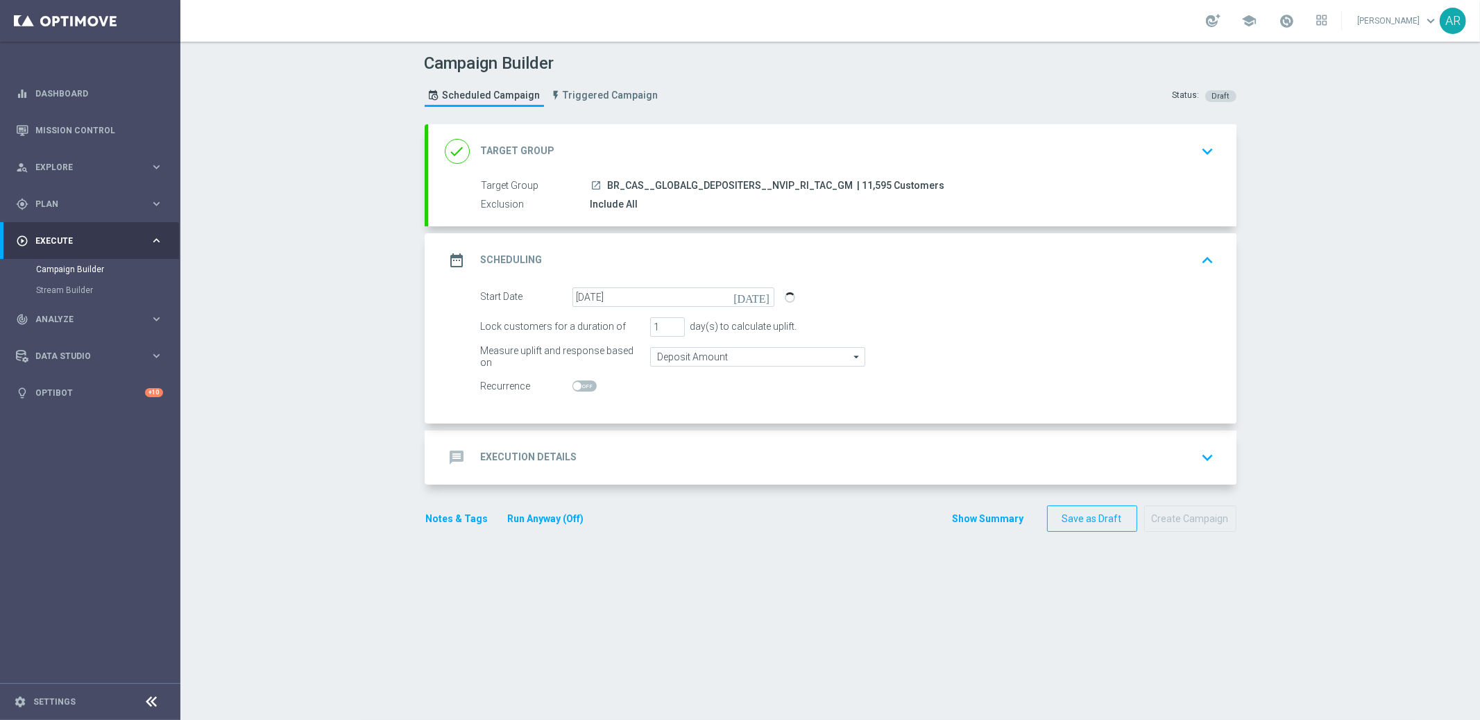
click at [579, 385] on span at bounding box center [577, 386] width 8 height 8
click at [579, 385] on input "checkbox" at bounding box center [585, 385] width 24 height 11
checkbox input "true"
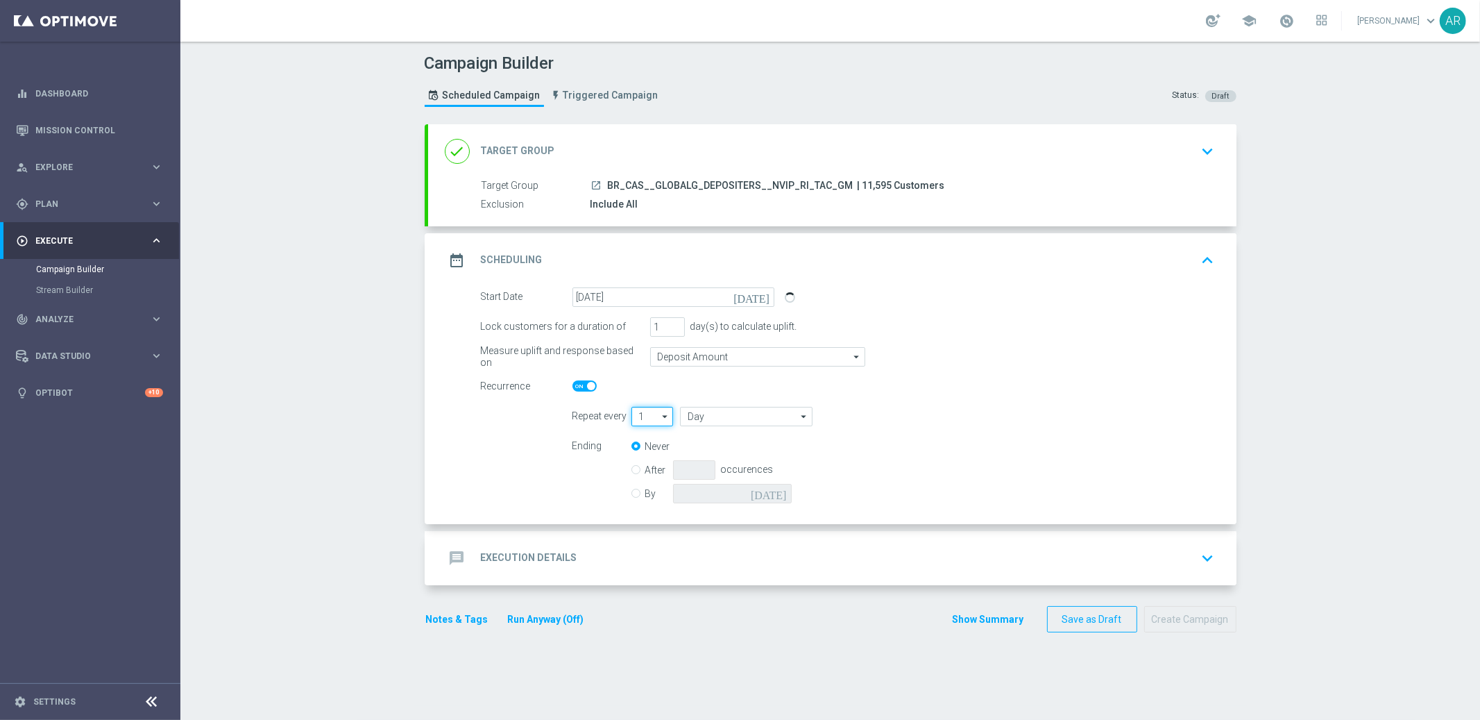
click at [650, 418] on input "1" at bounding box center [653, 416] width 42 height 19
click at [652, 499] on div "4" at bounding box center [647, 498] width 31 height 19
type input "4"
type input "Days"
click at [715, 410] on input "Days" at bounding box center [746, 416] width 132 height 19
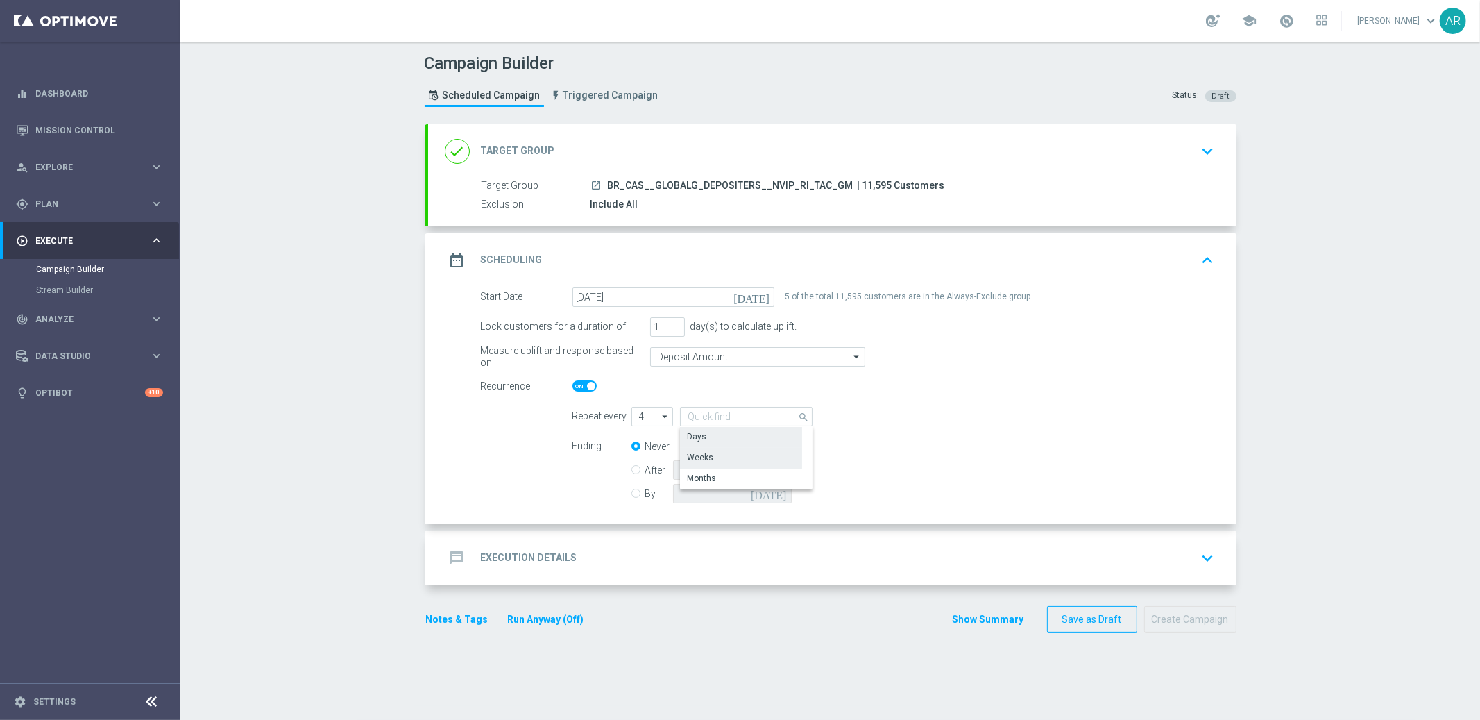
click at [731, 454] on div "Weeks" at bounding box center [741, 457] width 122 height 19
type input "Weeks"
click at [634, 497] on div "By [DATE]" at bounding box center [720, 493] width 177 height 19
click at [645, 495] on label "By" at bounding box center [659, 493] width 28 height 12
click at [636, 495] on input "By" at bounding box center [636, 490] width 9 height 9
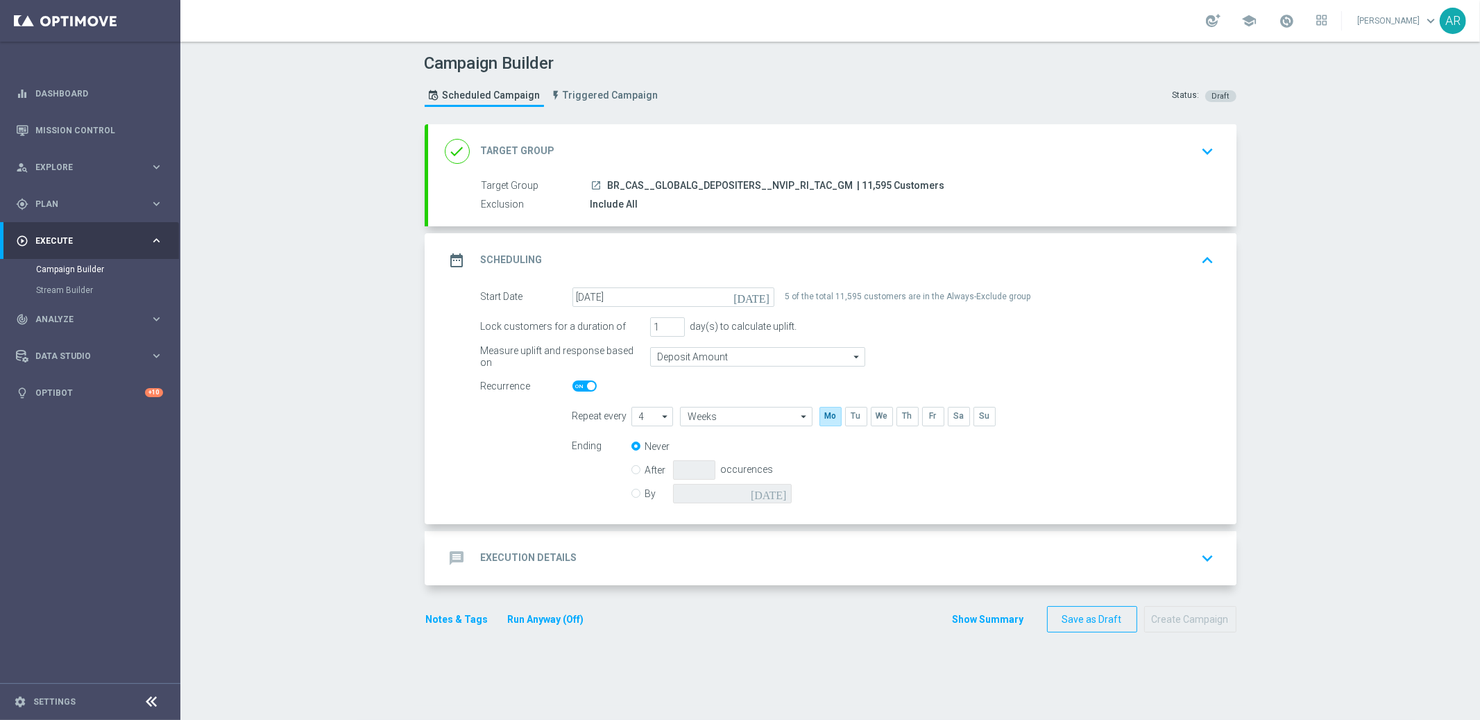
radio input "true"
radio input "false"
click at [785, 492] on icon "[DATE]" at bounding box center [771, 491] width 41 height 15
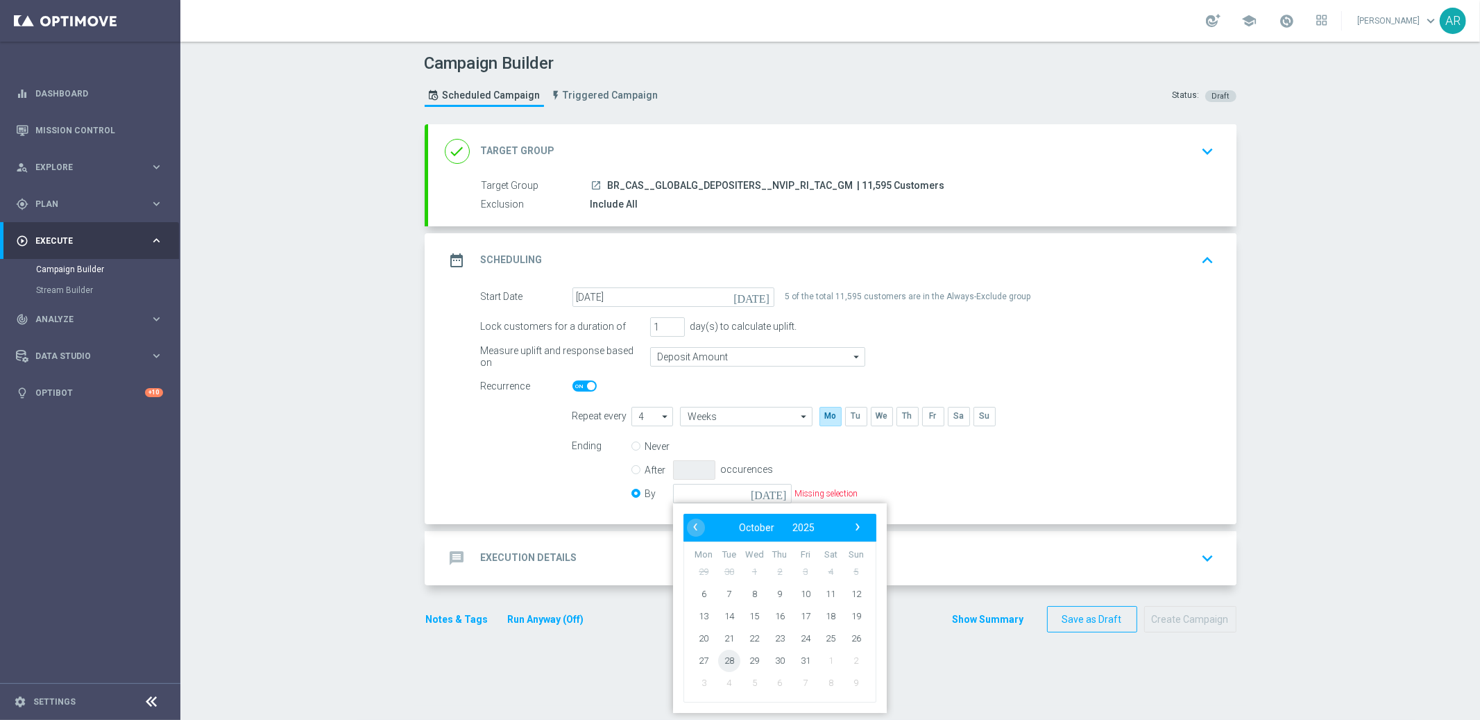
click at [727, 662] on span "28" at bounding box center [729, 660] width 22 height 22
type input "[DATE]"
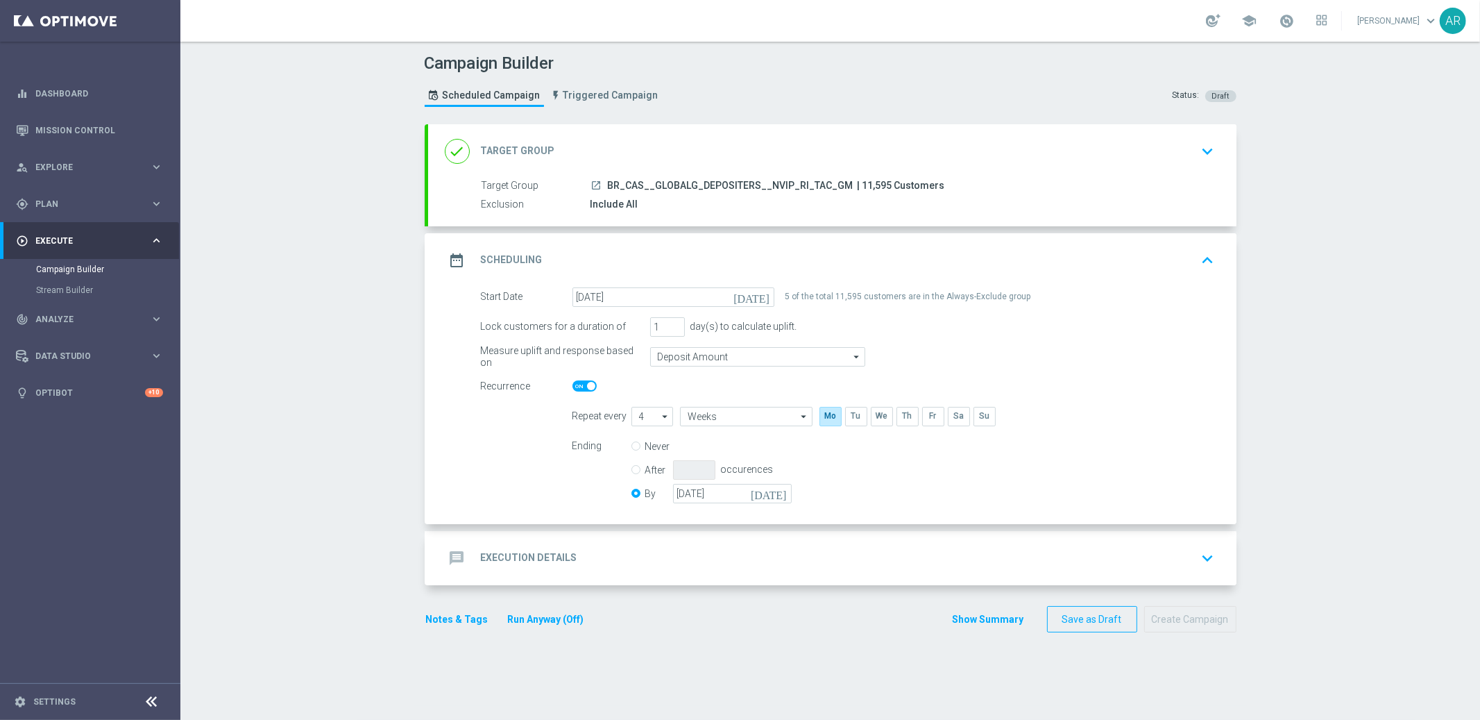
click at [492, 480] on form "Start Date [DATE] [DATE] 5 of the total 11,595 customers are in the Always-Excl…" at bounding box center [848, 397] width 734 height 220
click at [595, 559] on div "message Execution Details keyboard_arrow_down" at bounding box center [832, 558] width 775 height 26
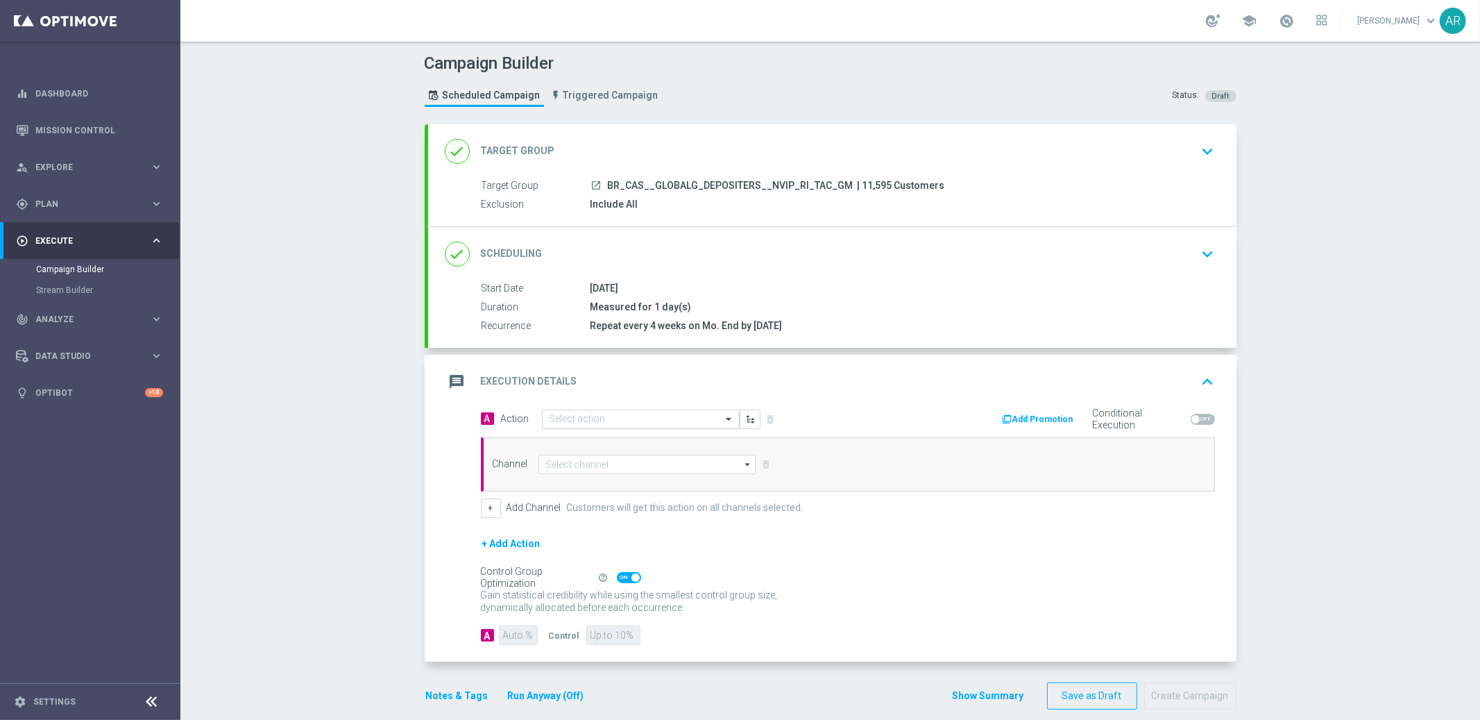
click at [616, 417] on input "text" at bounding box center [627, 420] width 155 height 12
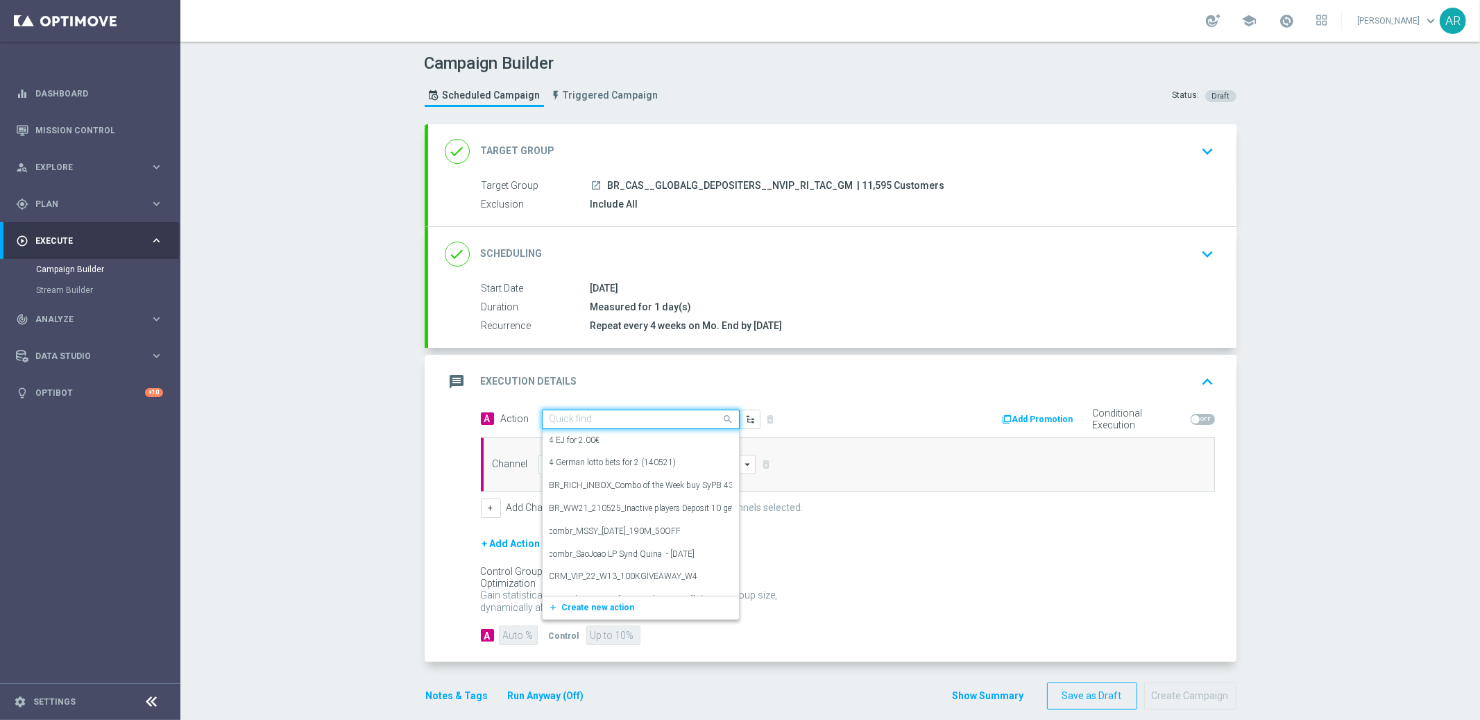
paste input "BR_CAS__GG_BBHALLOWEEN_OCT25__NVIP_RI_TAC_GM"
type input "BR_CAS__GG_BBHALLOWEEN_OCT25__NVIP_RI_TAC_GM"
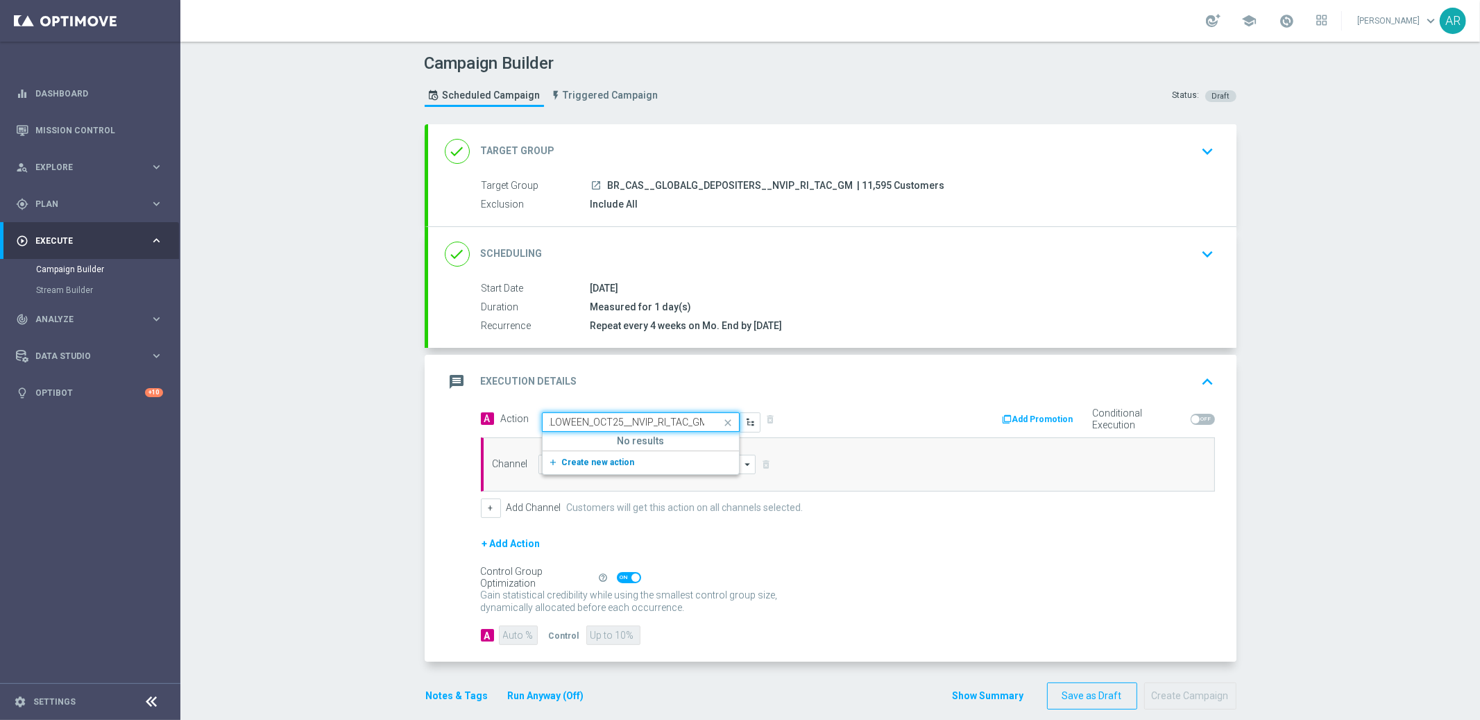
click at [595, 461] on span "Create new action" at bounding box center [598, 462] width 73 height 10
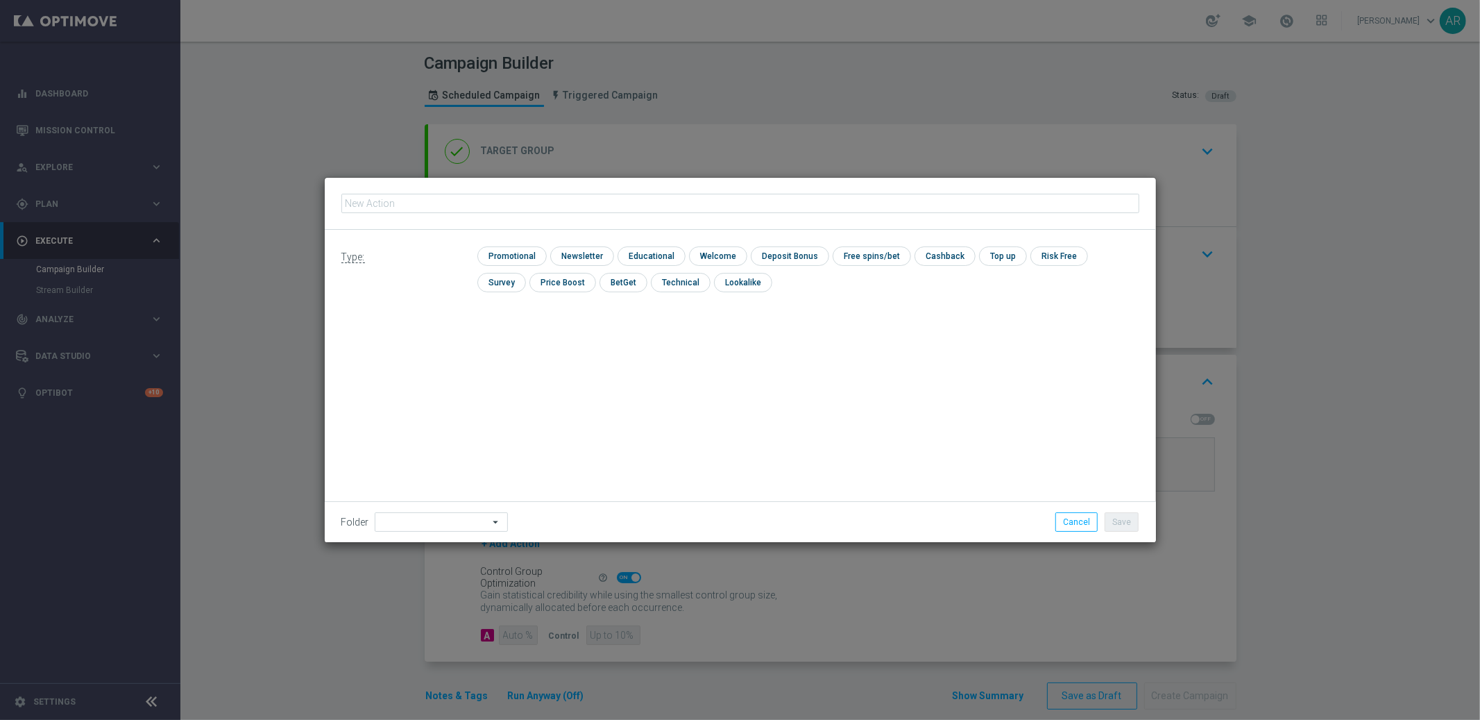
click at [413, 206] on input "text" at bounding box center [740, 203] width 798 height 19
type input "BR_CAS__GG_BBHALLOWEEN_OCT25__NVIP_RI_TAC_GM"
click at [511, 253] on input "checkbox" at bounding box center [510, 255] width 66 height 19
checkbox input "true"
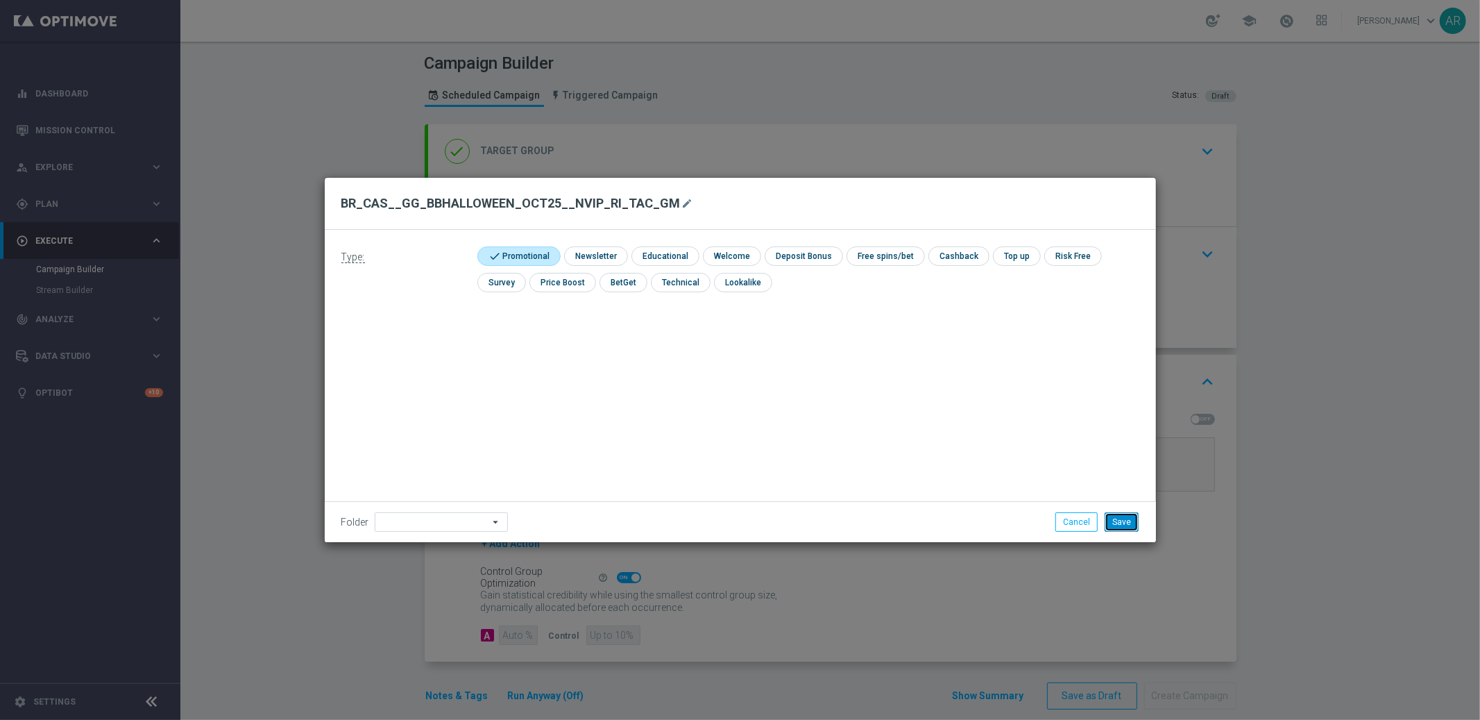
click at [1121, 522] on button "Save" at bounding box center [1122, 521] width 34 height 19
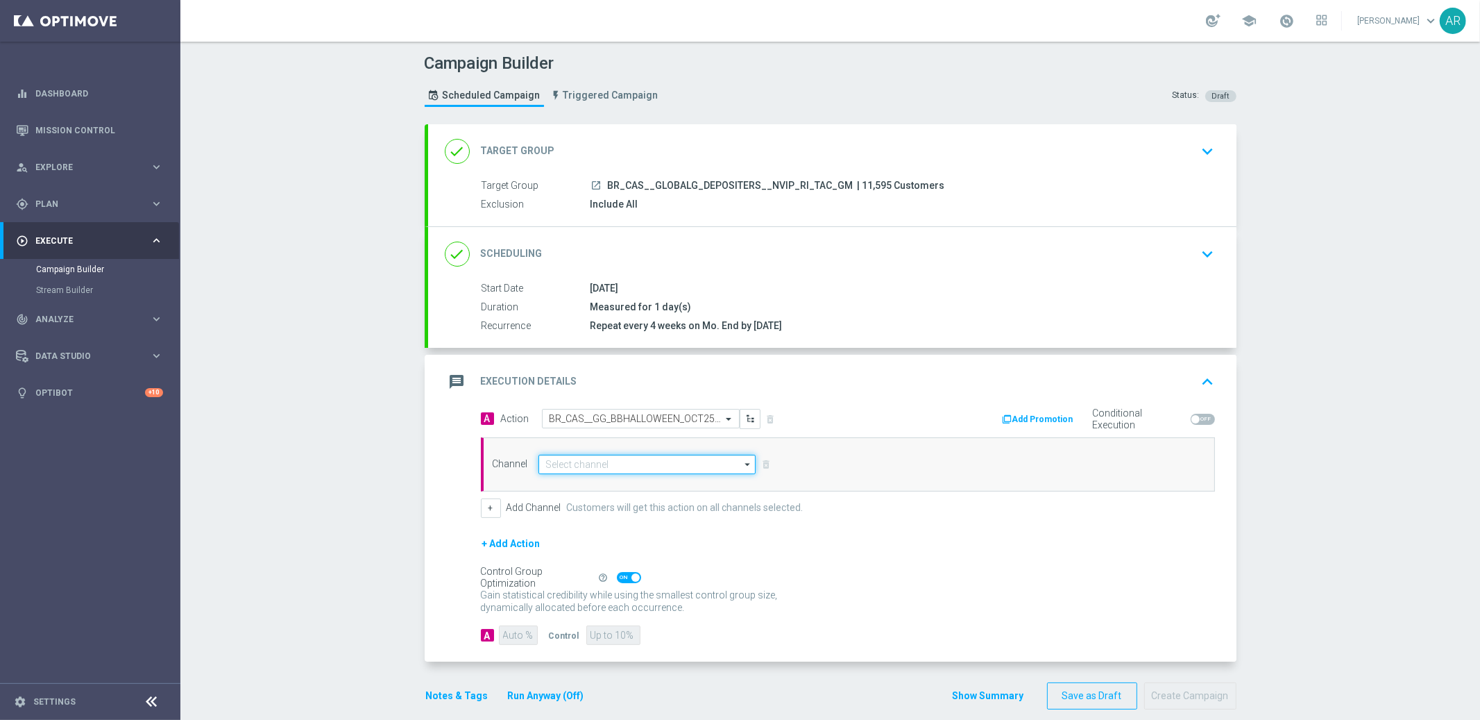
click at [635, 462] on input at bounding box center [648, 464] width 218 height 19
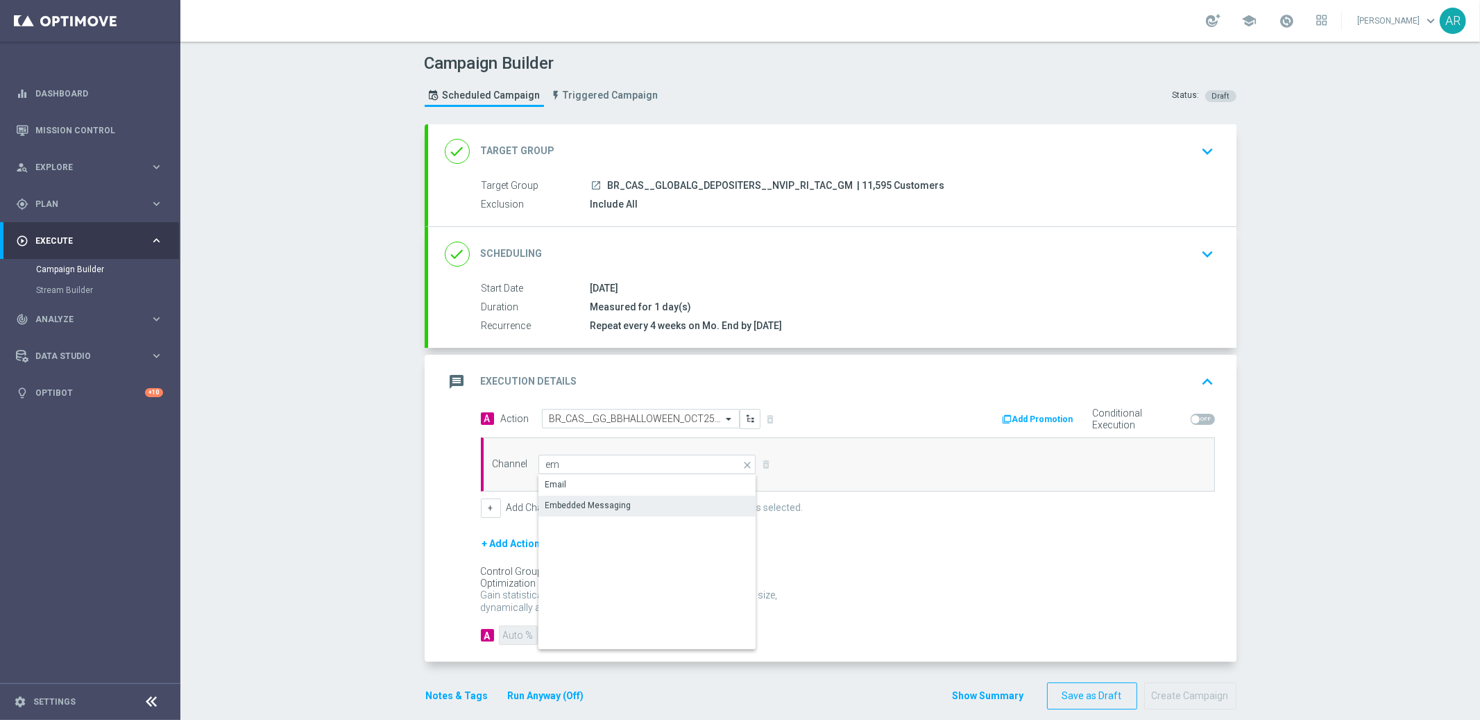
click at [638, 500] on div "Embedded Messaging" at bounding box center [648, 505] width 219 height 19
type input "Embedded Messaging"
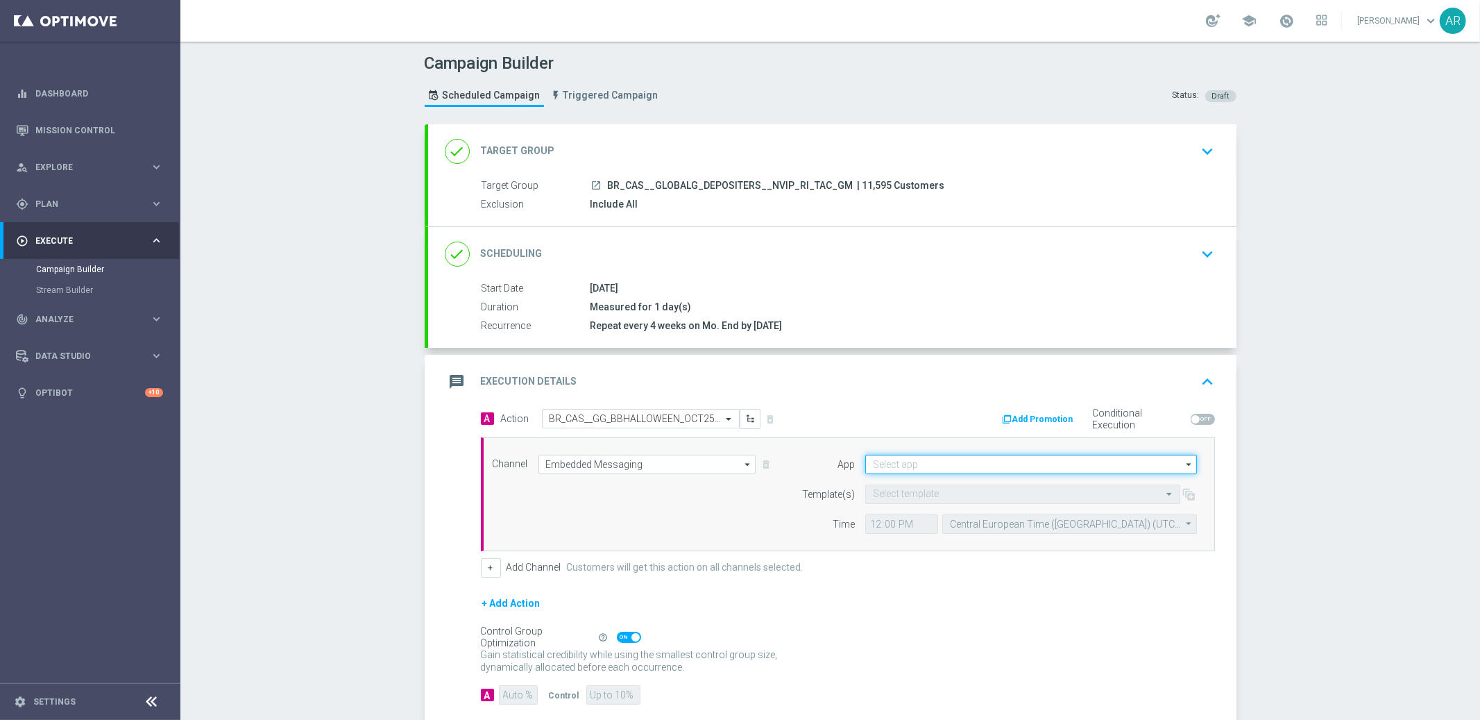
click at [899, 463] on input at bounding box center [1031, 464] width 332 height 19
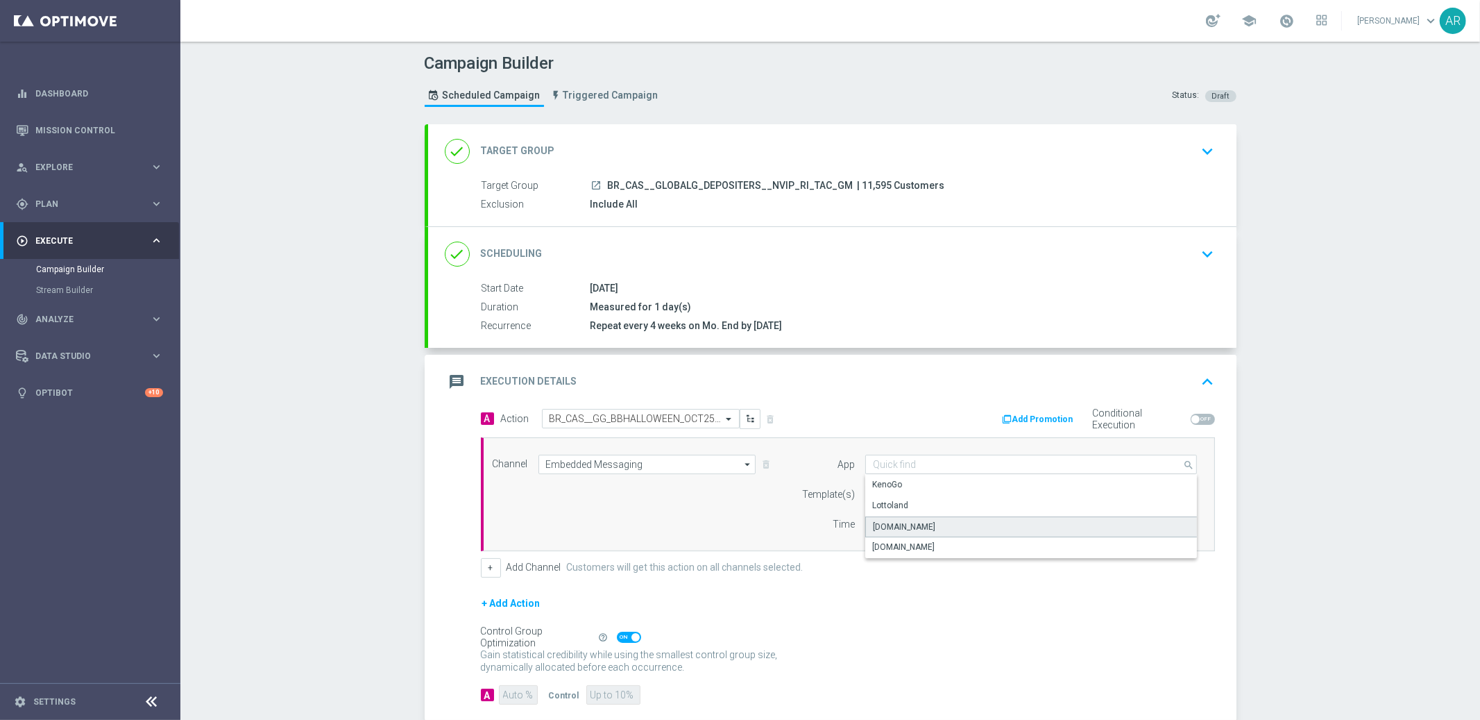
click at [945, 521] on div "[DOMAIN_NAME]" at bounding box center [1031, 526] width 332 height 21
type input "[DOMAIN_NAME]"
click at [918, 489] on input "text" at bounding box center [1009, 495] width 272 height 12
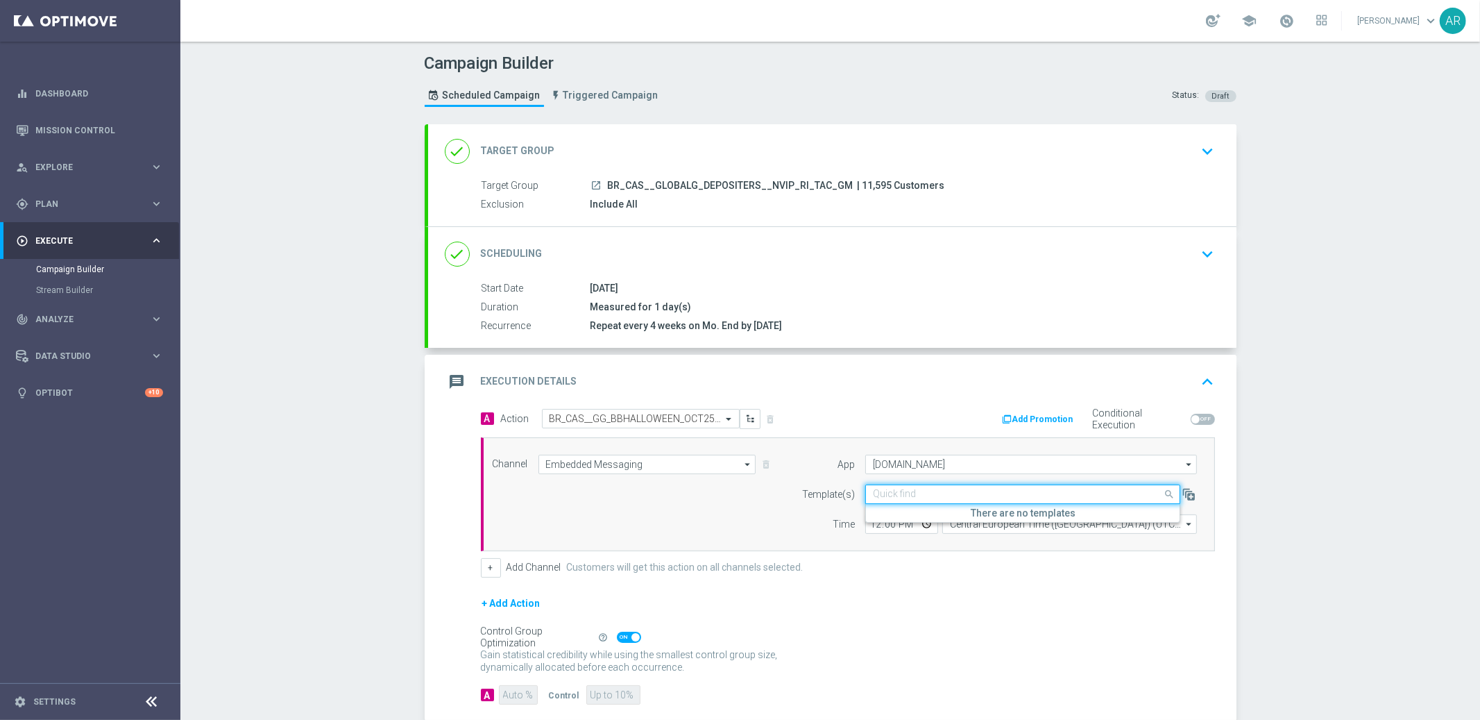
paste input "BR_CAS__GG_BBHALLOWEEN_OCT25__NVIP_RI_TAC_GM"
click at [956, 513] on label "Inbox/BR_CAS__GG_BBHALLOWEEN_OCT25__NVIP_RI_TAC_GM" at bounding box center [993, 515] width 241 height 12
type input "BR_CAS__GG_BBHALLOWEEN_OCT25__NVIP_RI_TAC_GM"
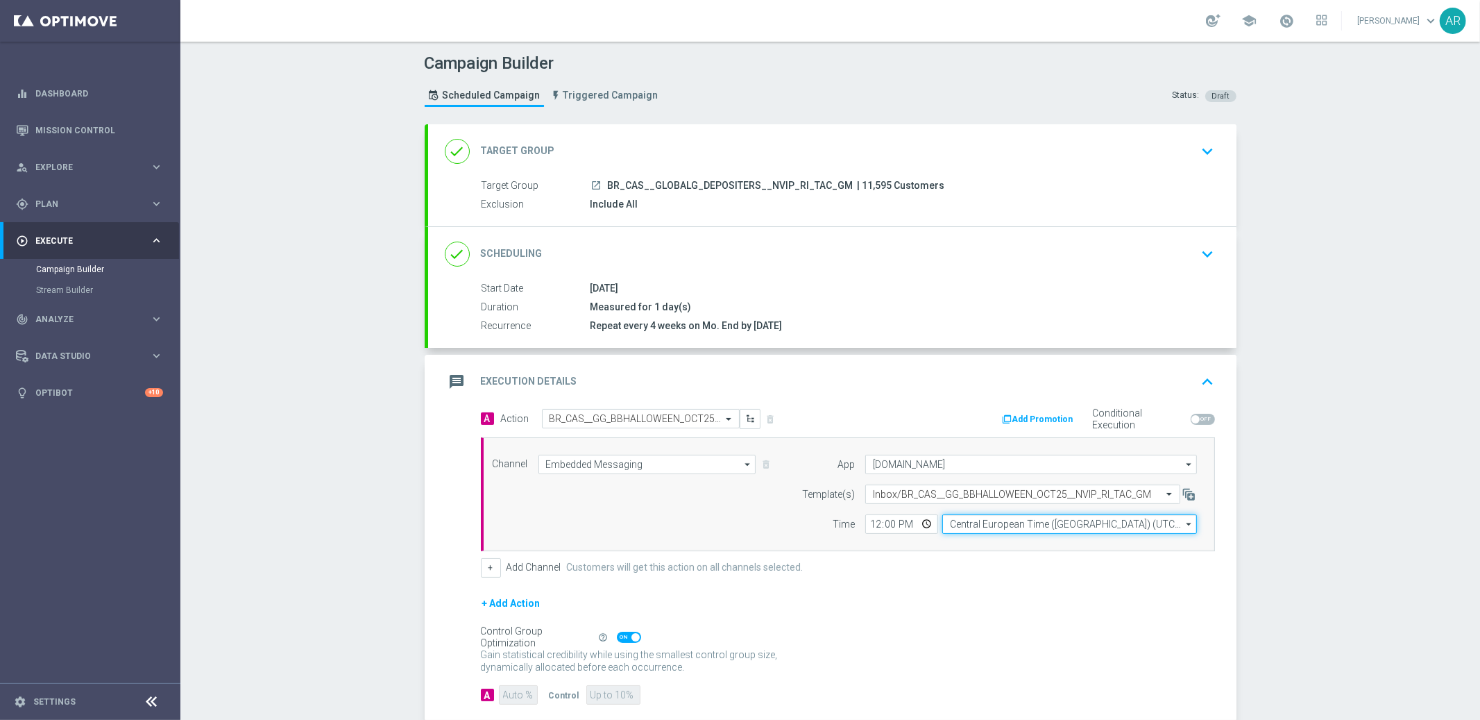
click at [988, 524] on input "Central European Time ([GEOGRAPHIC_DATA]) (UTC +02:00)" at bounding box center [1069, 523] width 255 height 19
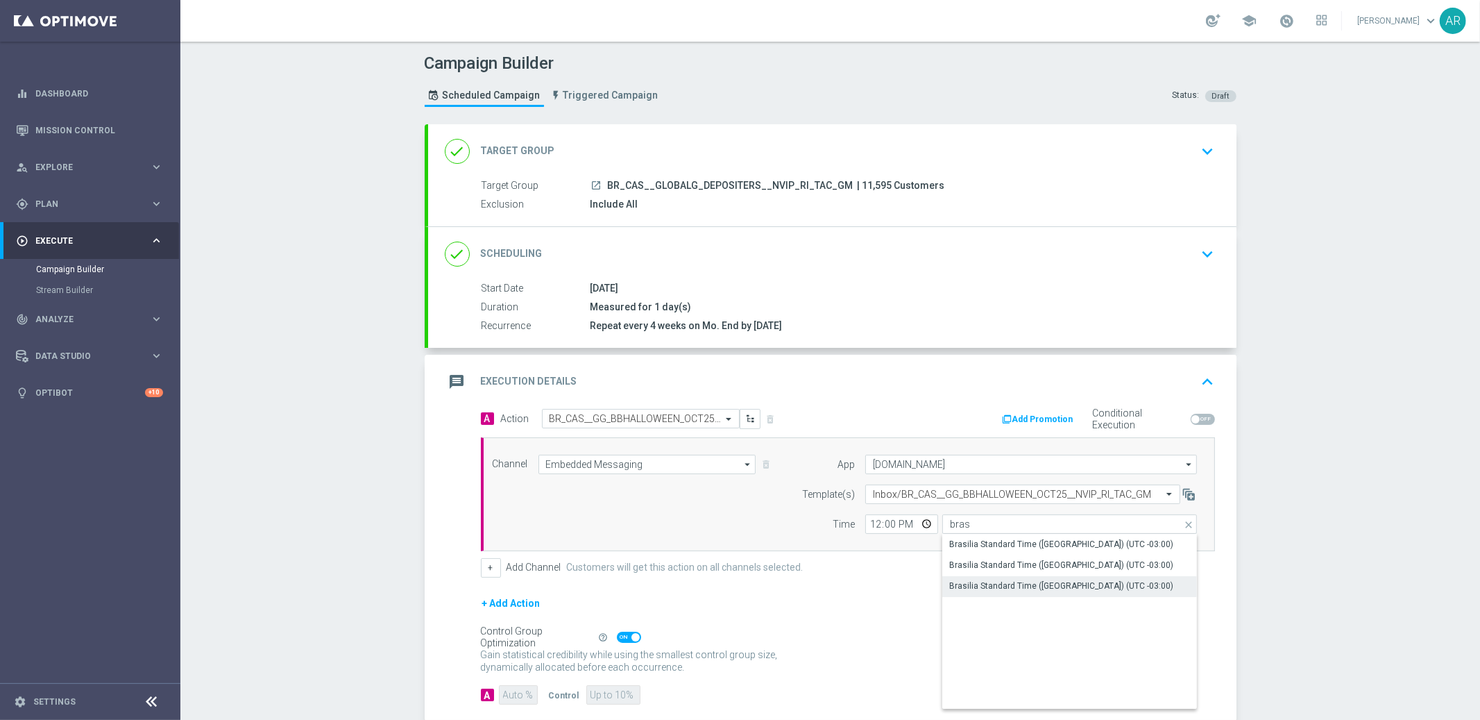
click at [1074, 586] on div "Brasilia Standard Time ([GEOGRAPHIC_DATA]) (UTC -03:00)" at bounding box center [1061, 585] width 224 height 12
type input "Brasilia Standard Time ([GEOGRAPHIC_DATA]) (UTC -03:00)"
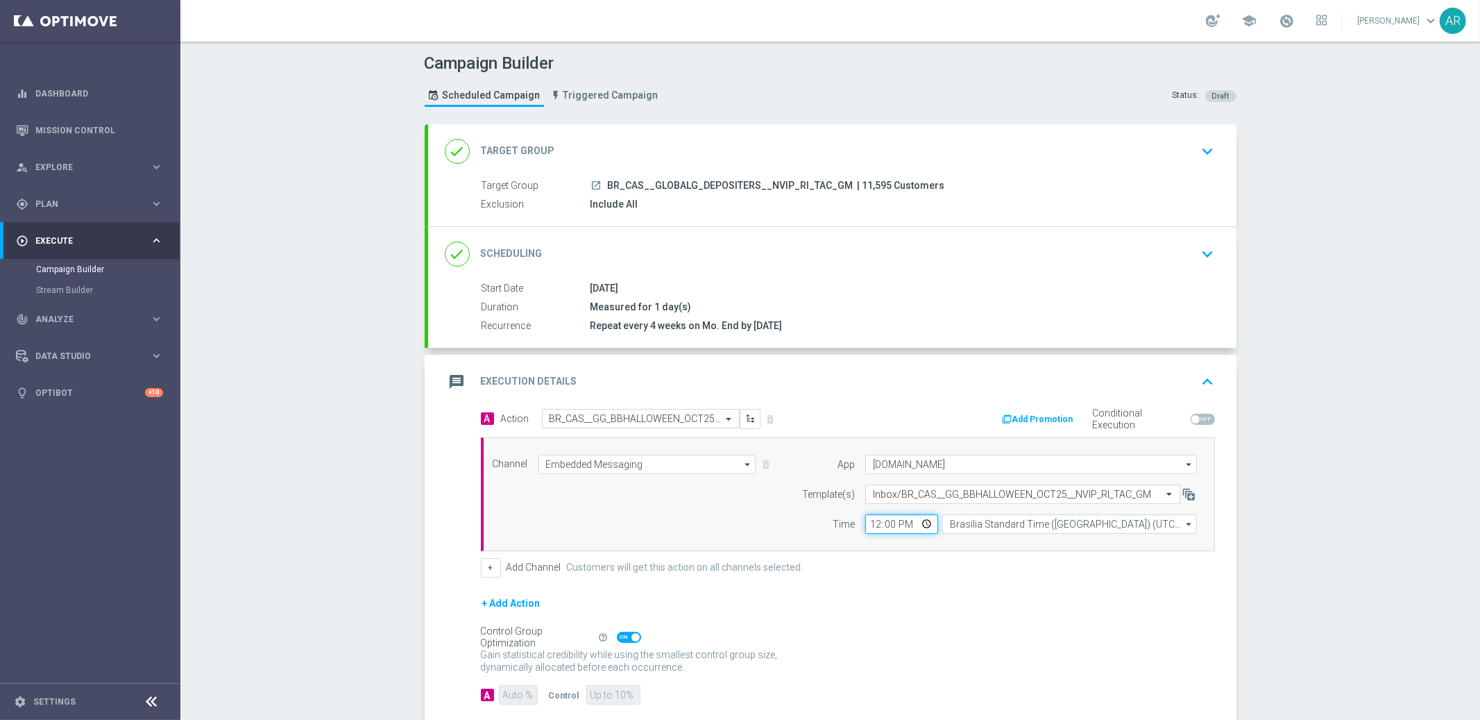
click at [923, 523] on input "12:00" at bounding box center [901, 523] width 73 height 19
type input "15:00"
click at [724, 505] on div "Channel Embedded Messaging Embedded Messaging arrow_drop_down Drag here to set …" at bounding box center [845, 494] width 726 height 79
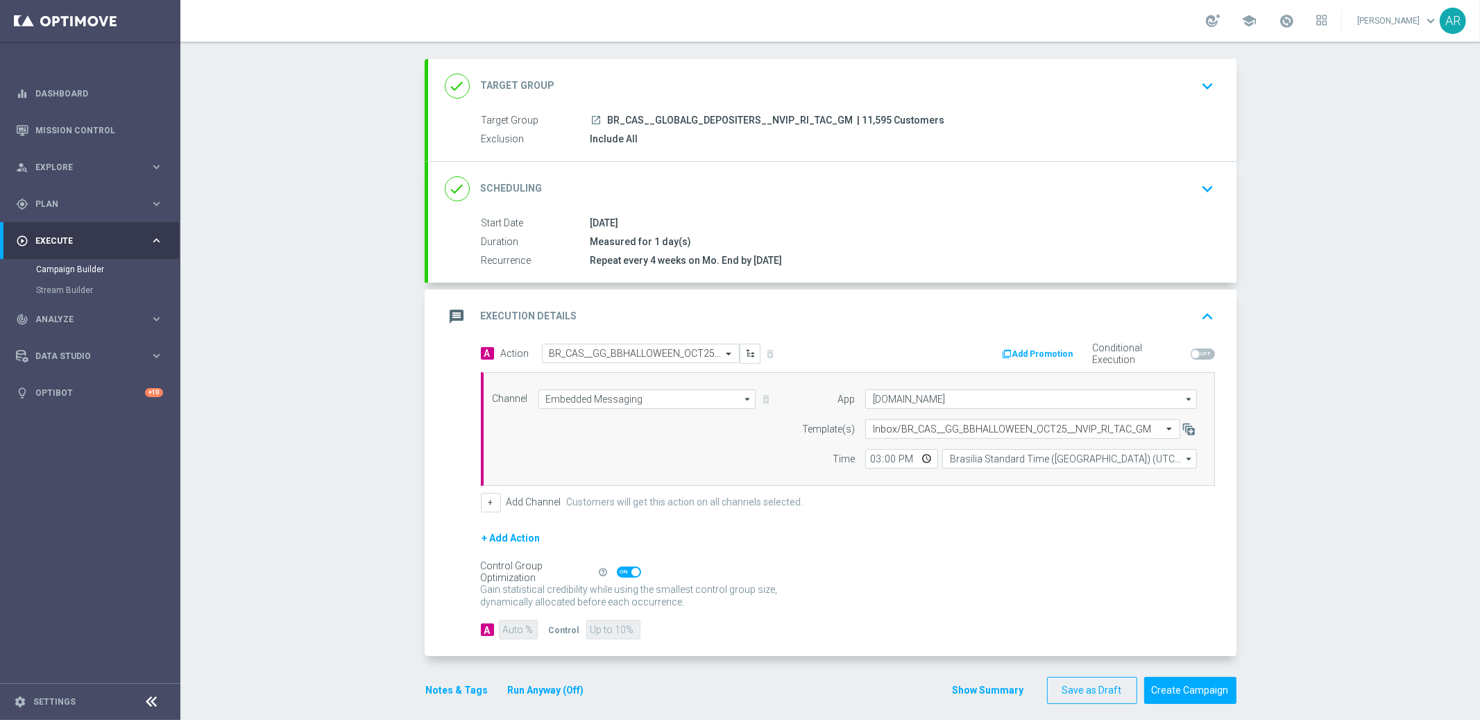
scroll to position [76, 0]
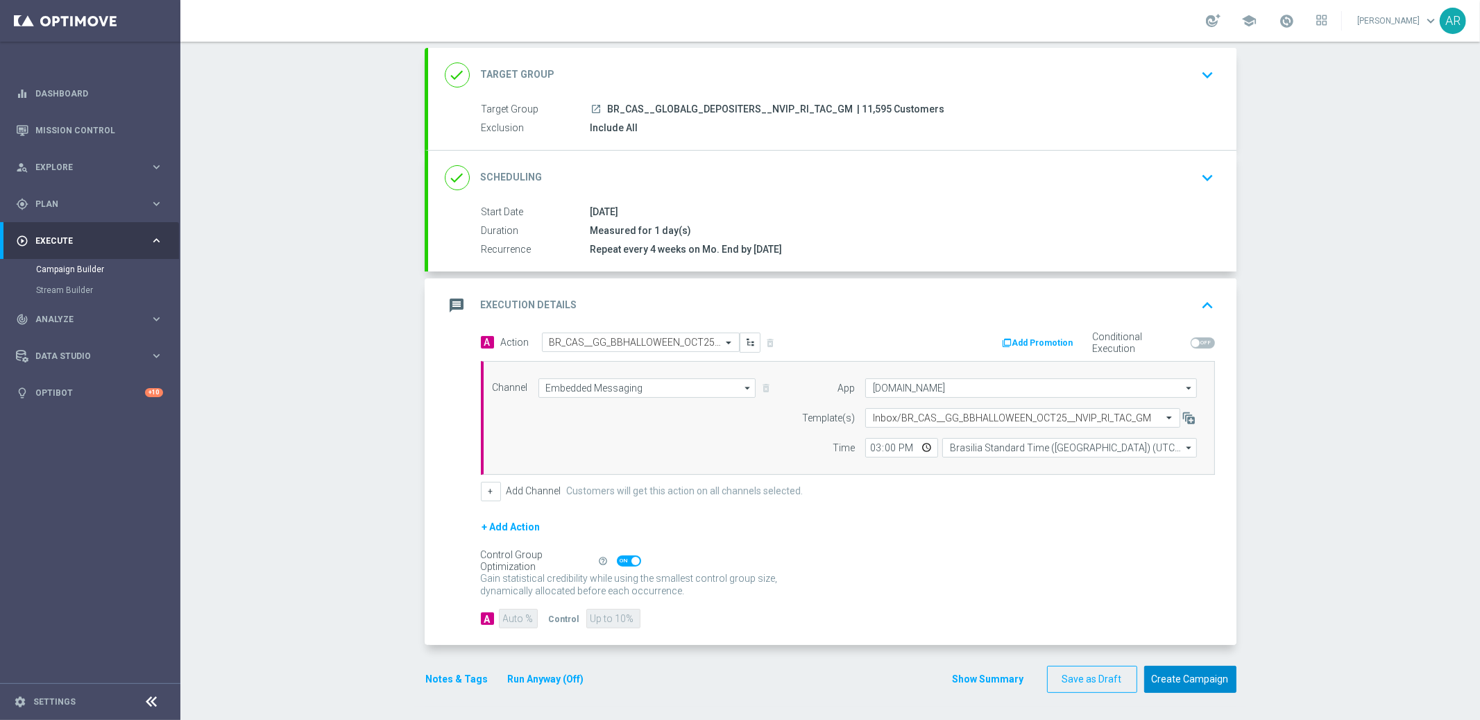
click at [1198, 678] on button "Create Campaign" at bounding box center [1190, 679] width 92 height 27
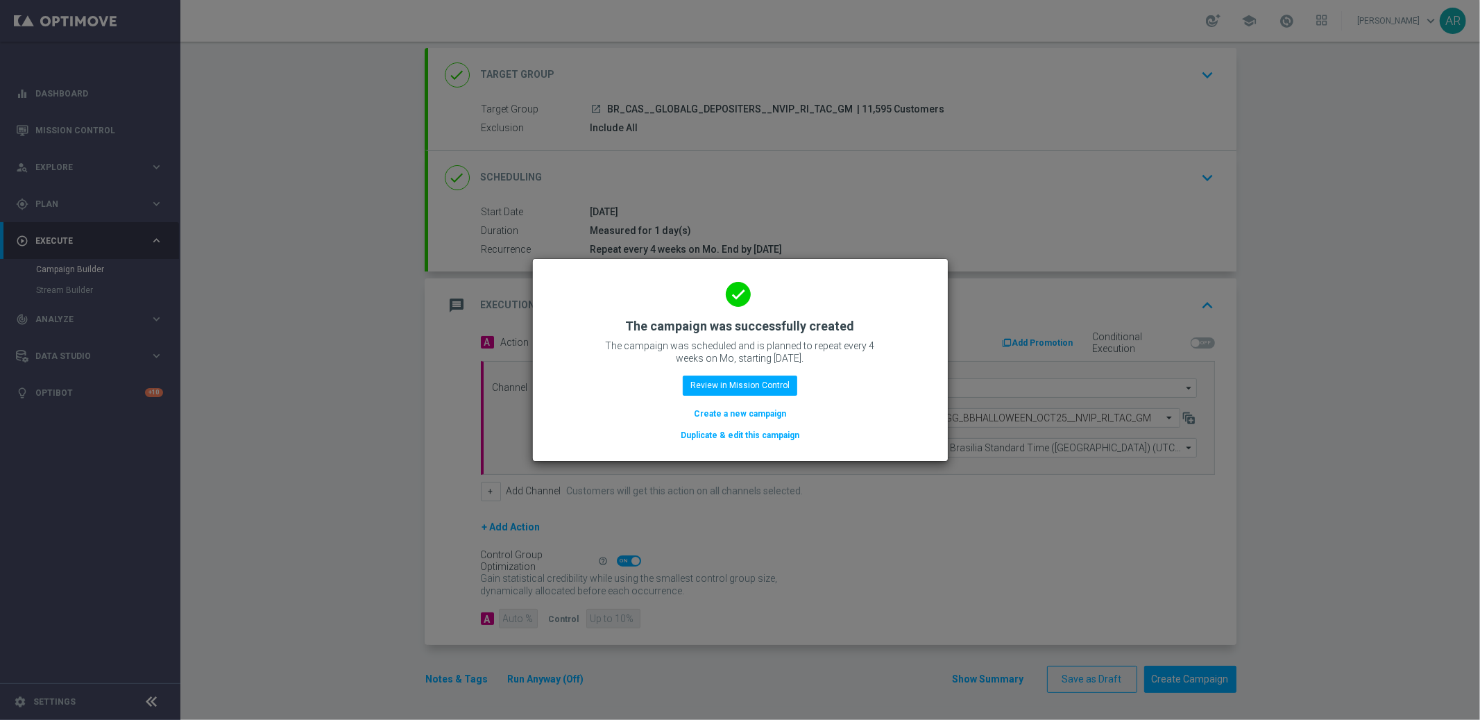
click at [736, 414] on button "Create a new campaign" at bounding box center [740, 413] width 95 height 15
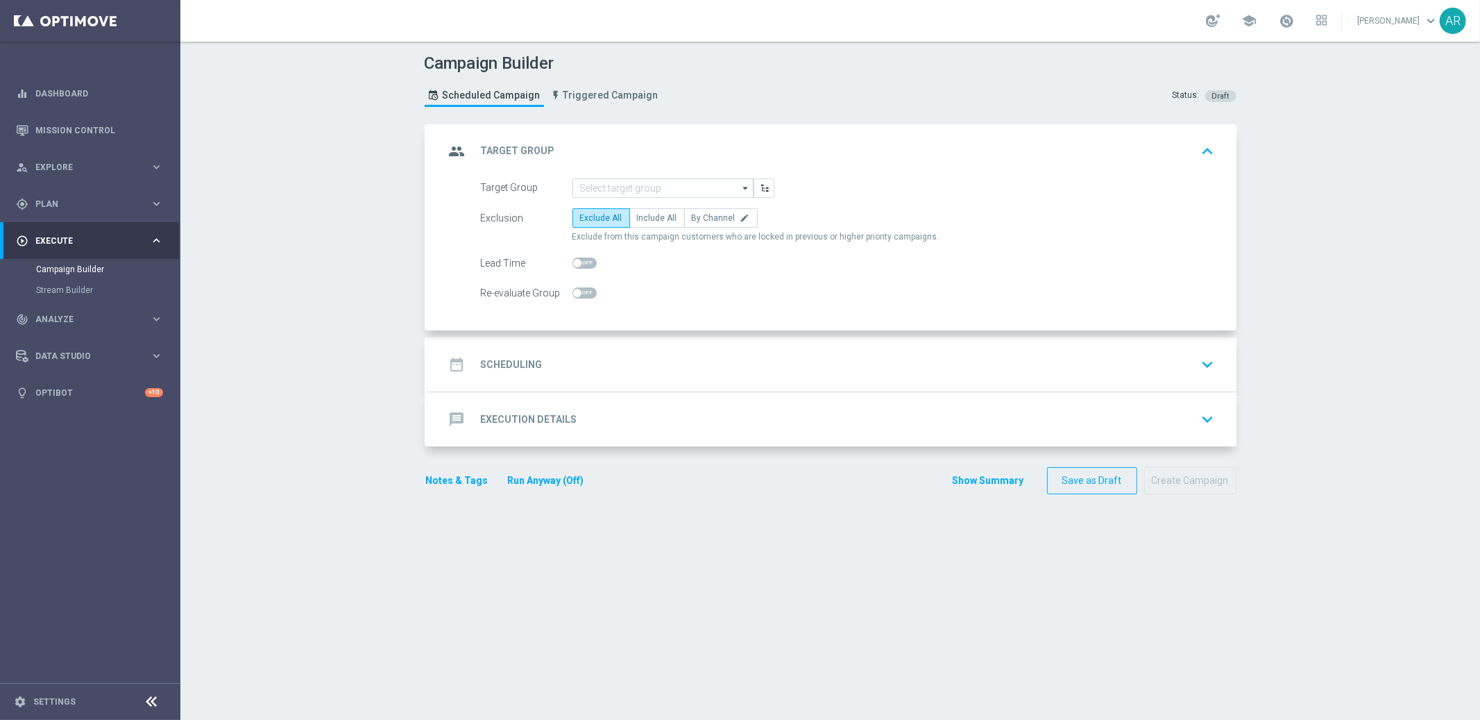
scroll to position [0, 0]
